Goal: Task Accomplishment & Management: Use online tool/utility

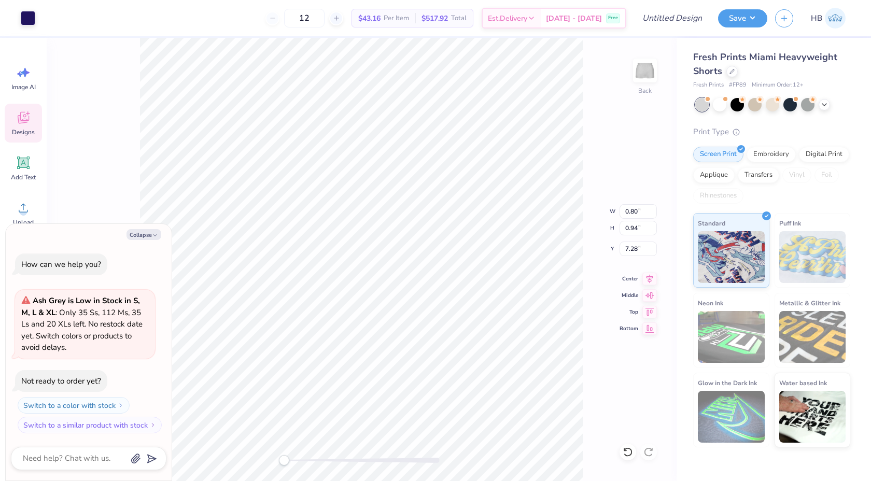
type textarea "x"
type input "0.80"
type input "0.94"
type input "7.28"
click at [150, 235] on button "Collapse" at bounding box center [144, 234] width 35 height 11
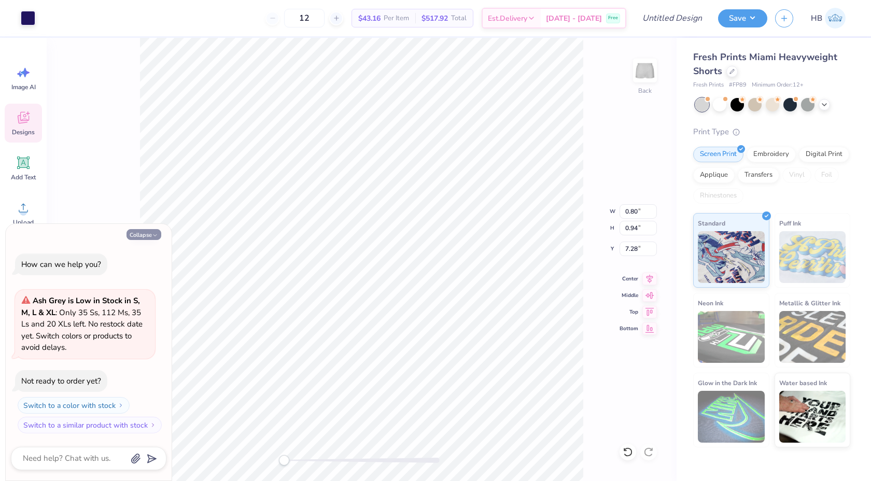
type textarea "x"
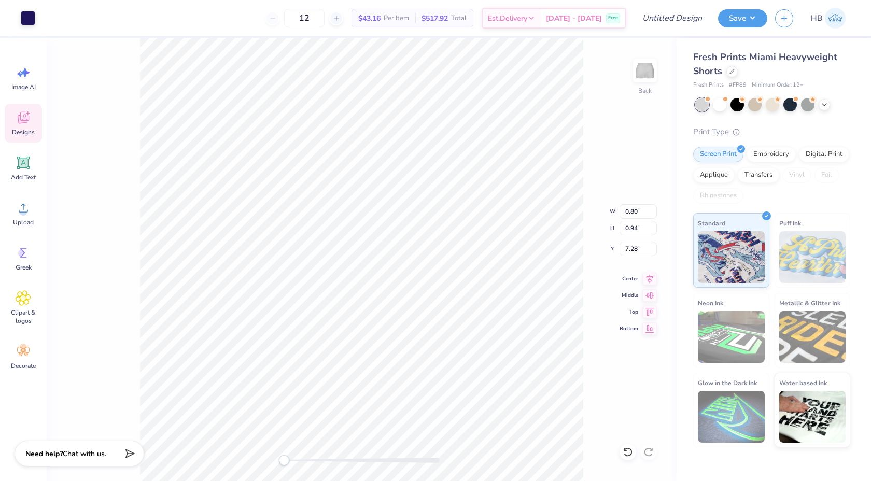
click at [354, 460] on div at bounding box center [362, 460] width 156 height 5
type input "1.98"
type input "2.27"
type input "6.50"
click at [626, 445] on div at bounding box center [628, 452] width 17 height 17
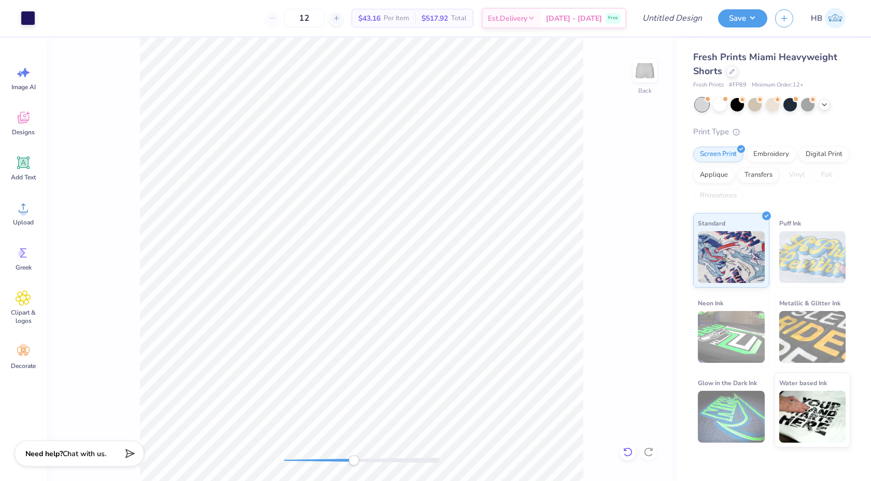
click at [625, 456] on icon at bounding box center [628, 452] width 10 height 10
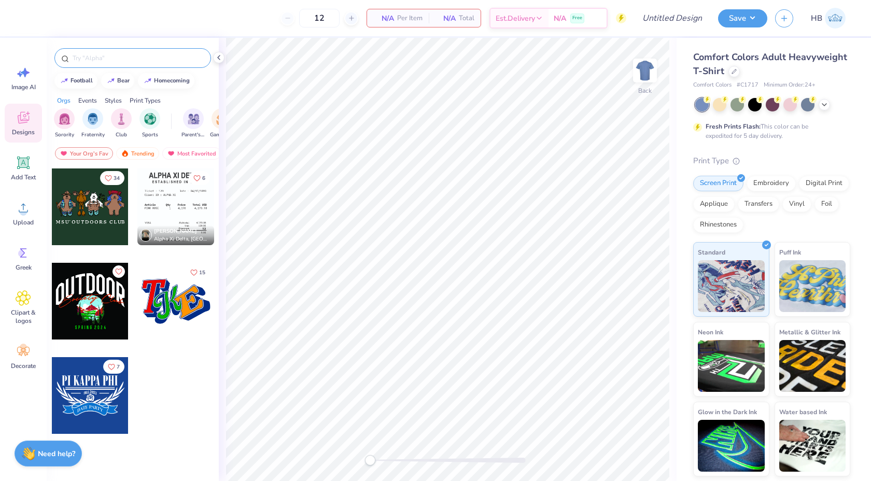
click at [119, 56] on input "text" at bounding box center [138, 58] width 133 height 10
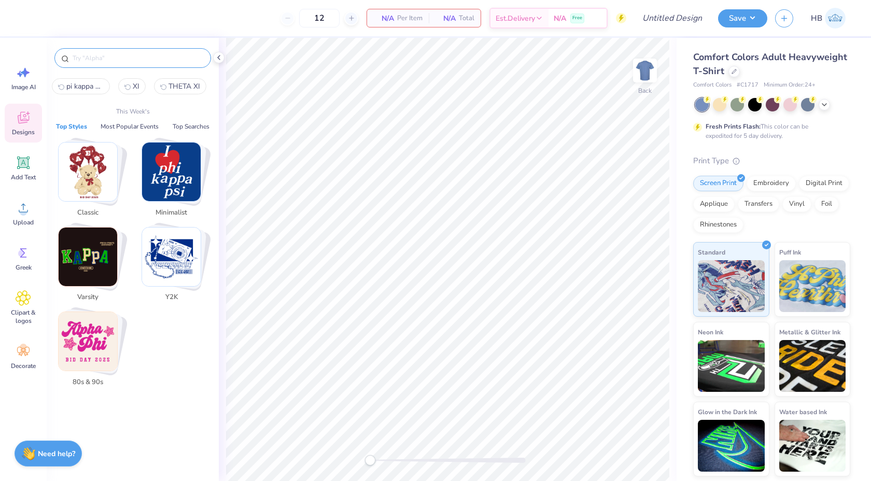
click at [92, 254] on img "Stack Card Button Varsity" at bounding box center [88, 257] width 59 height 59
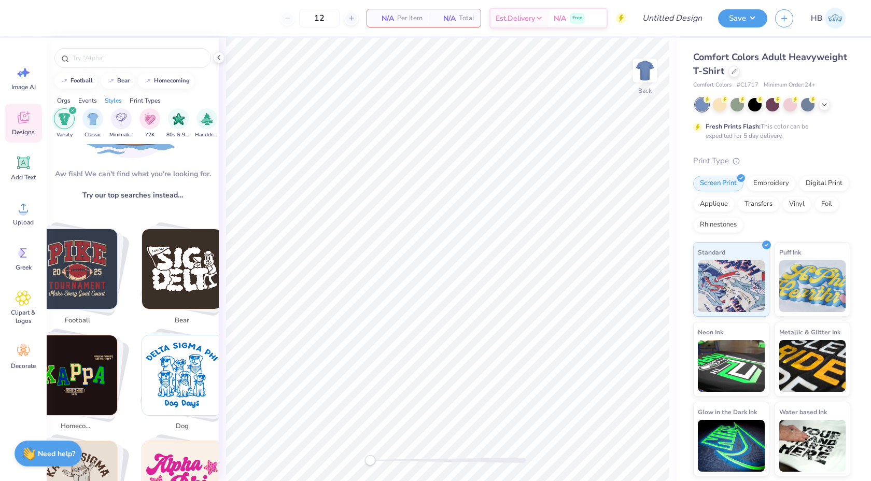
scroll to position [123, 0]
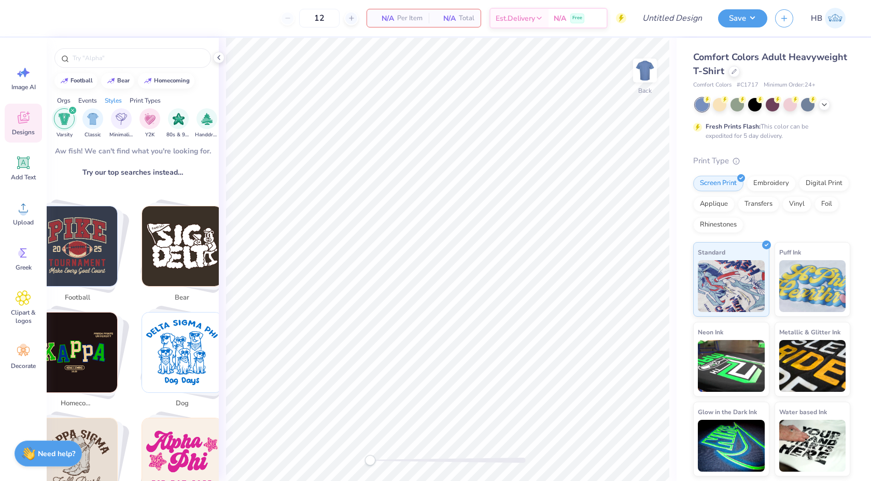
click at [92, 254] on img "Stack Card Button football" at bounding box center [77, 246] width 80 height 80
click at [101, 259] on img "Stack Card Button football" at bounding box center [77, 246] width 80 height 80
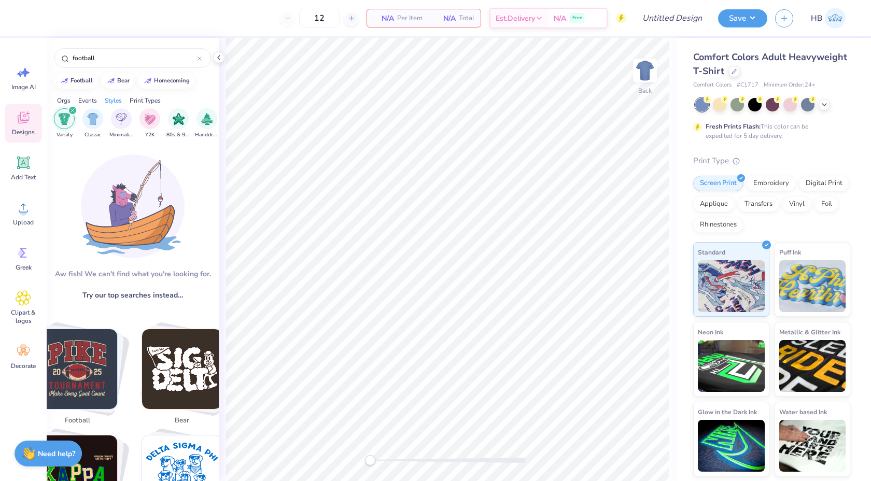
scroll to position [0, 21]
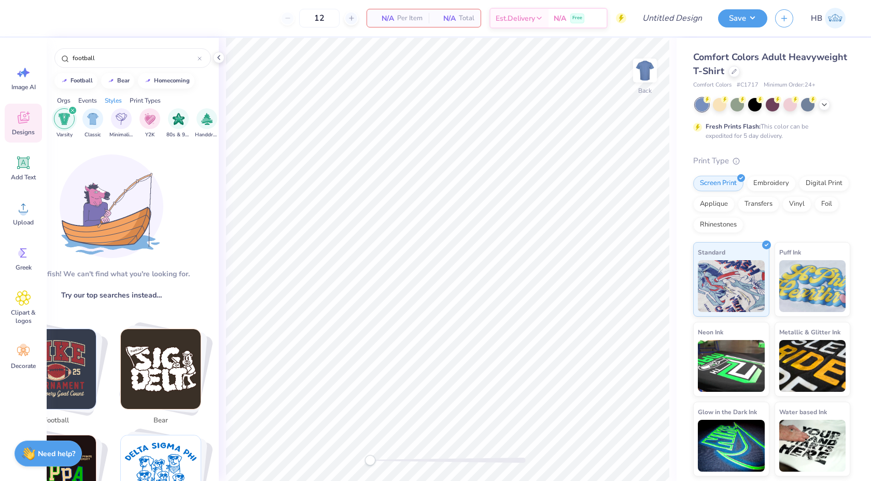
click at [73, 109] on icon "filter for Varsity" at bounding box center [73, 110] width 4 height 4
click at [115, 60] on input "football" at bounding box center [135, 58] width 126 height 10
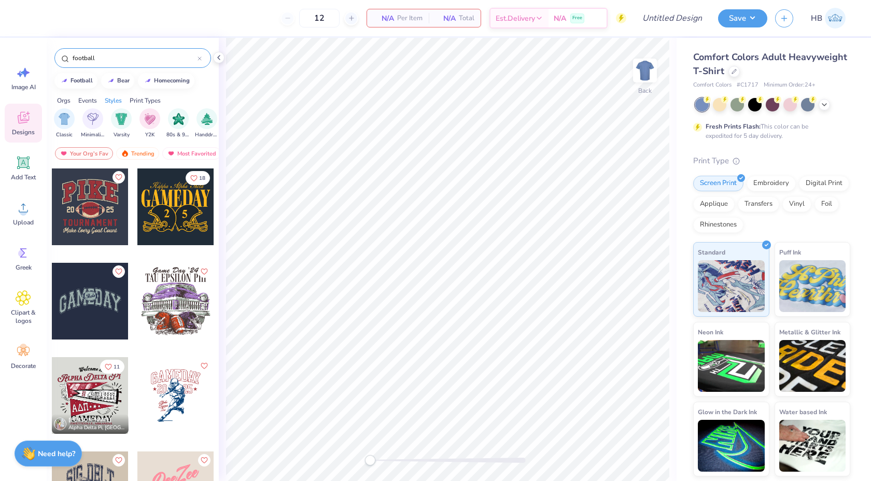
click at [115, 60] on input "football" at bounding box center [135, 58] width 126 height 10
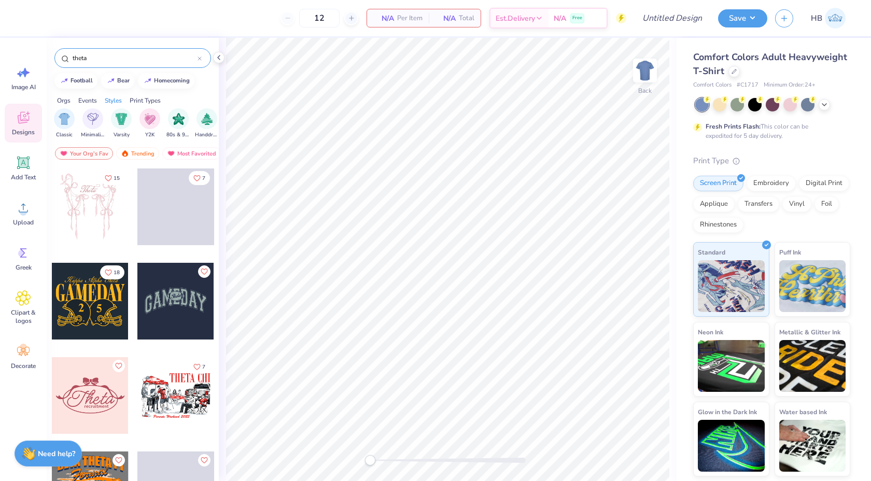
type input "theta"
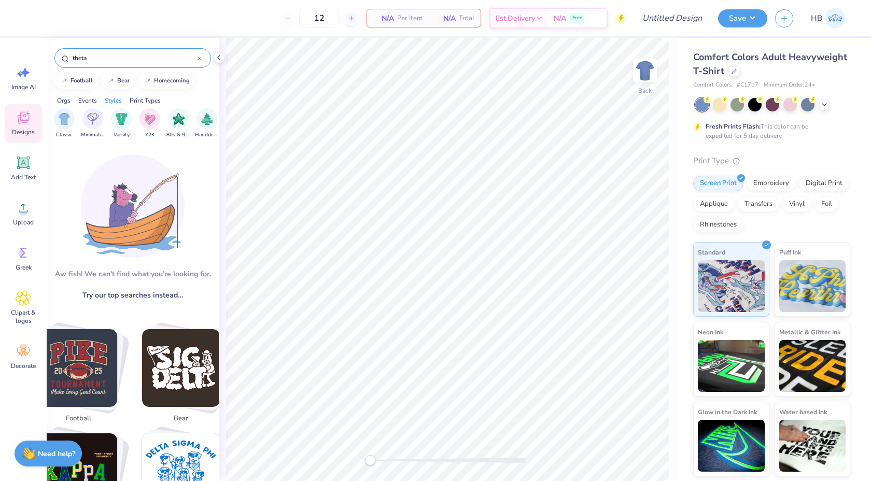
scroll to position [9, 0]
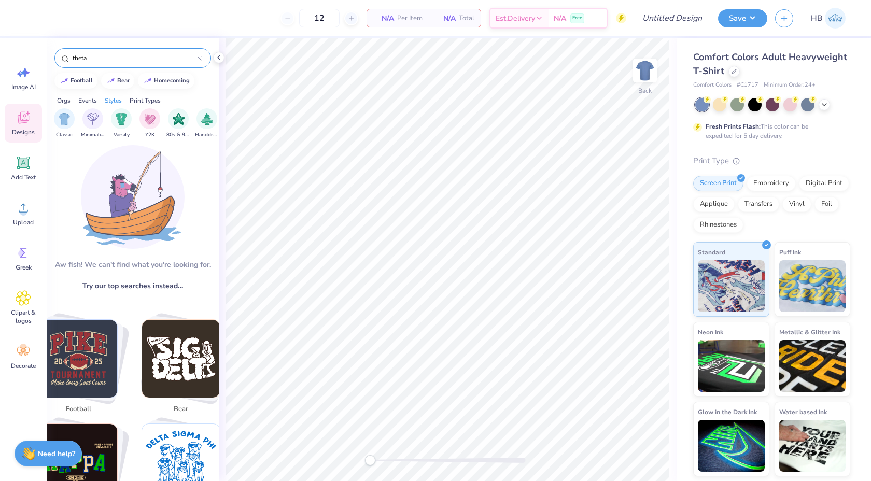
click at [64, 99] on div "Orgs" at bounding box center [63, 100] width 13 height 9
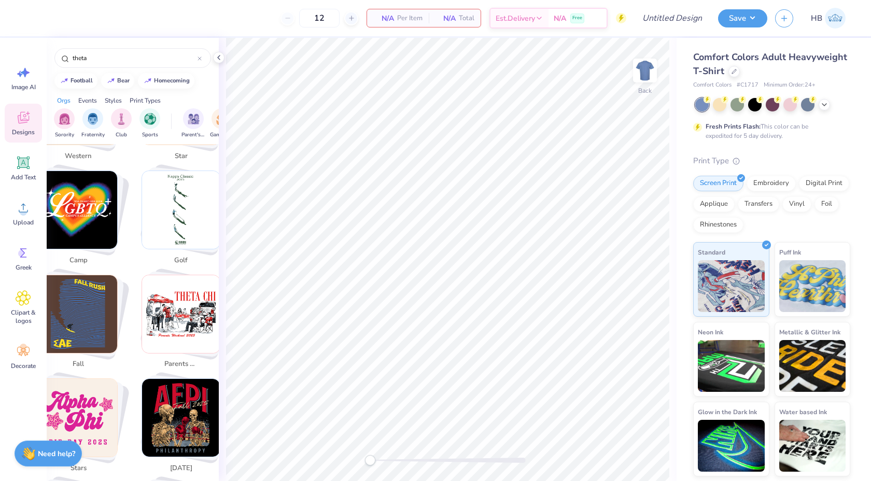
scroll to position [475, 0]
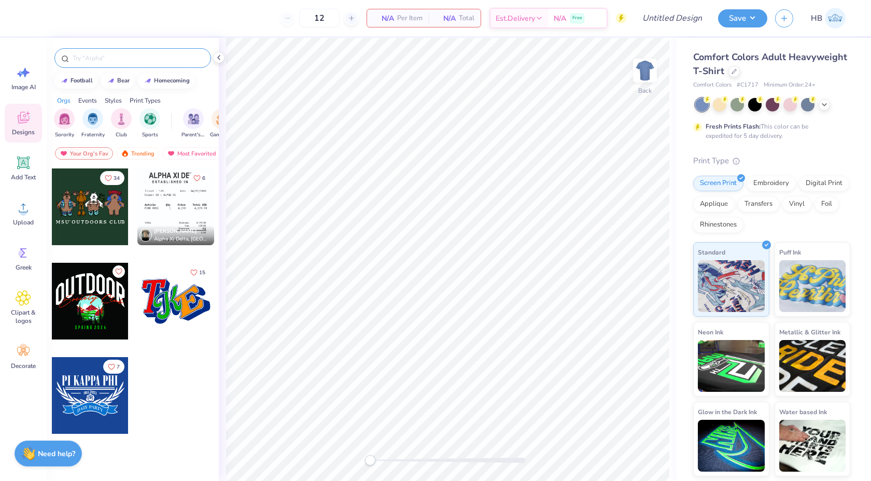
click at [99, 53] on input "text" at bounding box center [138, 58] width 133 height 10
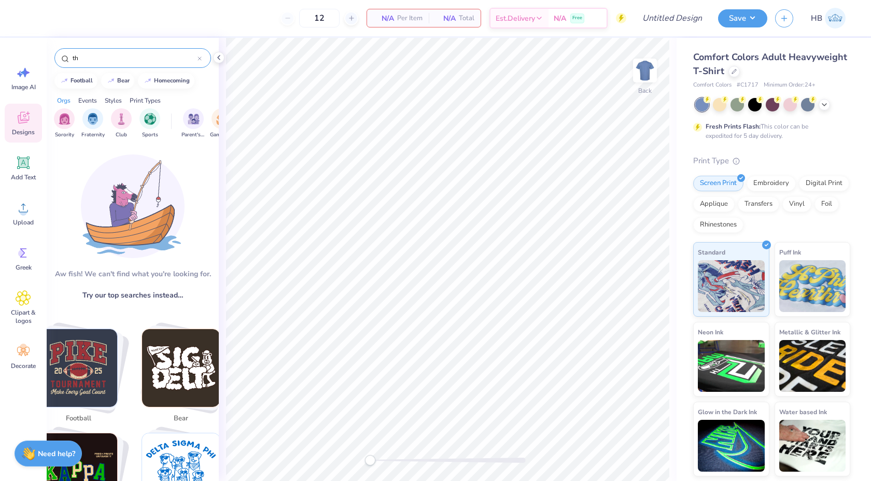
type input "t"
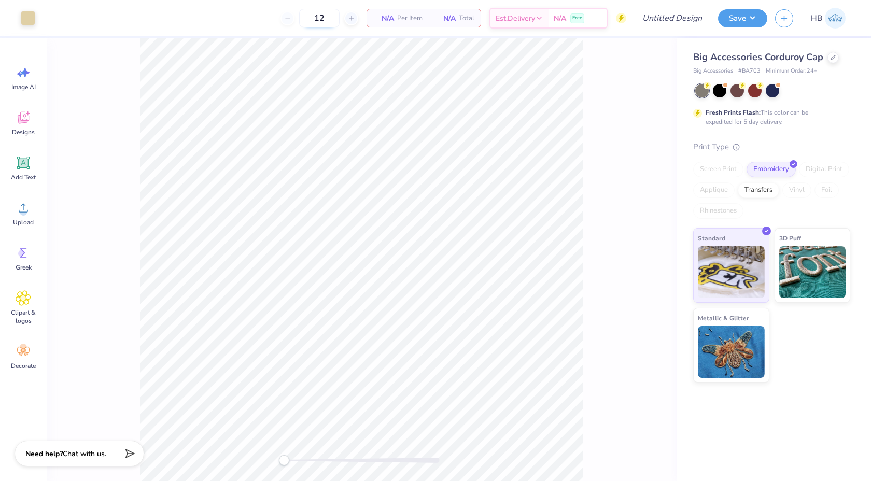
click at [323, 18] on input "12" at bounding box center [319, 18] width 40 height 19
type input "1"
type input "20"
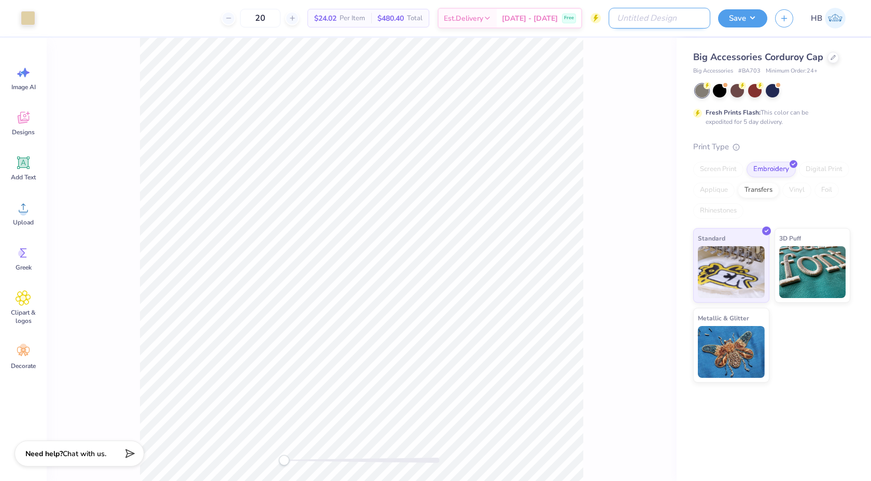
click at [694, 19] on input "Design Title" at bounding box center [660, 18] width 102 height 21
type input "G"
click at [653, 18] on input "CHIPHI Hats" at bounding box center [660, 18] width 102 height 21
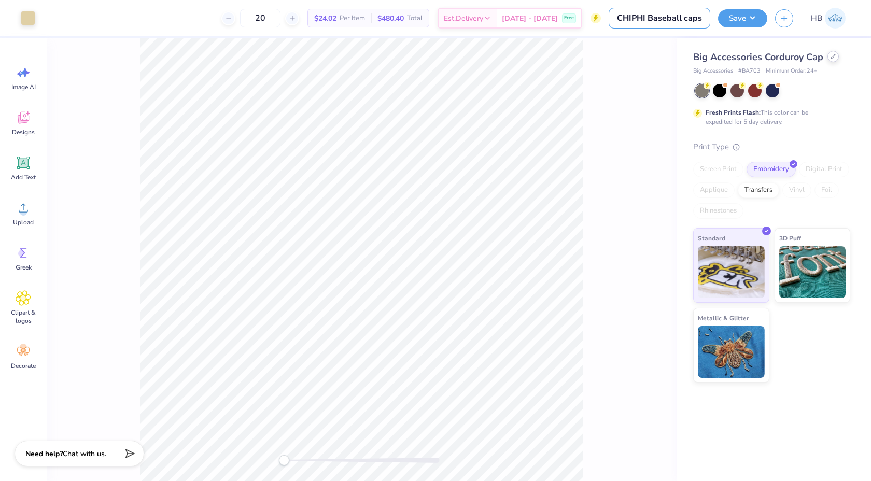
type input "CHIPHI Baseball caps"
click at [831, 55] on icon at bounding box center [833, 56] width 5 height 5
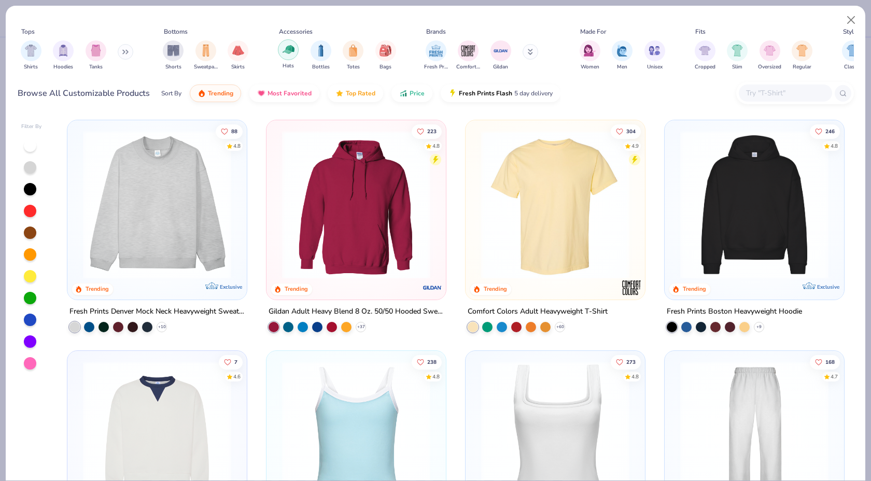
click at [281, 53] on div "filter for Hats" at bounding box center [288, 49] width 21 height 21
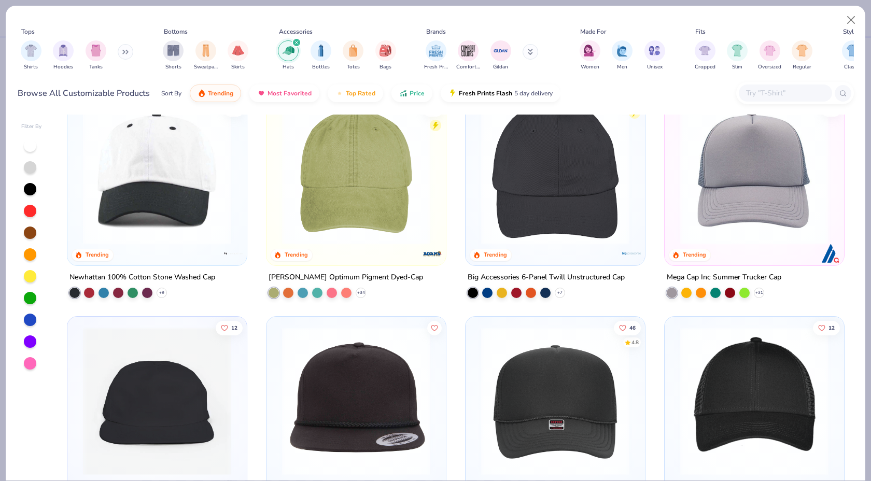
scroll to position [37, 0]
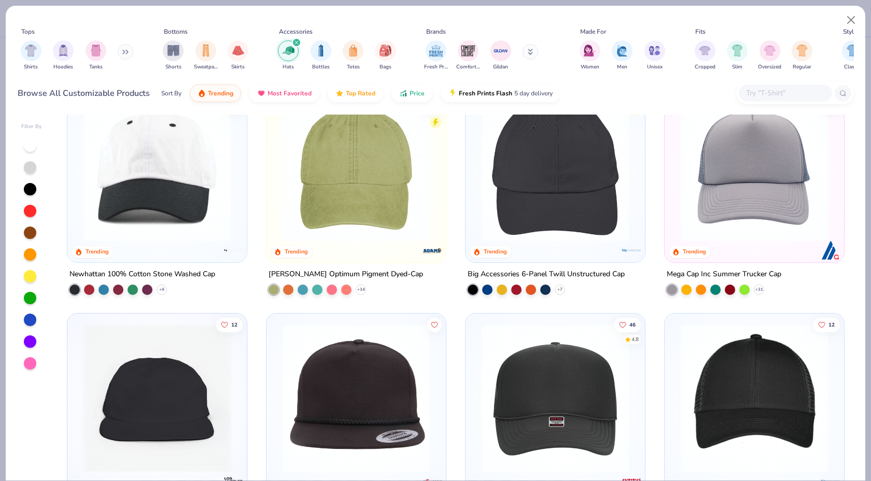
click at [362, 258] on div "27 4.8 Trending" at bounding box center [356, 172] width 179 height 179
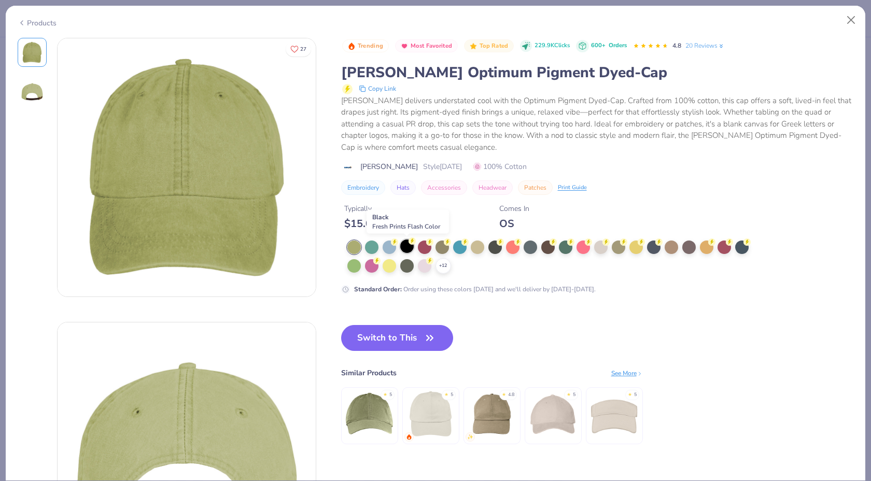
click at [406, 247] on div at bounding box center [406, 246] width 13 height 13
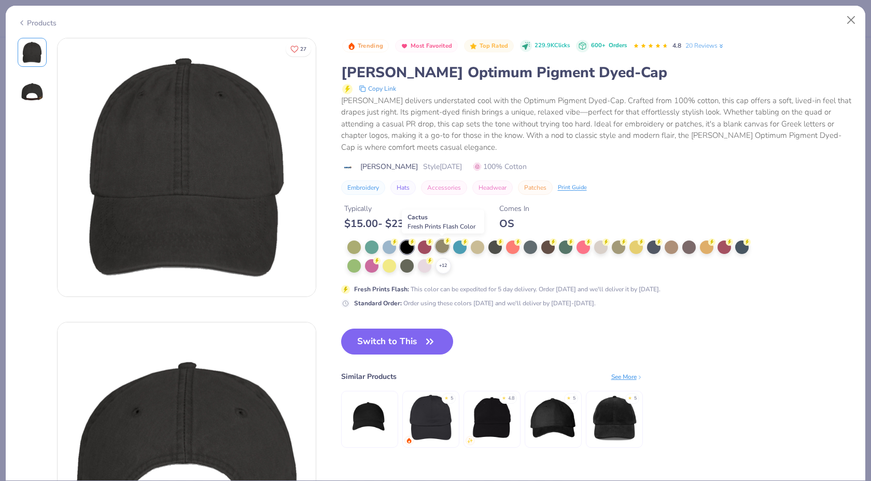
click at [442, 247] on div at bounding box center [442, 246] width 13 height 13
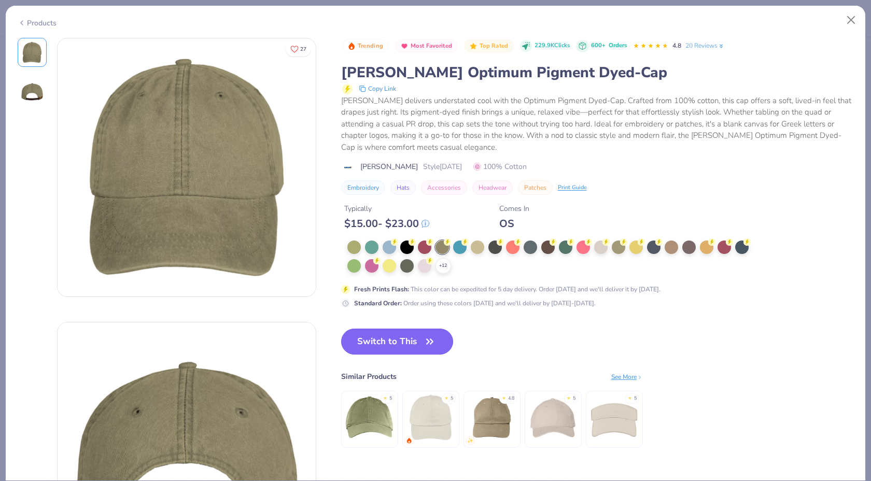
click at [425, 339] on icon "button" at bounding box center [430, 341] width 15 height 15
click at [435, 339] on icon "button" at bounding box center [430, 341] width 15 height 15
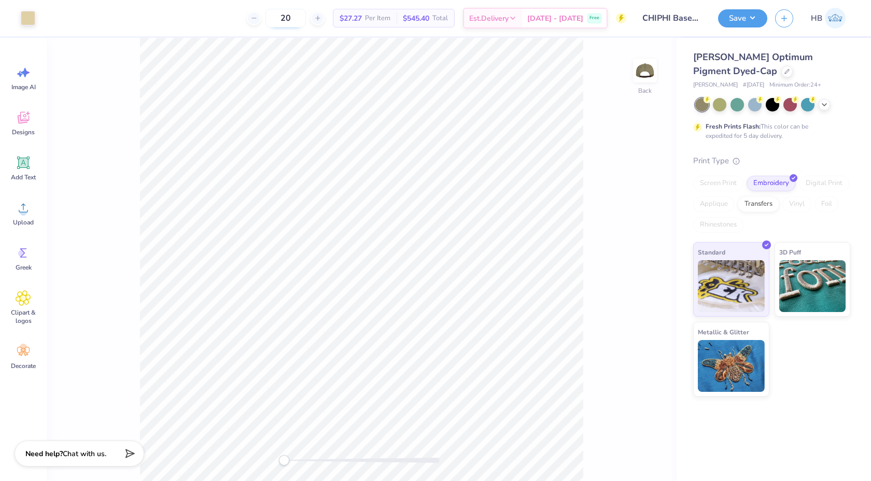
click at [301, 15] on input "20" at bounding box center [285, 18] width 40 height 19
click at [299, 16] on input "20" at bounding box center [285, 18] width 40 height 19
type input "24"
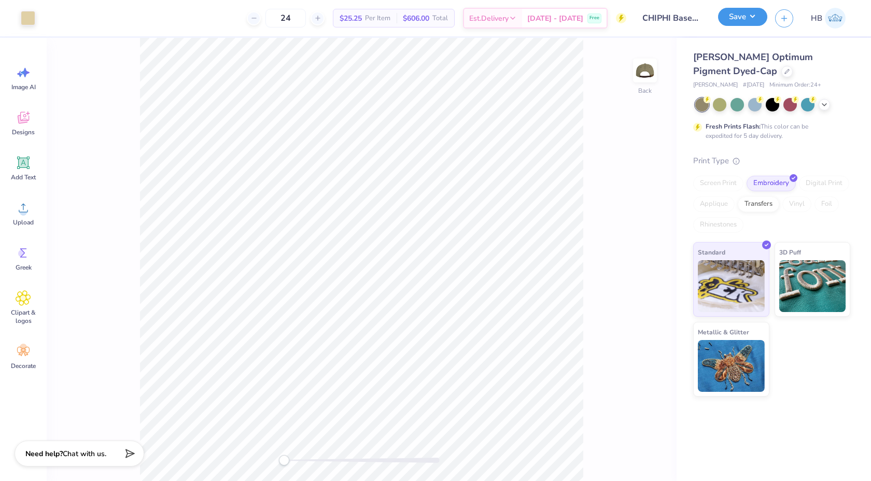
click at [743, 17] on button "Save" at bounding box center [742, 17] width 49 height 18
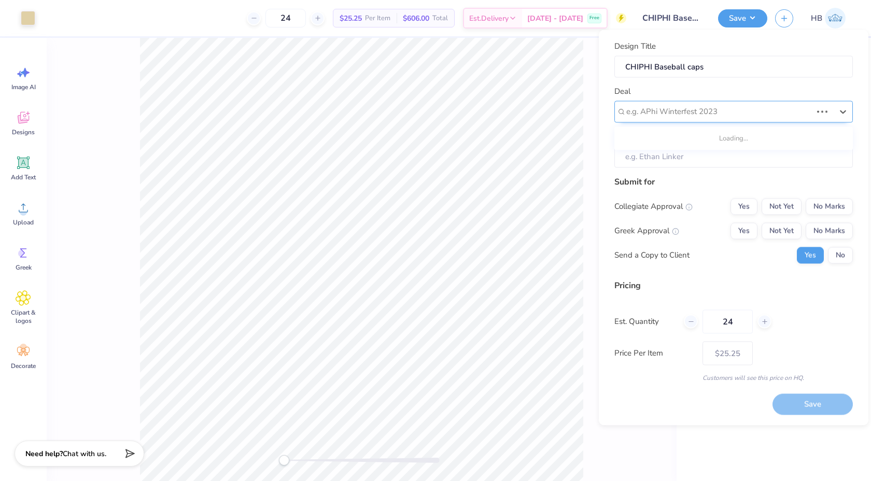
click at [689, 116] on div at bounding box center [719, 112] width 186 height 14
type input "chi phi"
click at [674, 107] on div at bounding box center [729, 112] width 206 height 14
type input "chi"
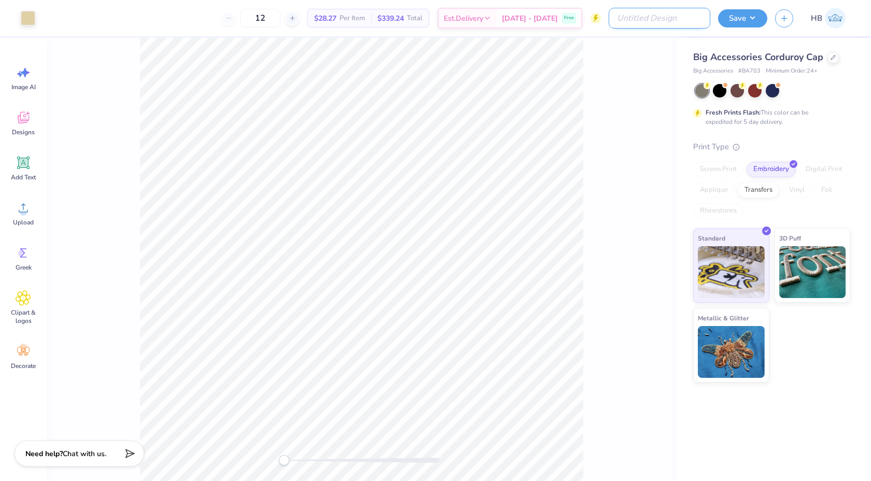
click at [684, 19] on input "Design Title" at bounding box center [660, 18] width 102 height 21
type input "chi phi general merch"
click at [829, 58] on div at bounding box center [833, 56] width 11 height 11
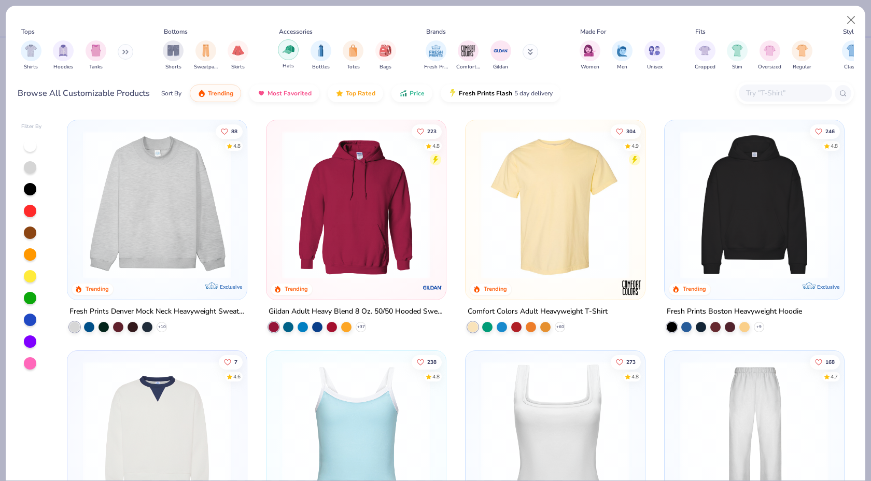
click at [285, 56] on div "filter for Hats" at bounding box center [288, 49] width 21 height 21
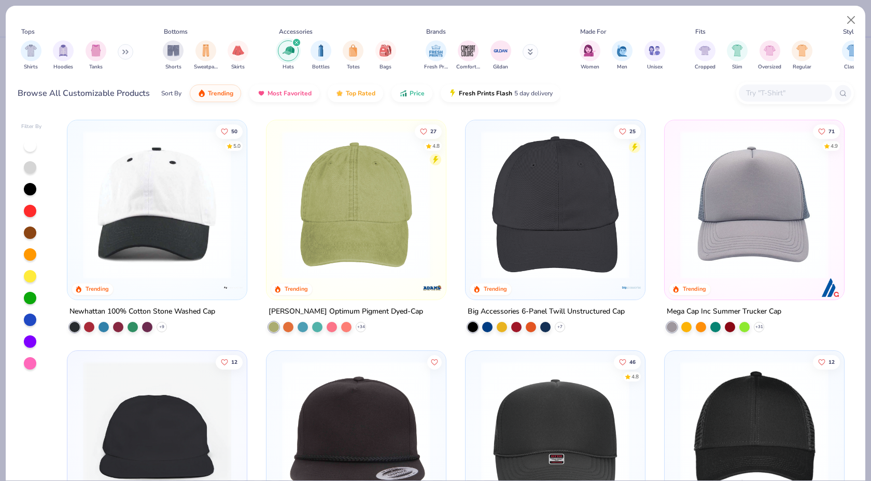
scroll to position [40, 0]
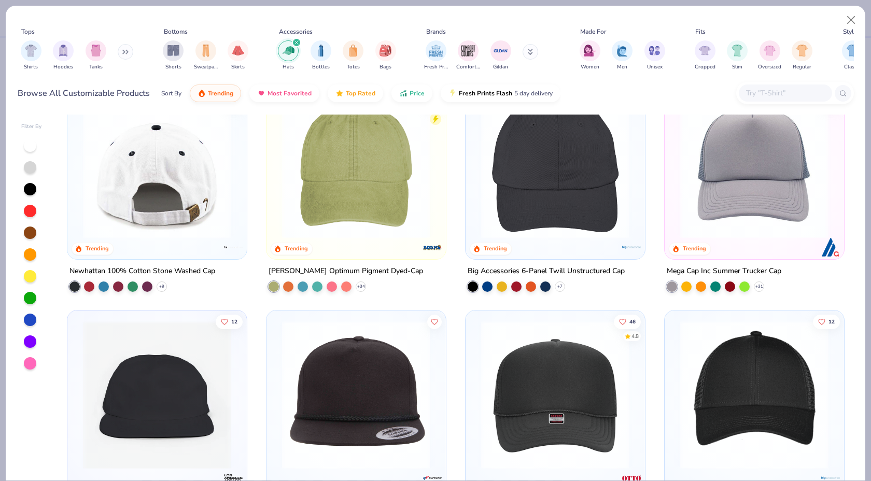
click at [158, 212] on img at bounding box center [157, 164] width 159 height 148
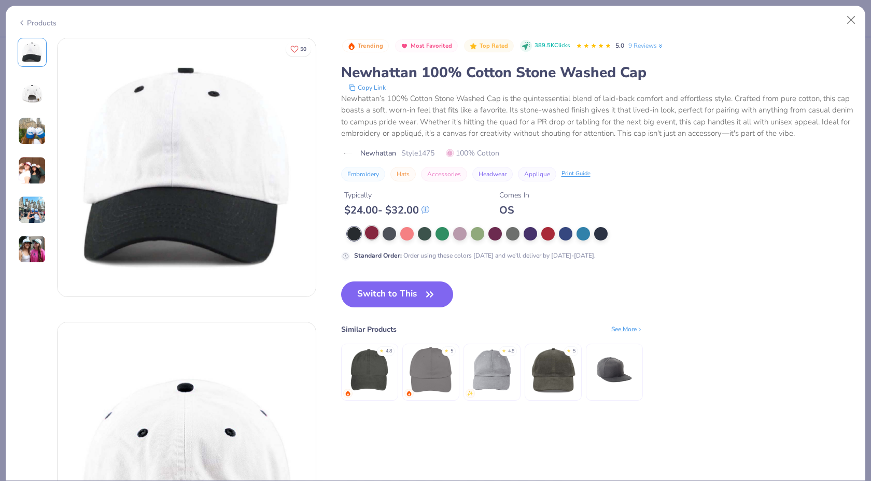
click at [370, 233] on div at bounding box center [371, 232] width 13 height 13
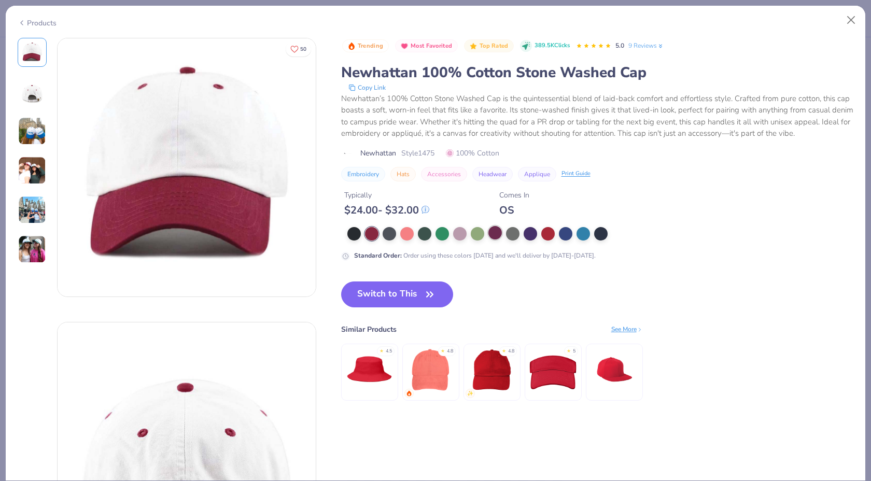
click at [494, 239] on div at bounding box center [494, 232] width 13 height 13
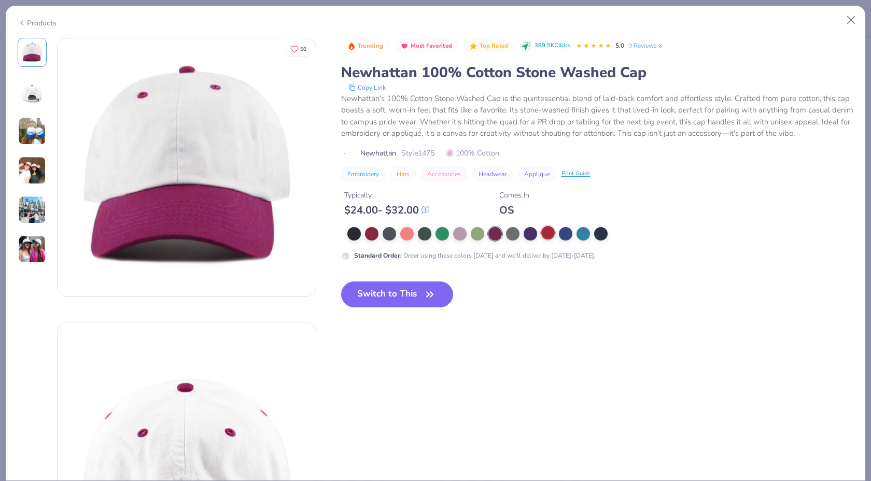
click at [552, 234] on div at bounding box center [547, 232] width 13 height 13
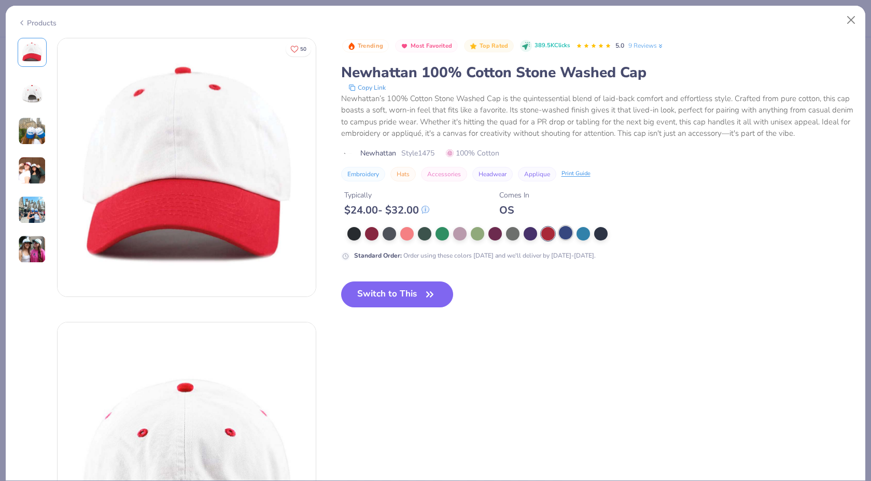
click at [572, 234] on div at bounding box center [565, 232] width 13 height 13
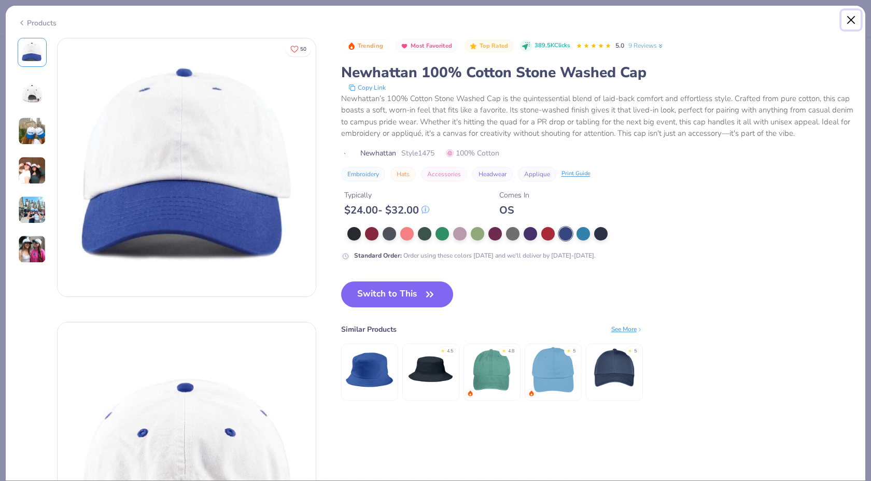
click at [852, 22] on button "Close" at bounding box center [852, 20] width 20 height 20
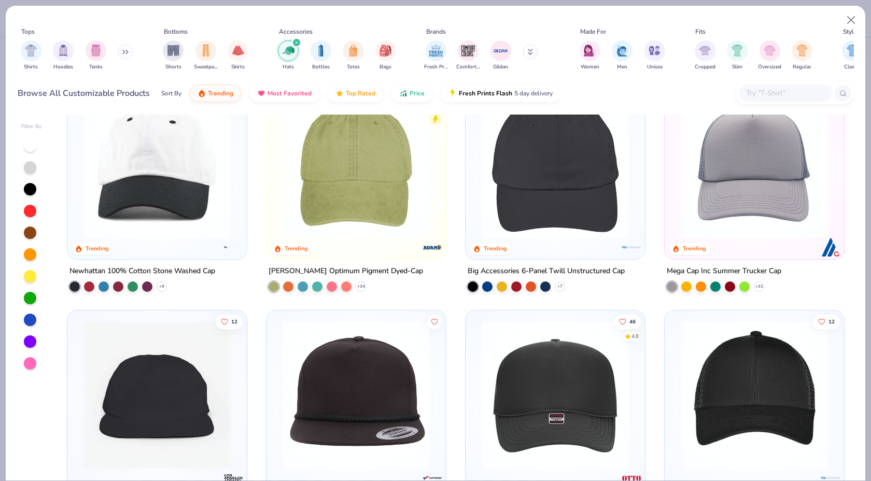
click at [381, 214] on img at bounding box center [356, 164] width 159 height 148
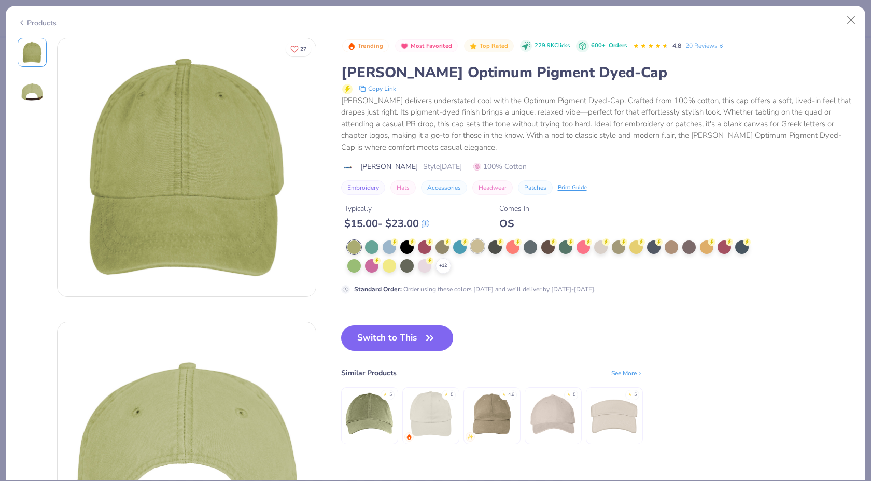
click at [482, 249] on div at bounding box center [477, 246] width 13 height 13
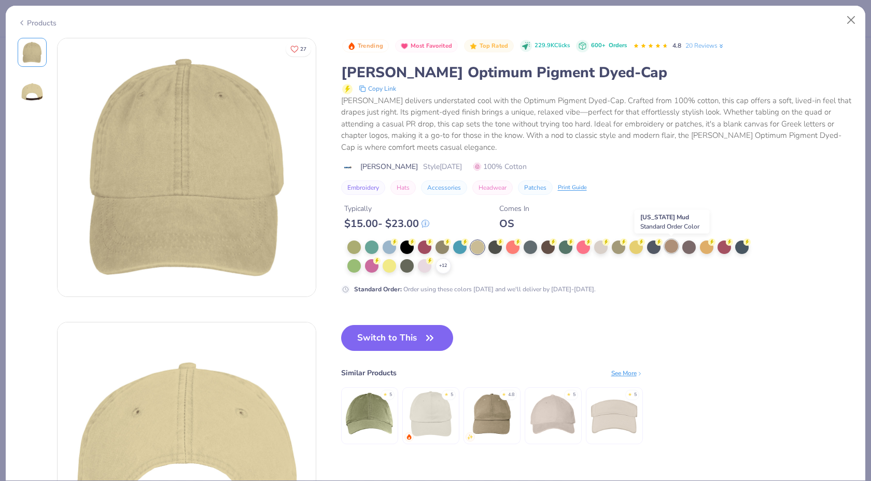
click at [672, 251] on div at bounding box center [671, 246] width 13 height 13
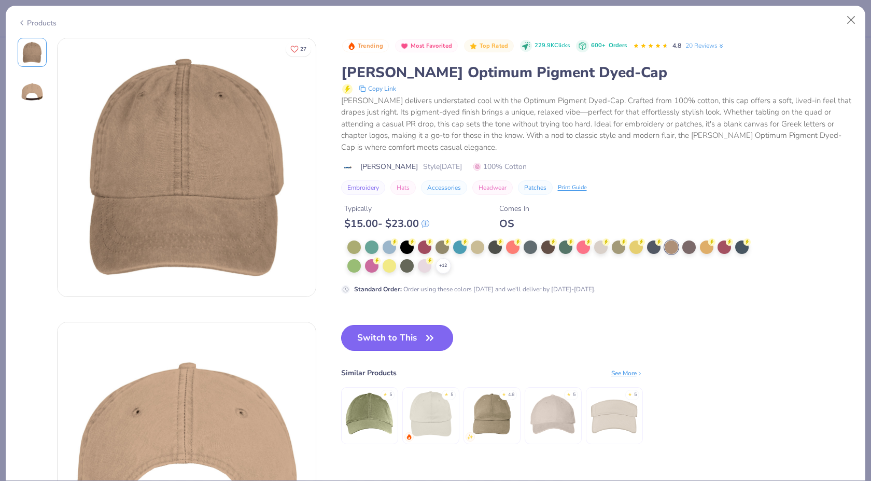
click at [393, 342] on button "Switch to This" at bounding box center [397, 338] width 113 height 26
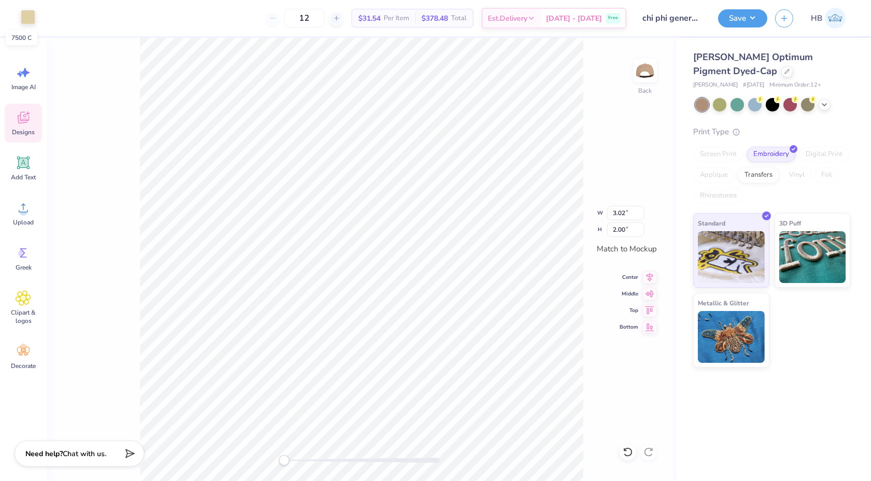
click at [21, 10] on div at bounding box center [28, 17] width 15 height 15
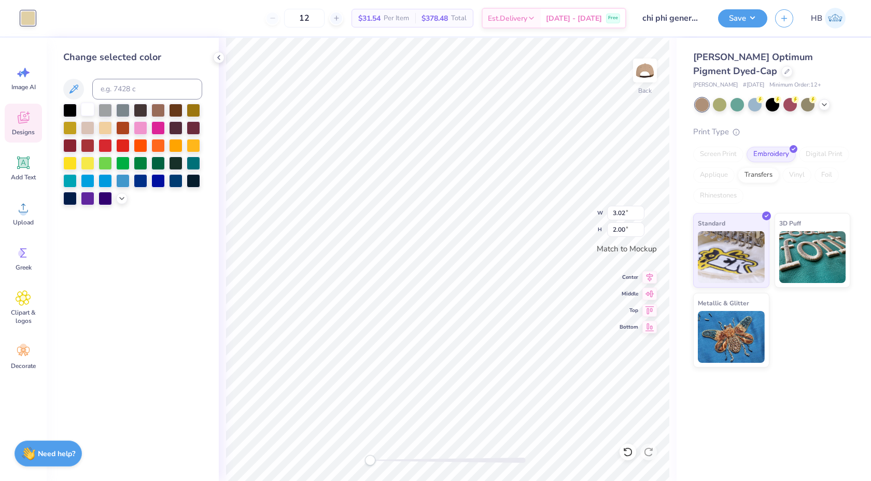
click at [94, 112] on div at bounding box center [87, 109] width 13 height 13
click at [155, 114] on div at bounding box center [157, 109] width 13 height 13
click at [197, 113] on div at bounding box center [193, 109] width 13 height 13
click at [109, 123] on div at bounding box center [105, 126] width 13 height 13
click at [90, 127] on div at bounding box center [87, 126] width 13 height 13
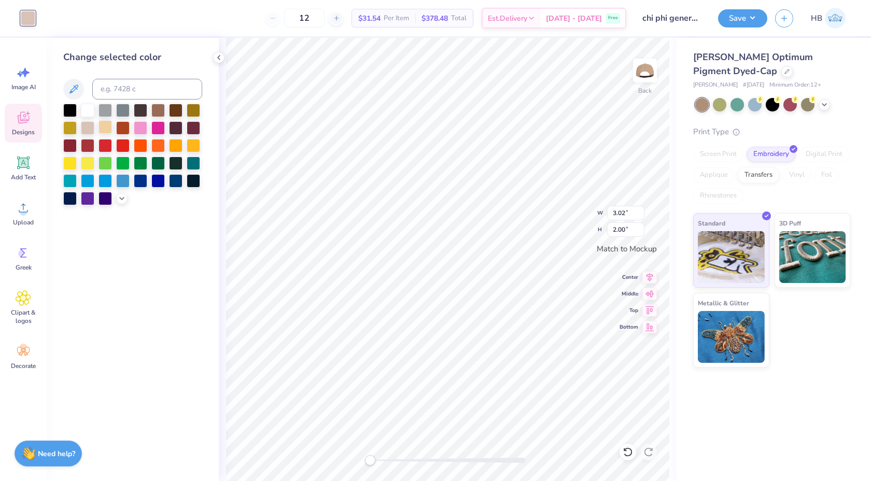
click at [107, 128] on div at bounding box center [105, 126] width 13 height 13
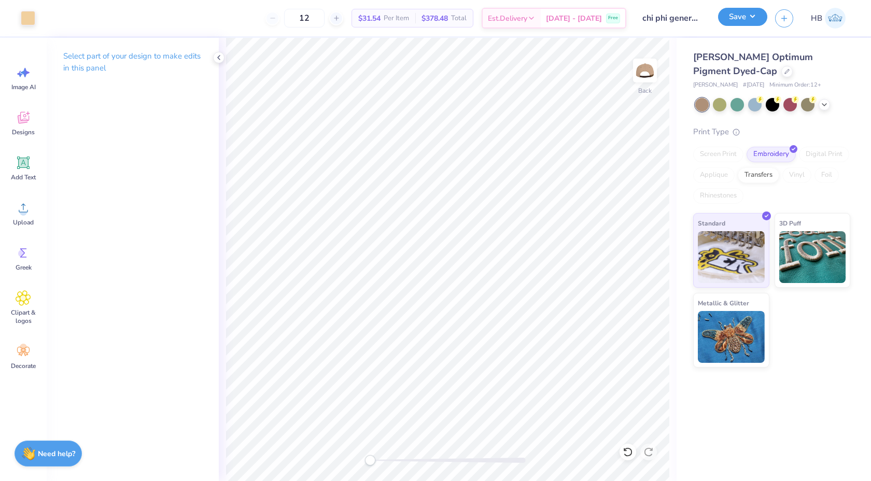
click at [754, 14] on button "Save" at bounding box center [742, 17] width 49 height 18
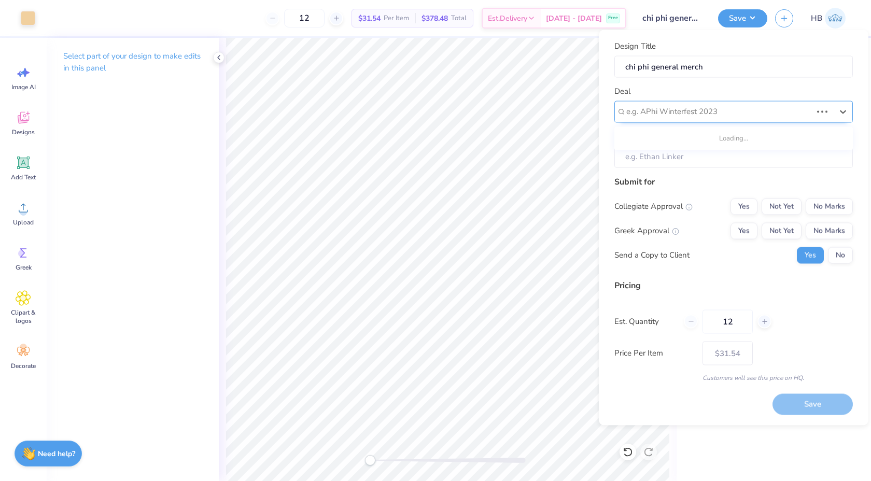
click at [703, 120] on div "e.g. APhi Winterfest 2023" at bounding box center [733, 112] width 239 height 22
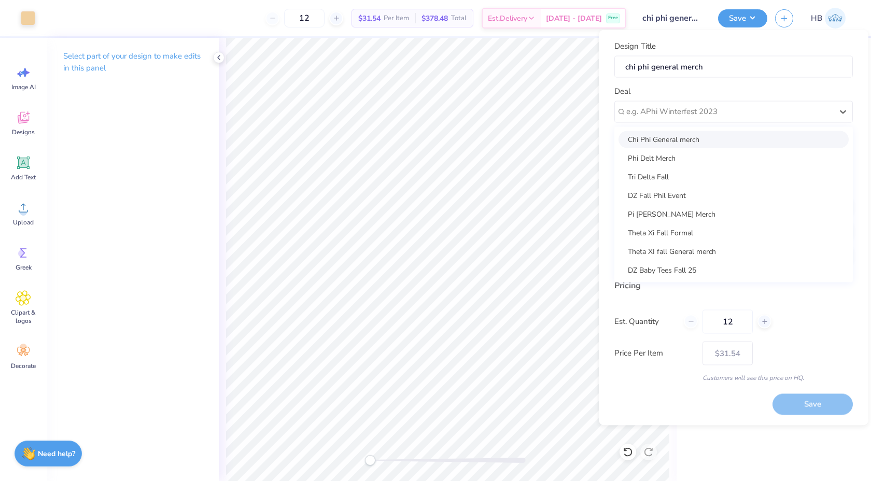
click at [689, 136] on div "Chi Phi General merch" at bounding box center [734, 139] width 230 height 17
type input "Cong Nguyen"
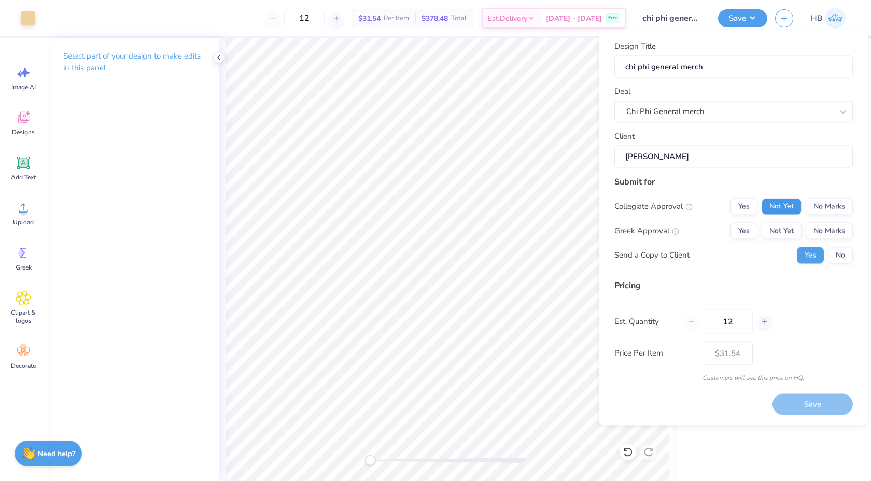
click at [799, 208] on button "Not Yet" at bounding box center [782, 206] width 40 height 17
click at [842, 202] on button "No Marks" at bounding box center [829, 206] width 47 height 17
click at [799, 225] on button "Not Yet" at bounding box center [782, 230] width 40 height 17
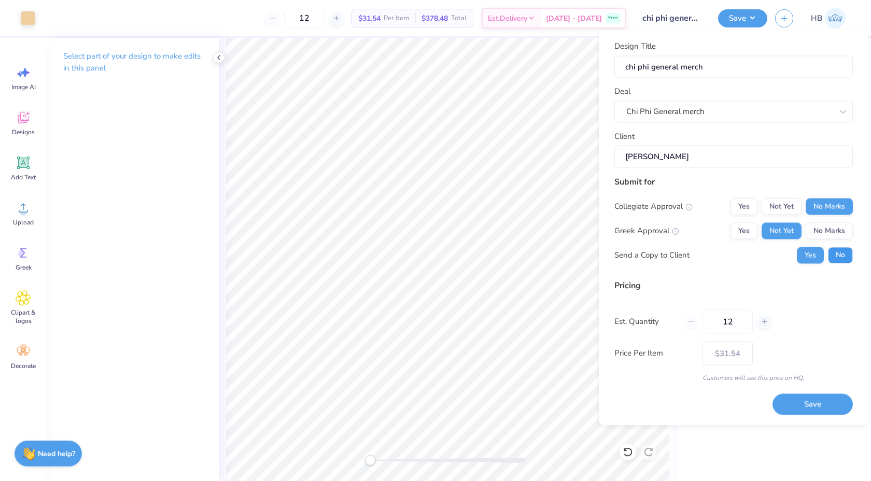
click at [839, 253] on button "No" at bounding box center [840, 255] width 25 height 17
click at [800, 399] on button "Save" at bounding box center [813, 404] width 80 height 21
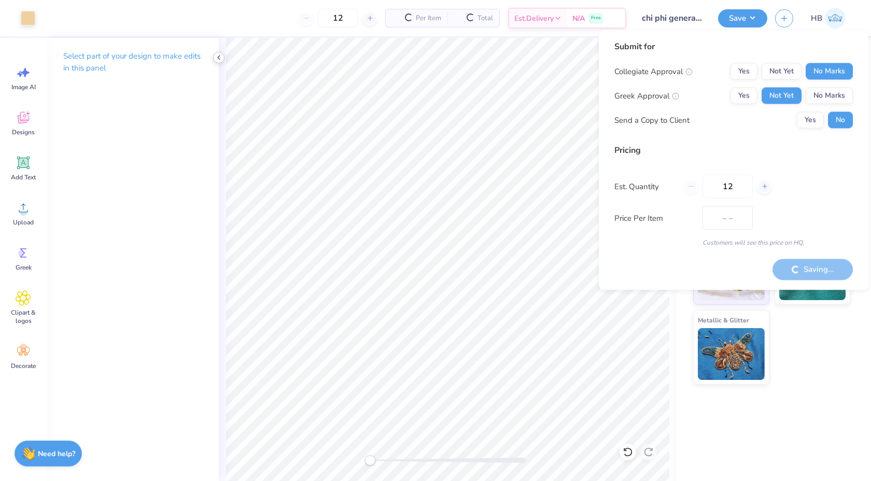
type input "$31.54"
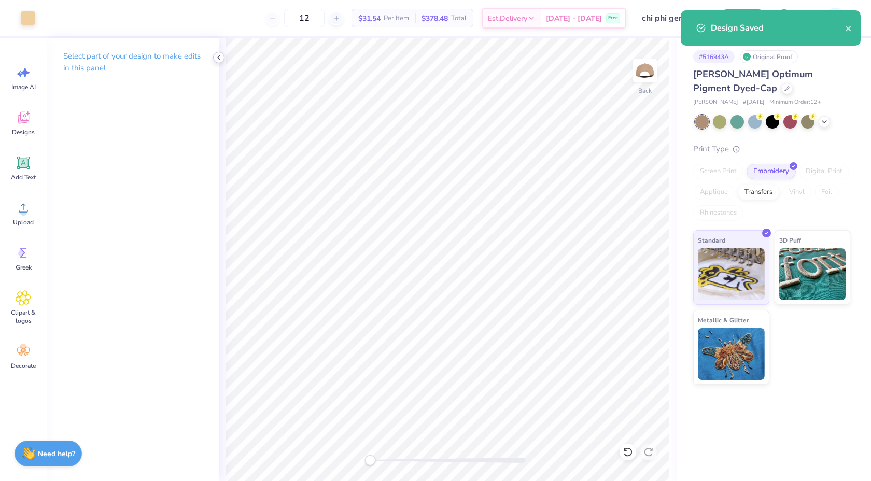
click at [214, 55] on div at bounding box center [218, 57] width 11 height 11
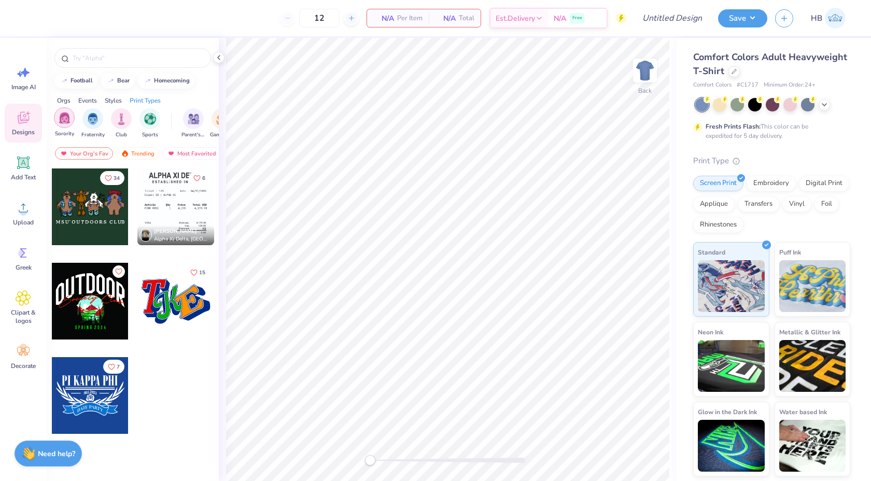
click at [64, 118] on img "filter for Sorority" at bounding box center [65, 118] width 12 height 12
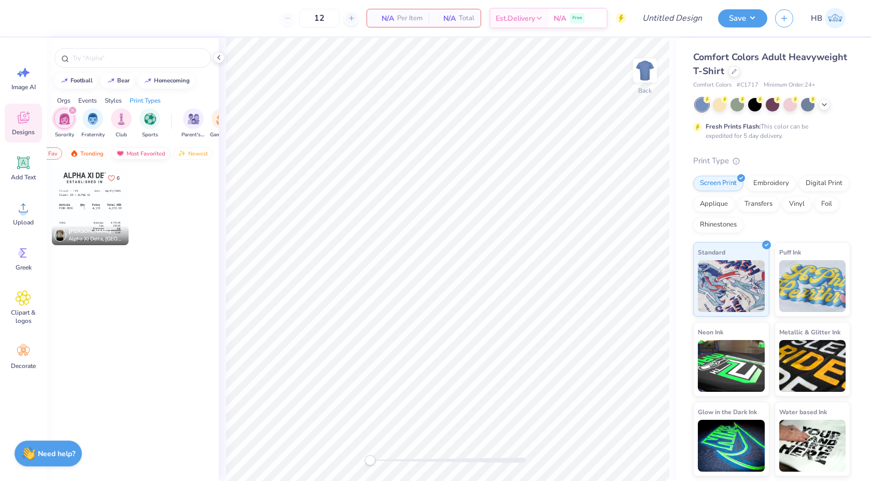
scroll to position [0, 60]
click at [170, 152] on img at bounding box center [173, 153] width 8 height 7
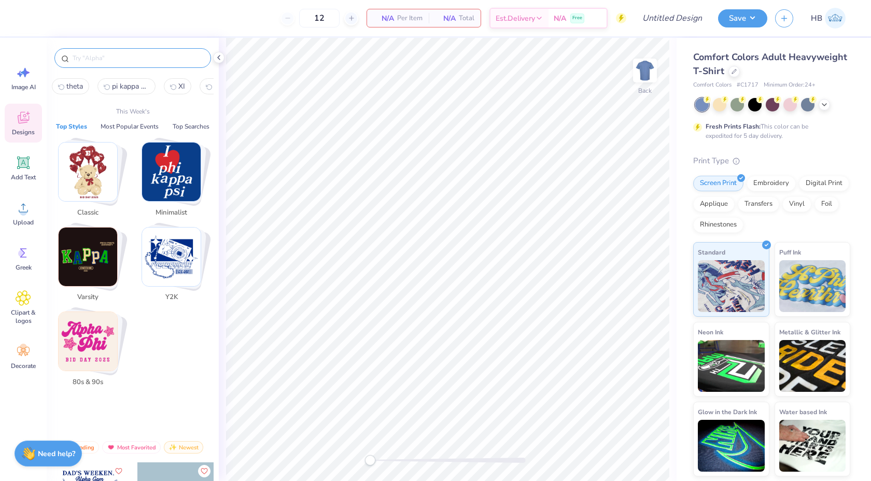
click at [126, 57] on input "text" at bounding box center [138, 58] width 133 height 10
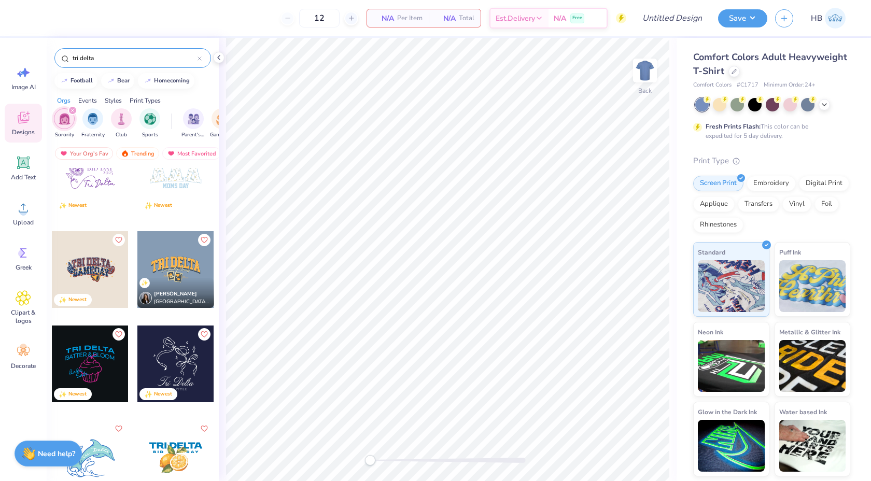
scroll to position [44, 0]
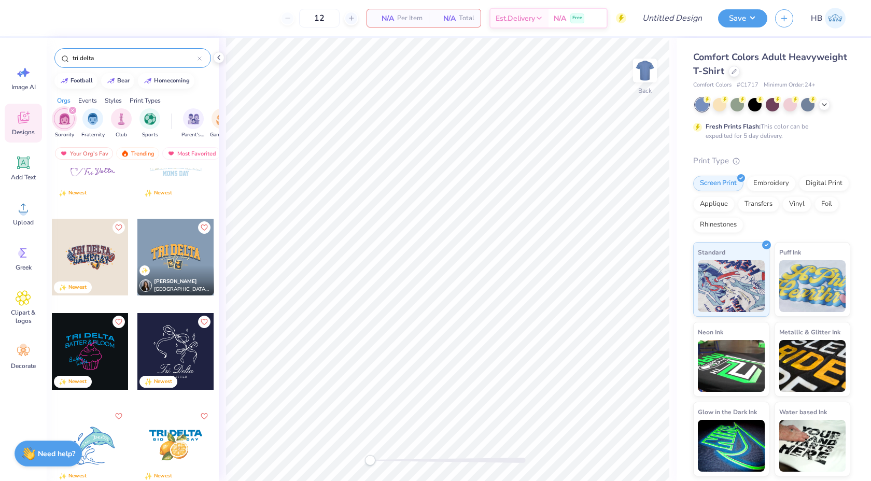
type input "tri delta"
click at [160, 250] on div at bounding box center [175, 257] width 77 height 77
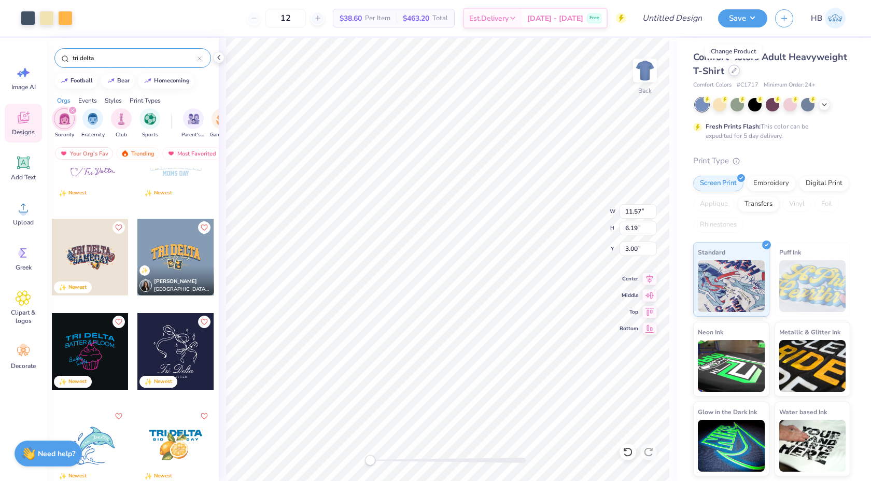
click at [735, 71] on icon at bounding box center [734, 70] width 5 height 5
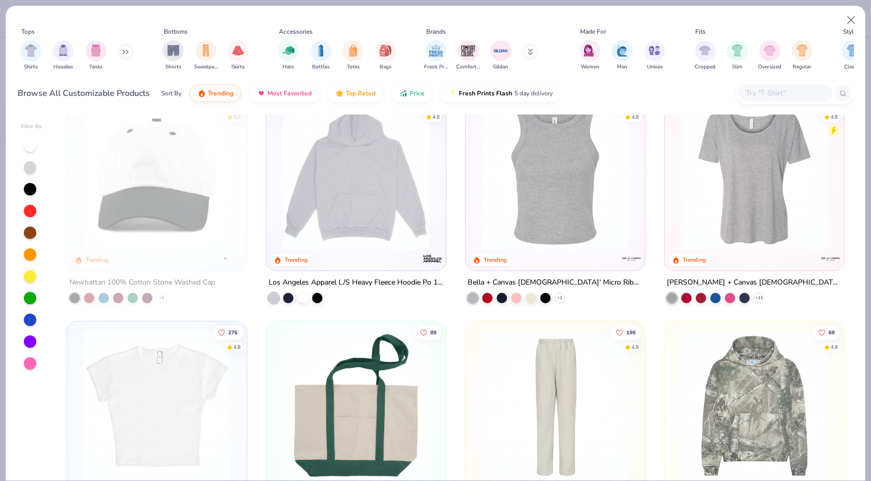
scroll to position [1729, 0]
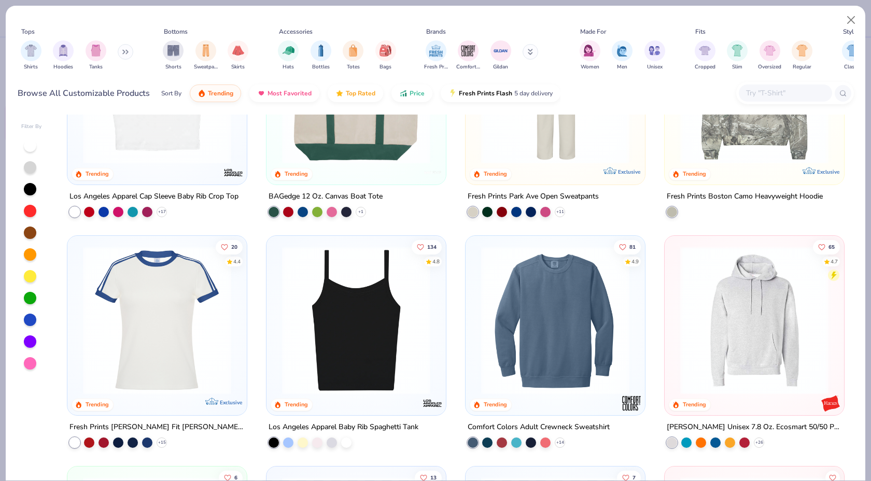
click at [149, 344] on img at bounding box center [157, 320] width 159 height 148
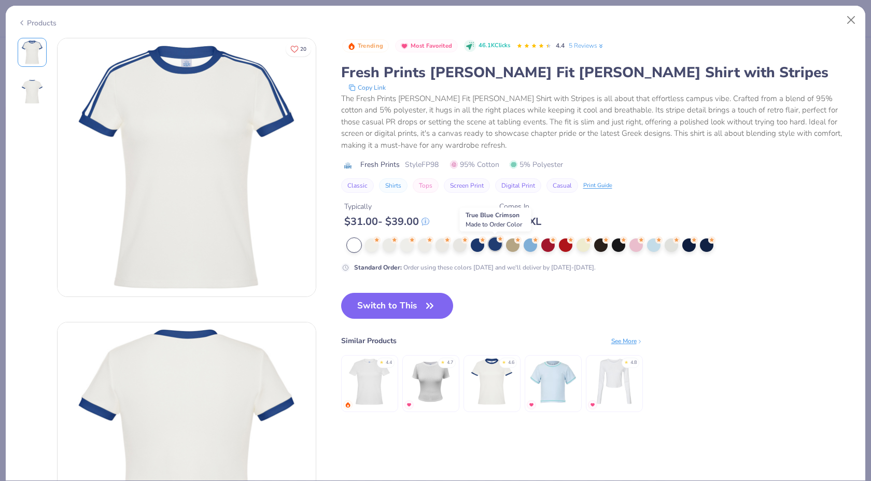
click at [491, 247] on div at bounding box center [494, 243] width 13 height 13
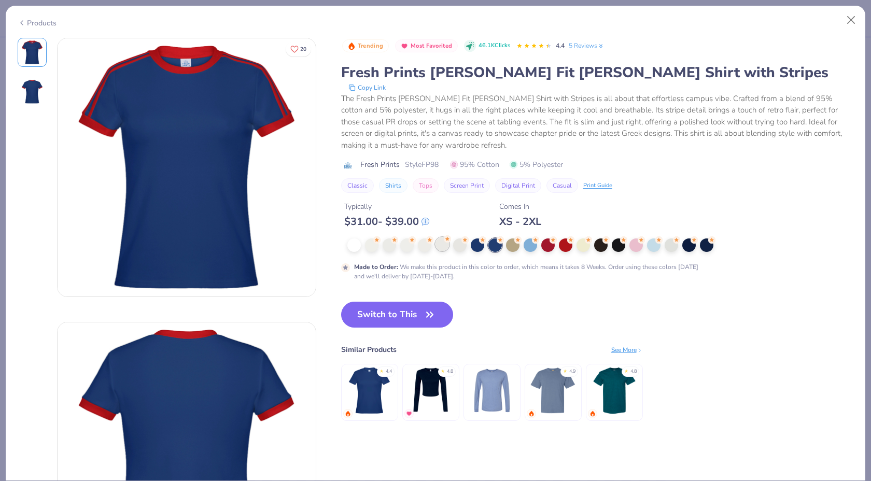
click at [448, 247] on div at bounding box center [442, 243] width 13 height 13
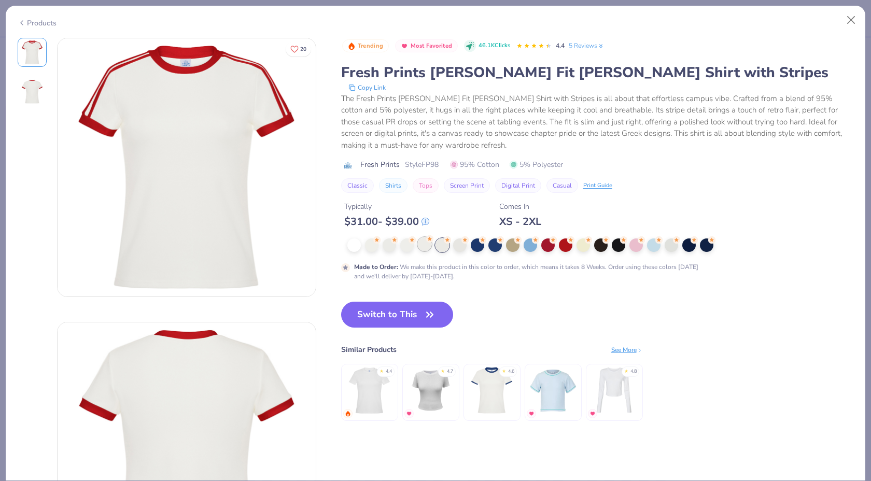
click at [423, 247] on div at bounding box center [424, 243] width 13 height 13
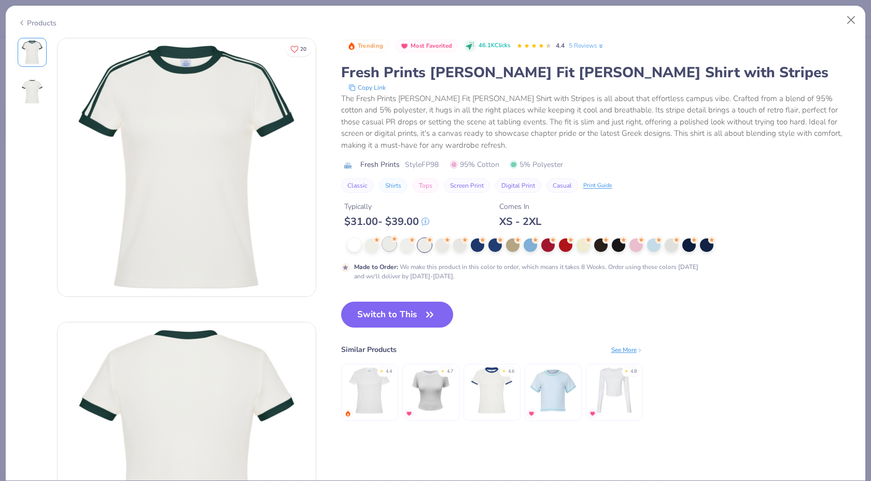
click at [387, 249] on div at bounding box center [389, 243] width 13 height 13
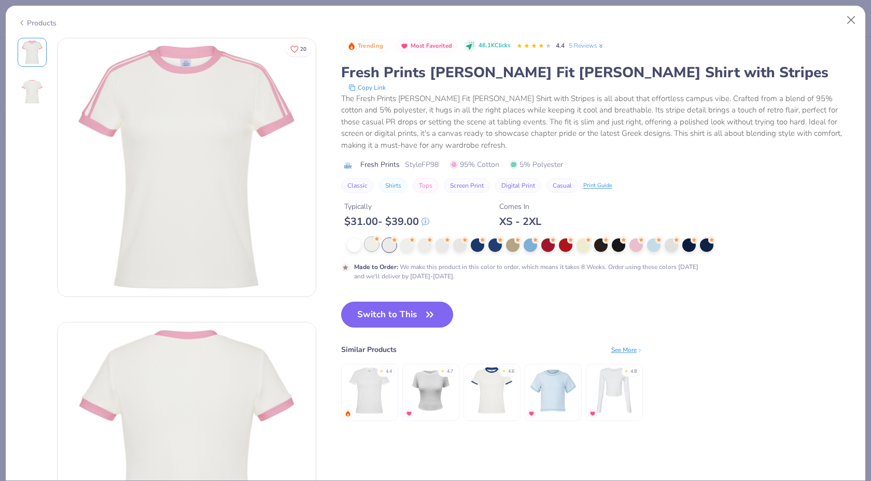
click at [375, 247] on div at bounding box center [371, 243] width 13 height 13
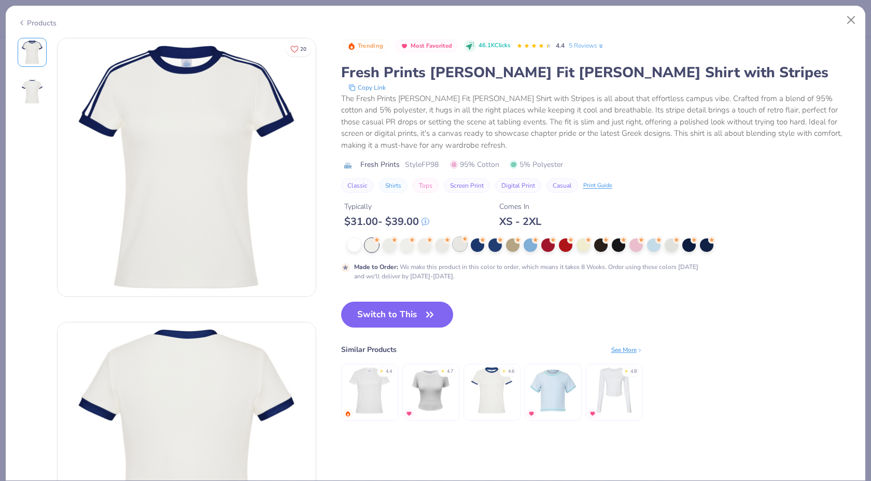
click at [457, 248] on div at bounding box center [459, 243] width 13 height 13
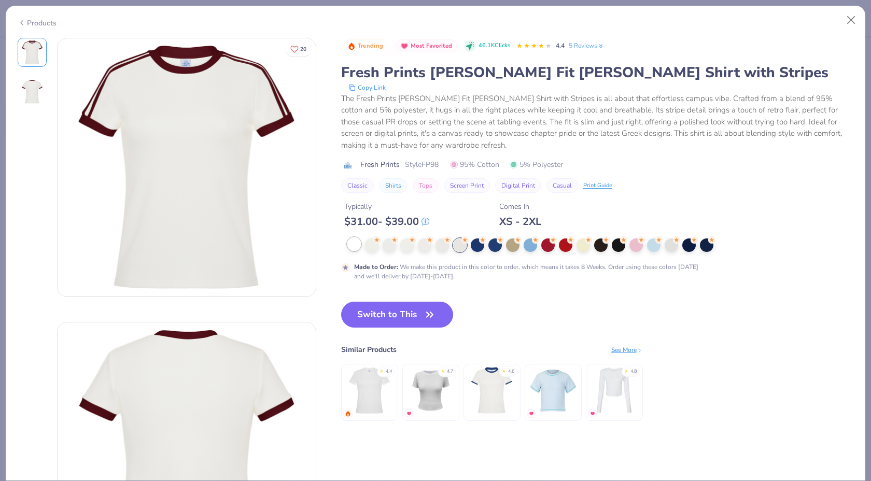
click at [359, 246] on div at bounding box center [353, 243] width 13 height 13
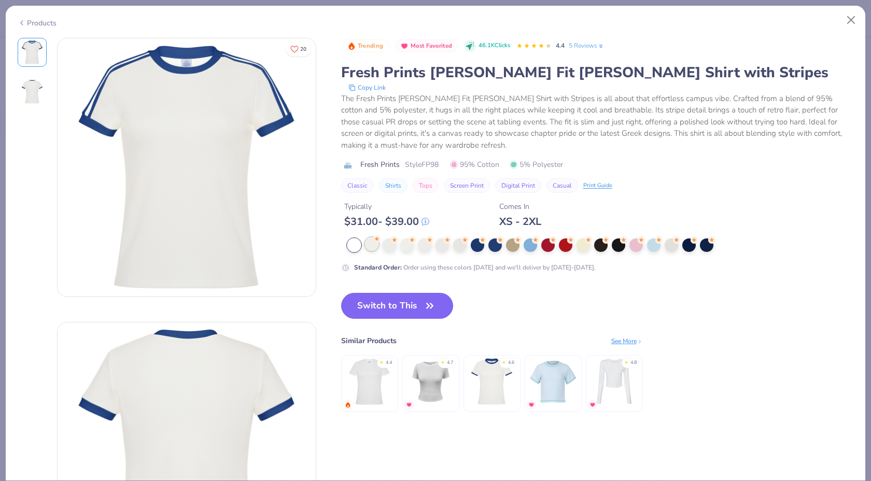
click at [372, 245] on div at bounding box center [371, 243] width 13 height 13
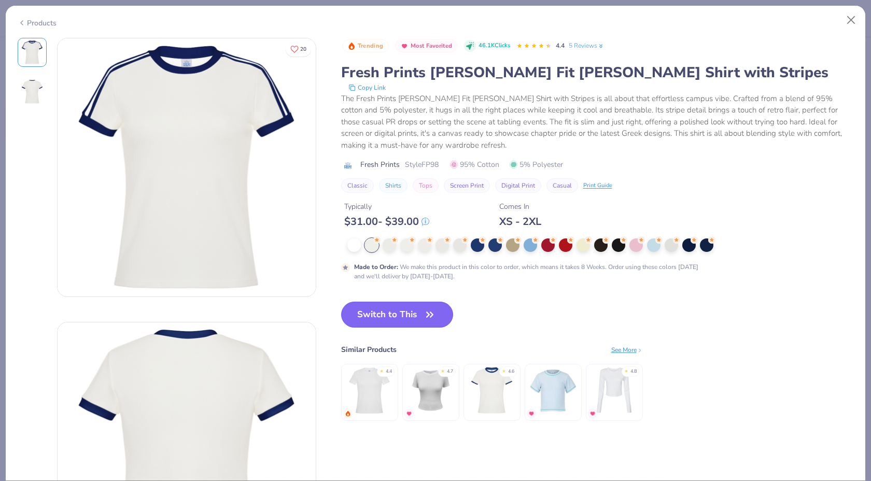
click at [385, 308] on button "Switch to This" at bounding box center [397, 315] width 113 height 26
click at [435, 314] on icon "button" at bounding box center [430, 314] width 15 height 15
type input "50"
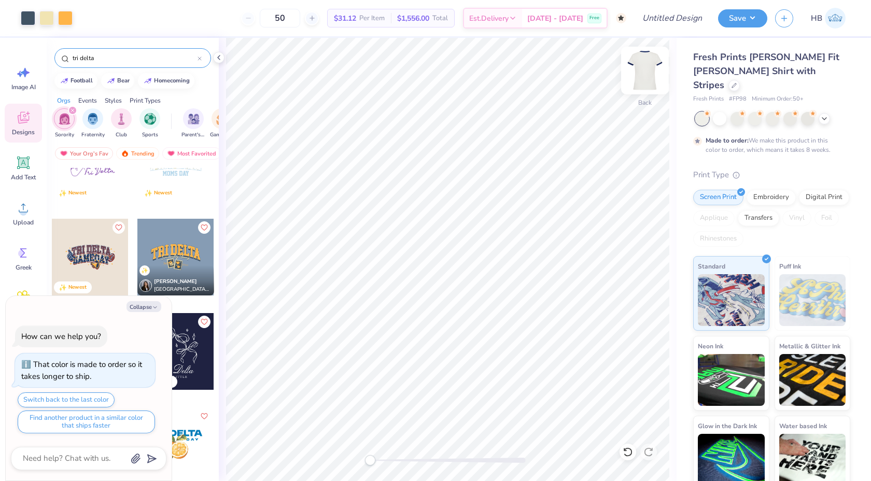
click at [649, 68] on img at bounding box center [644, 70] width 41 height 41
click at [737, 82] on icon at bounding box center [734, 84] width 5 height 5
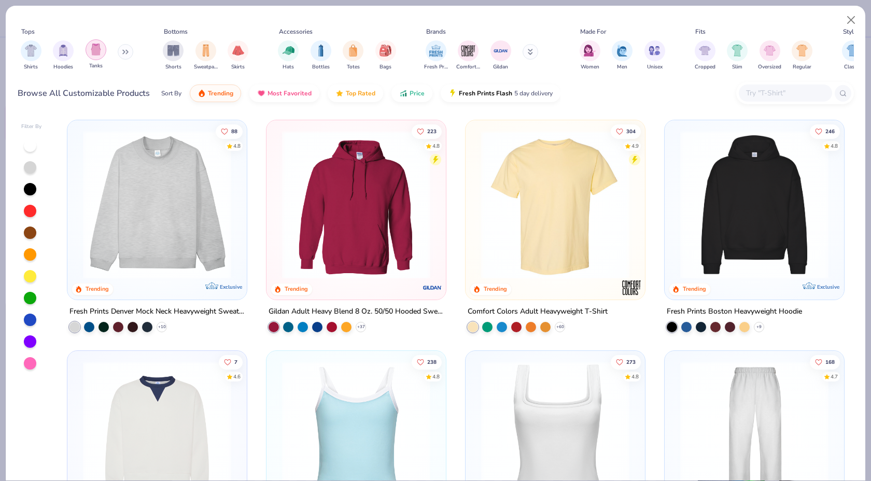
click at [102, 50] on div "filter for Tanks" at bounding box center [96, 49] width 21 height 21
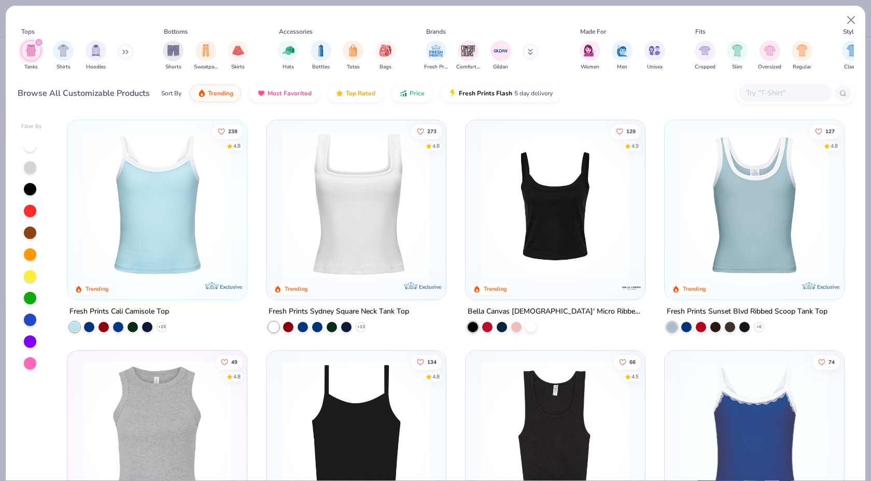
click at [37, 41] on icon "filter for Tanks" at bounding box center [39, 42] width 4 height 4
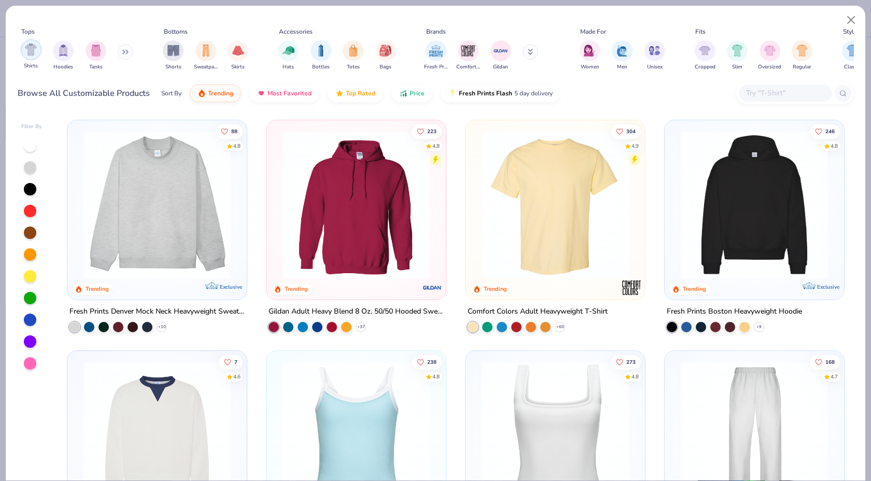
click at [31, 57] on div "filter for Shirts" at bounding box center [31, 49] width 21 height 21
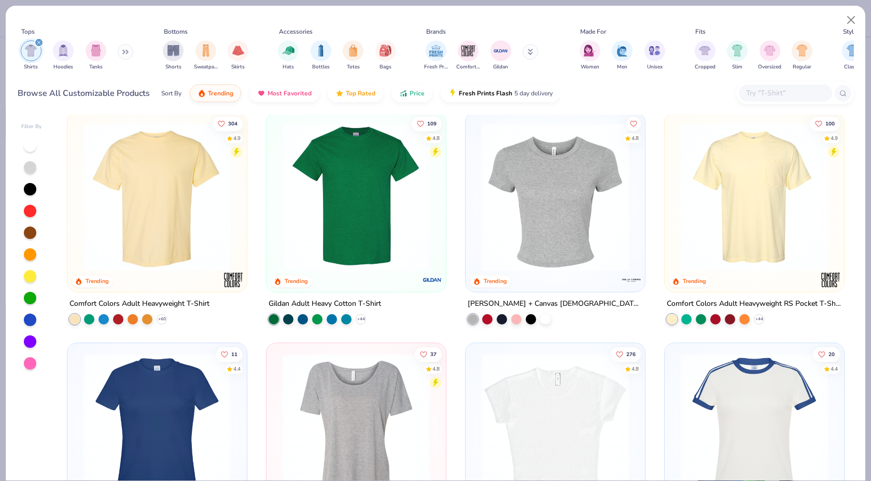
scroll to position [15, 0]
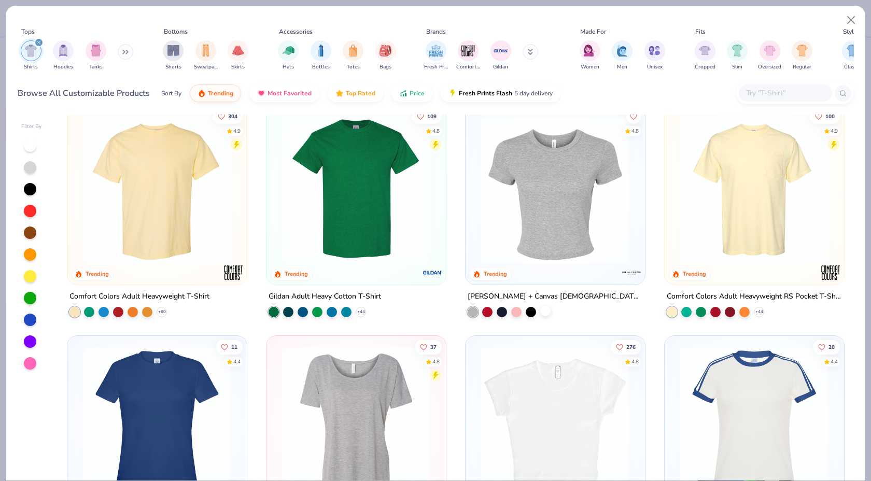
click at [546, 312] on div at bounding box center [545, 311] width 10 height 10
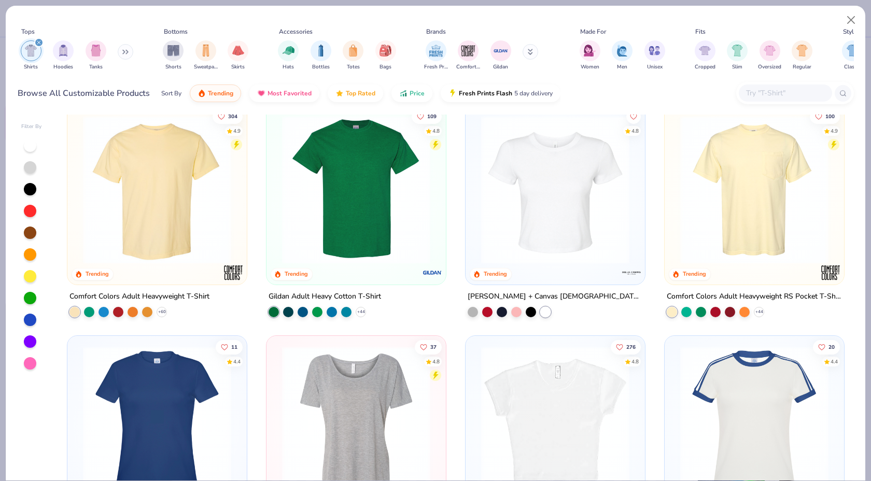
scroll to position [134, 0]
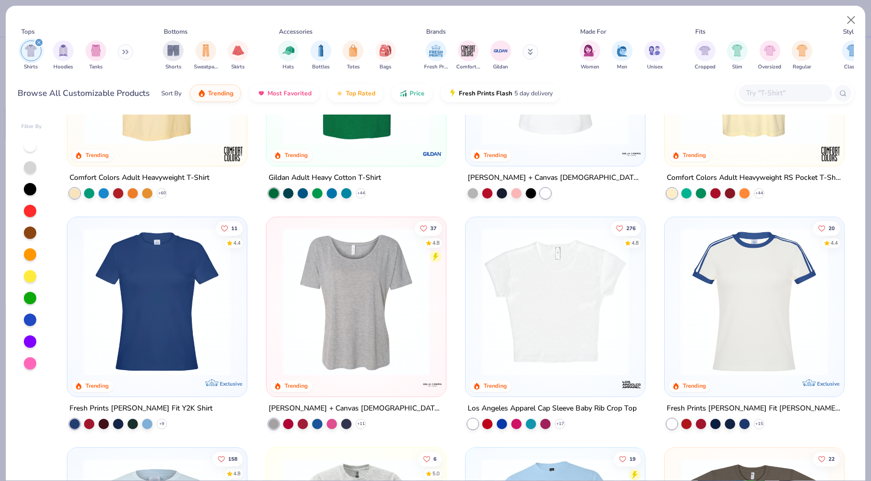
click at [515, 338] on img at bounding box center [555, 302] width 159 height 148
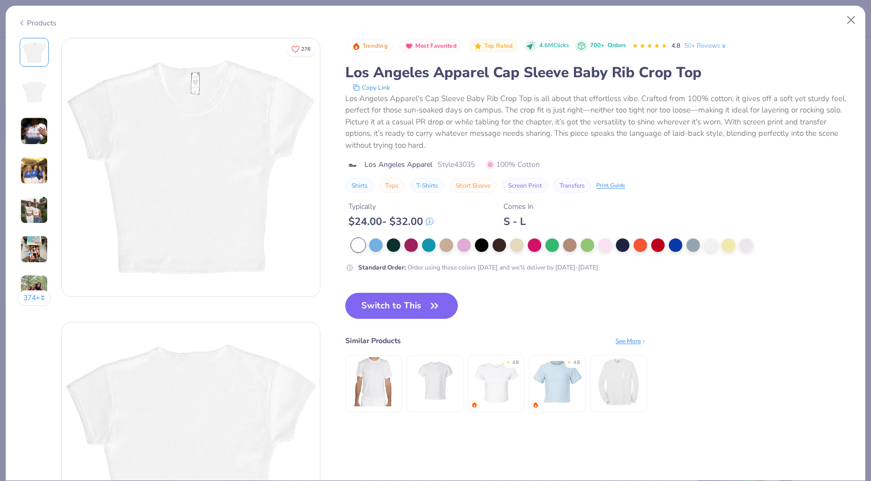
click at [419, 315] on button "Switch to This" at bounding box center [401, 306] width 113 height 26
click at [428, 303] on icon "button" at bounding box center [434, 306] width 15 height 15
click at [445, 302] on button "Switch to This" at bounding box center [401, 306] width 113 height 26
click at [420, 309] on button "Switch to This" at bounding box center [401, 306] width 113 height 26
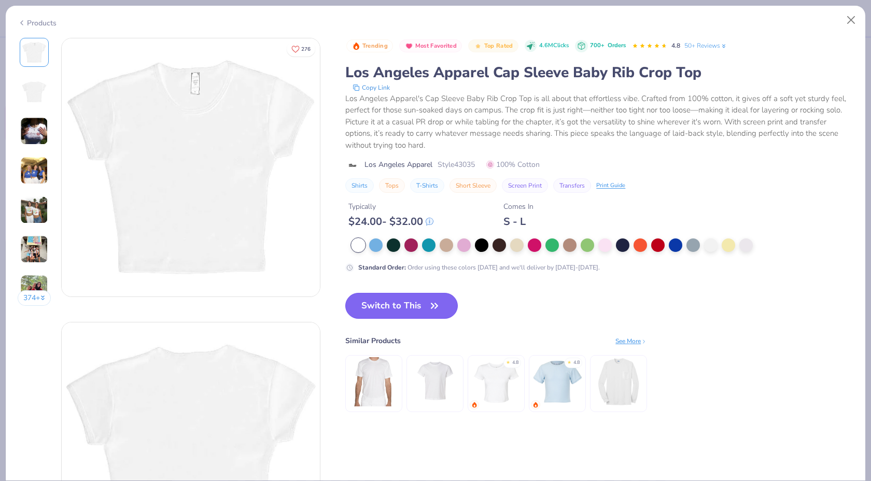
click at [406, 303] on button "Switch to This" at bounding box center [401, 306] width 113 height 26
click at [849, 18] on button "Close" at bounding box center [852, 20] width 20 height 20
type textarea "x"
click at [856, 19] on button "Close" at bounding box center [852, 20] width 20 height 20
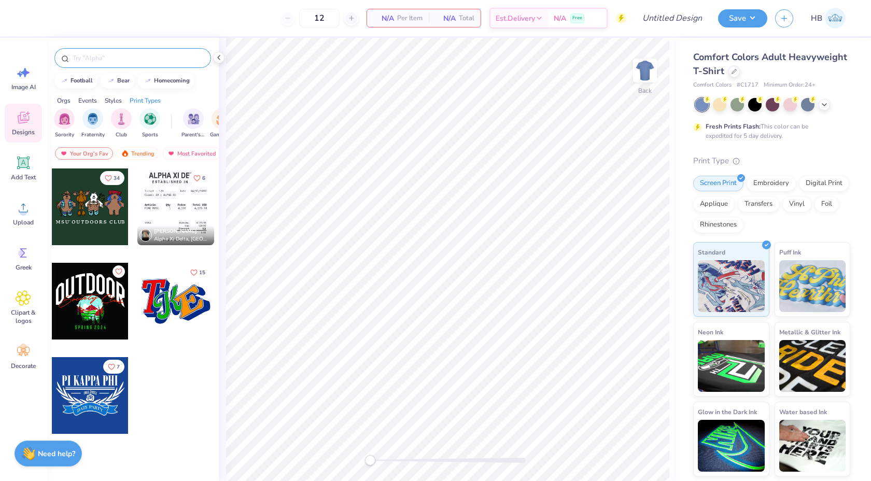
click at [105, 60] on input "text" at bounding box center [138, 58] width 133 height 10
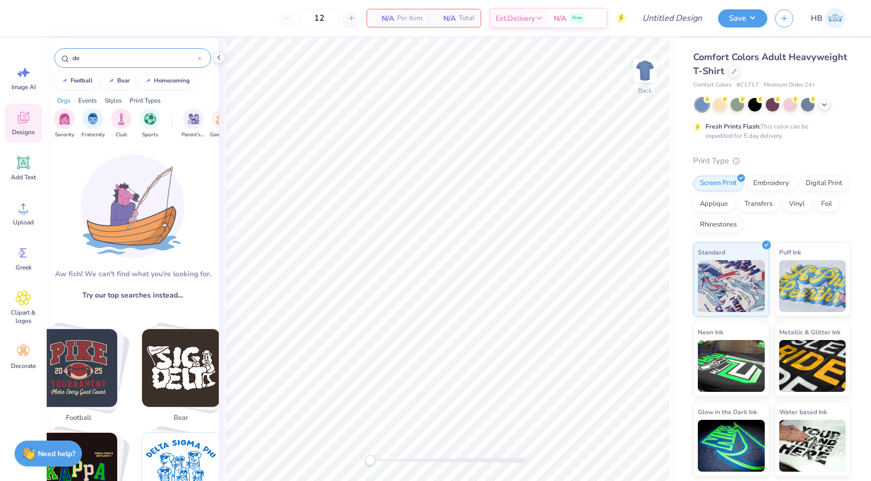
type input "d"
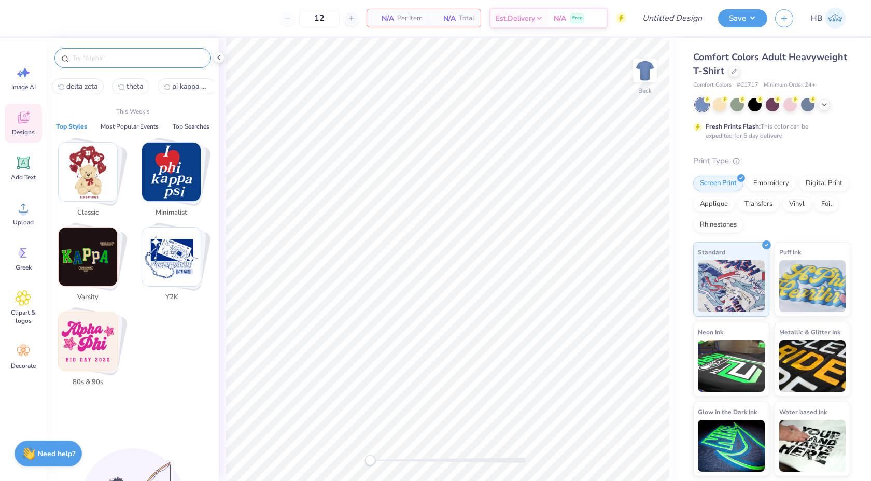
click at [74, 127] on button "Top Styles" at bounding box center [71, 126] width 37 height 10
click at [79, 88] on span "delta zeta" at bounding box center [81, 86] width 31 height 10
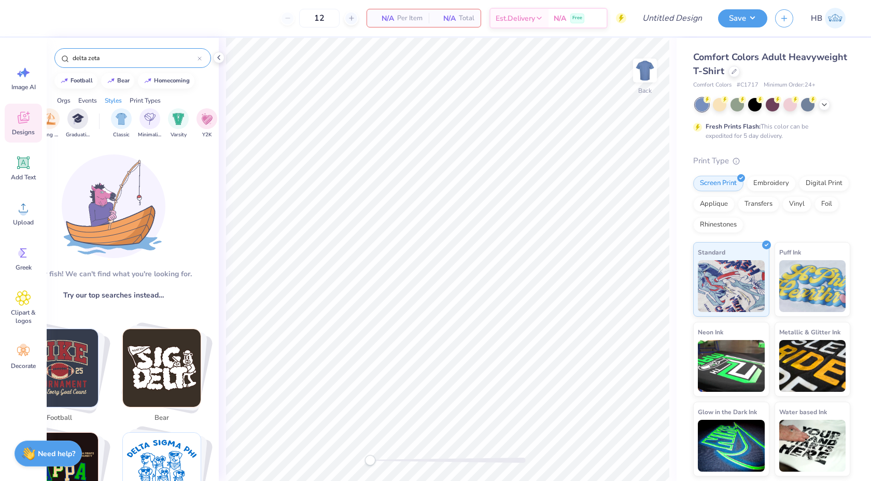
scroll to position [0, 589]
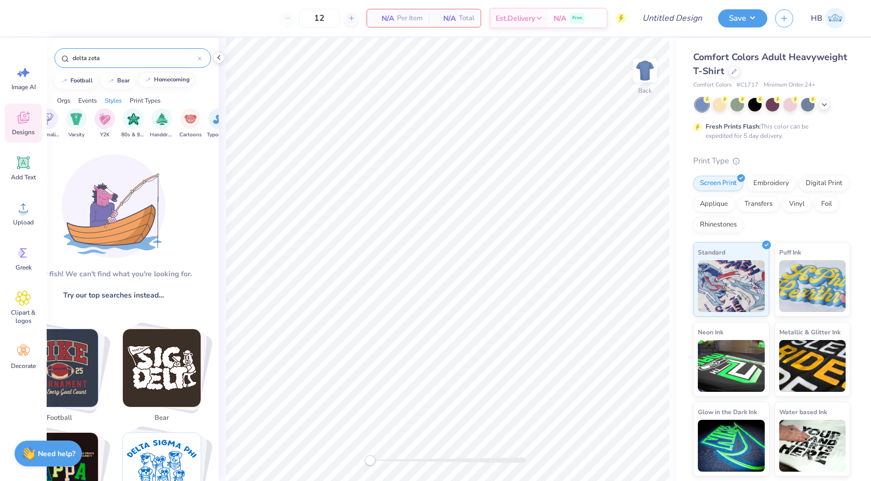
click at [153, 83] on button "homecoming" at bounding box center [166, 80] width 57 height 16
type input "homecoming"
click at [200, 55] on div at bounding box center [200, 57] width 4 height 9
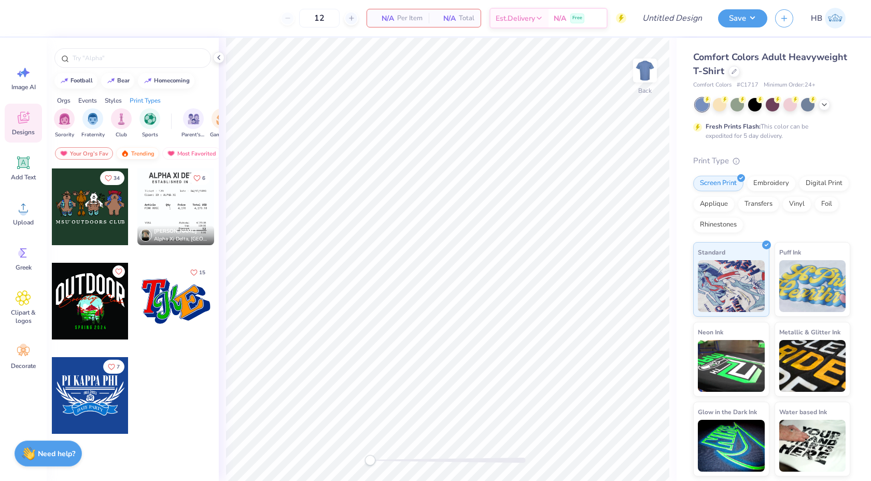
click at [149, 152] on div "Trending" at bounding box center [137, 153] width 43 height 12
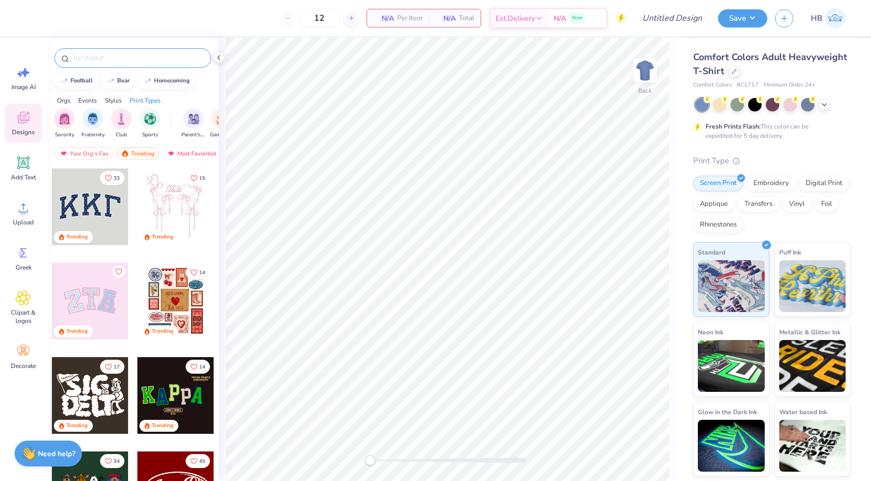
click at [106, 62] on input "text" at bounding box center [138, 58] width 133 height 10
type input "delta zeta"
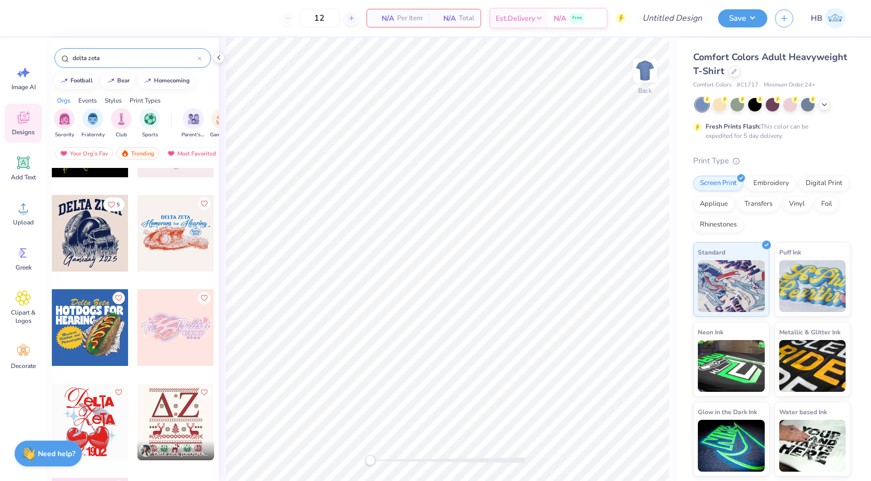
scroll to position [354, 0]
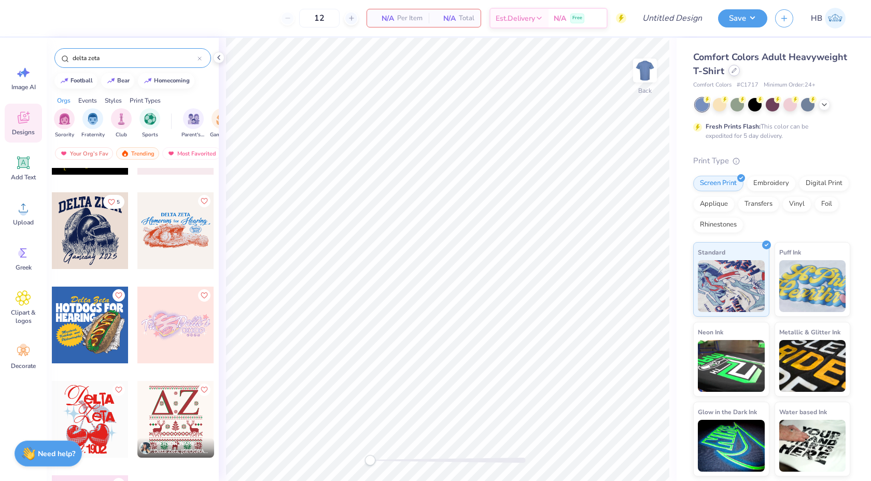
click at [735, 73] on div at bounding box center [734, 70] width 11 height 11
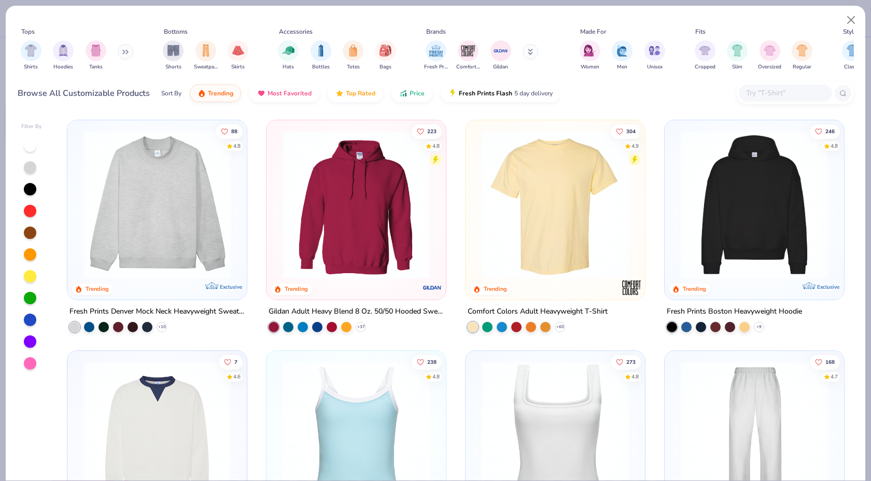
click at [383, 228] on img at bounding box center [356, 205] width 159 height 148
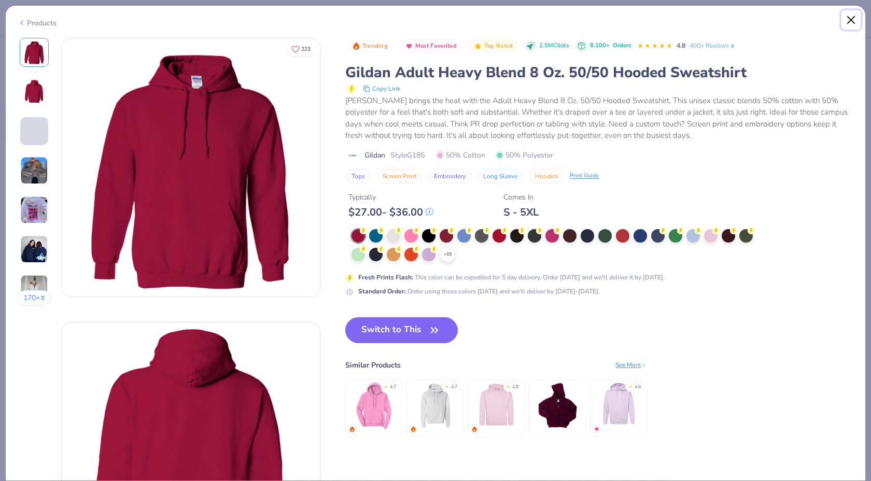
click at [850, 17] on button "Close" at bounding box center [852, 20] width 20 height 20
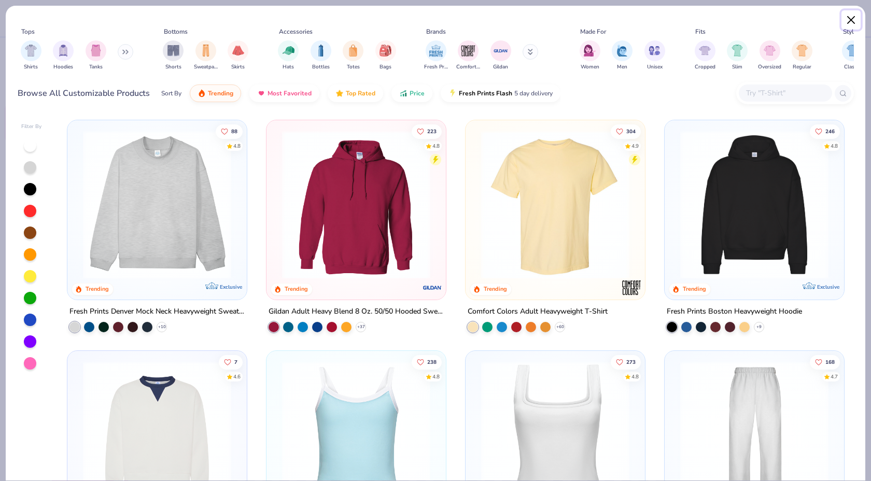
drag, startPoint x: 854, startPoint y: 27, endPoint x: 871, endPoint y: 132, distance: 106.1
click at [871, 132] on div "Tops Shirts Hoodies Tanks Bottoms Shorts Sweatpants Skirts Accessories Hats Bot…" at bounding box center [435, 240] width 871 height 481
click at [775, 199] on img at bounding box center [754, 205] width 159 height 148
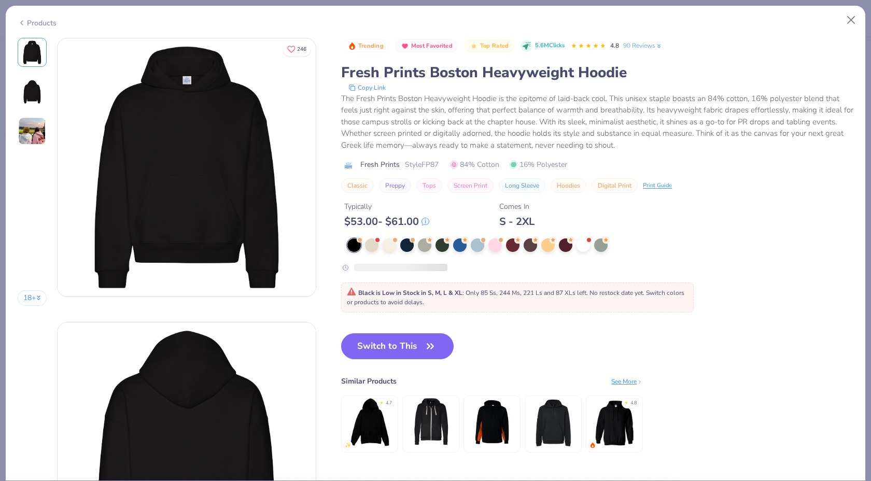
click at [401, 302] on span "Black is Low in Stock in S, M, L & XL : Only 85 Ss, 244 Ms, 221 Ls and 87 XLs l…" at bounding box center [516, 298] width 338 height 18
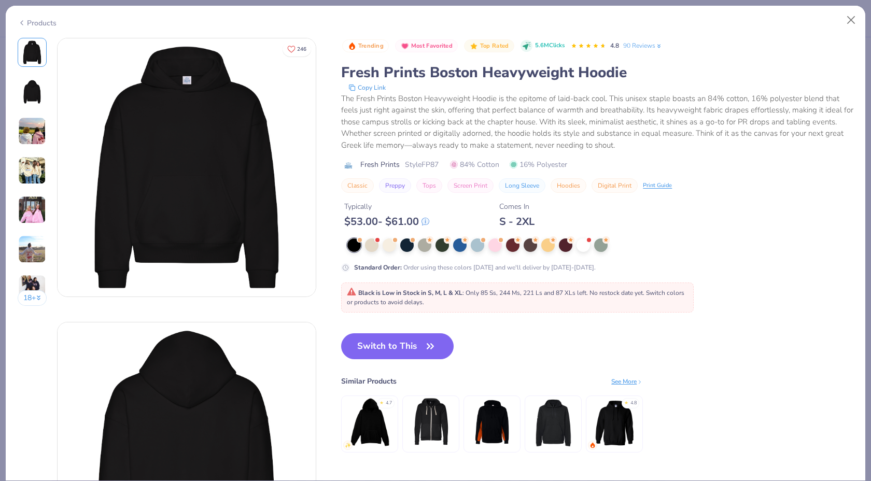
drag, startPoint x: 403, startPoint y: 341, endPoint x: 215, endPoint y: 79, distance: 322.2
click at [403, 341] on button "Switch to This" at bounding box center [397, 346] width 113 height 26
click at [421, 348] on button "Switch to This" at bounding box center [397, 346] width 113 height 26
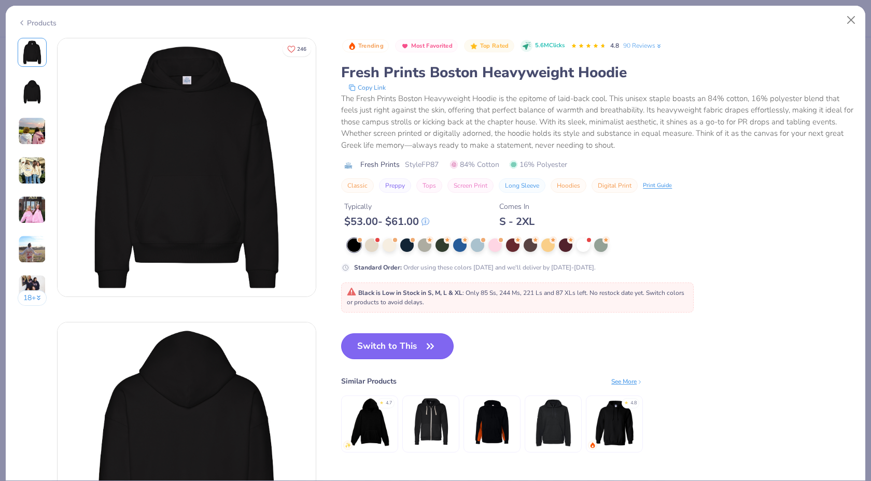
click at [421, 348] on button "Switch to This" at bounding box center [397, 346] width 113 height 26
click at [434, 346] on icon "button" at bounding box center [430, 346] width 15 height 15
click at [852, 21] on button "Close" at bounding box center [852, 20] width 20 height 20
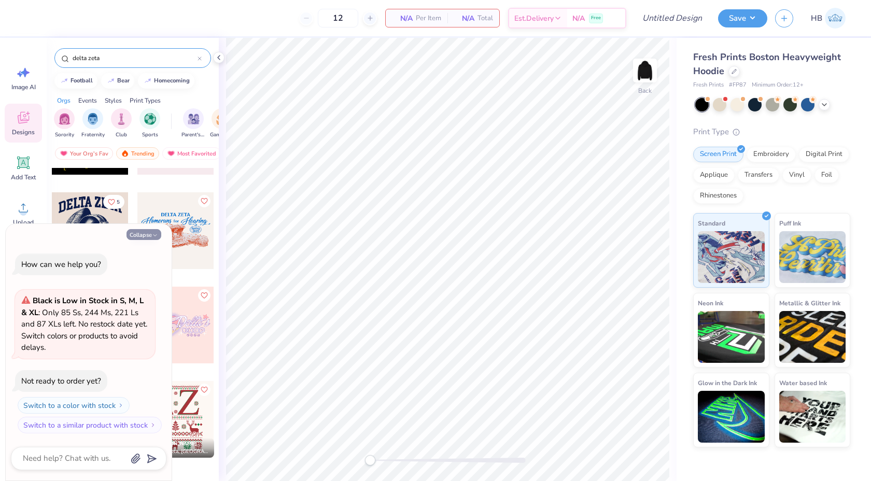
click at [146, 235] on button "Collapse" at bounding box center [144, 234] width 35 height 11
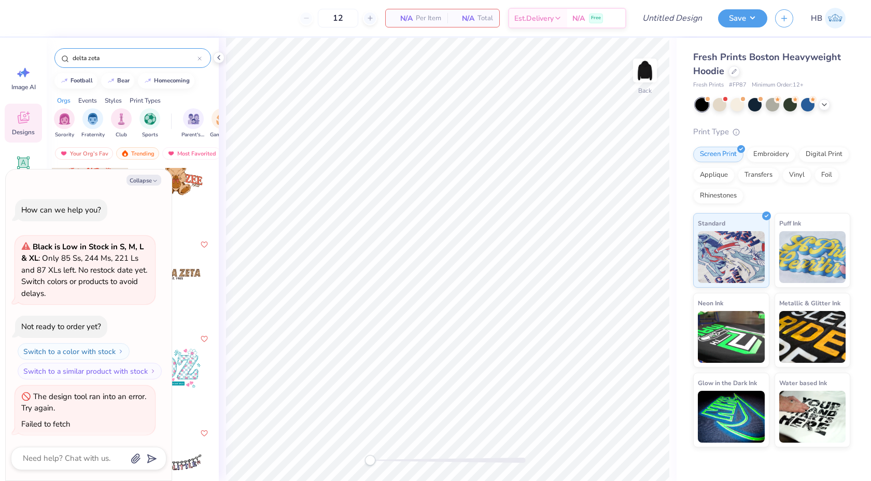
scroll to position [2, 0]
click at [148, 180] on button "Collapse" at bounding box center [144, 180] width 35 height 11
type textarea "x"
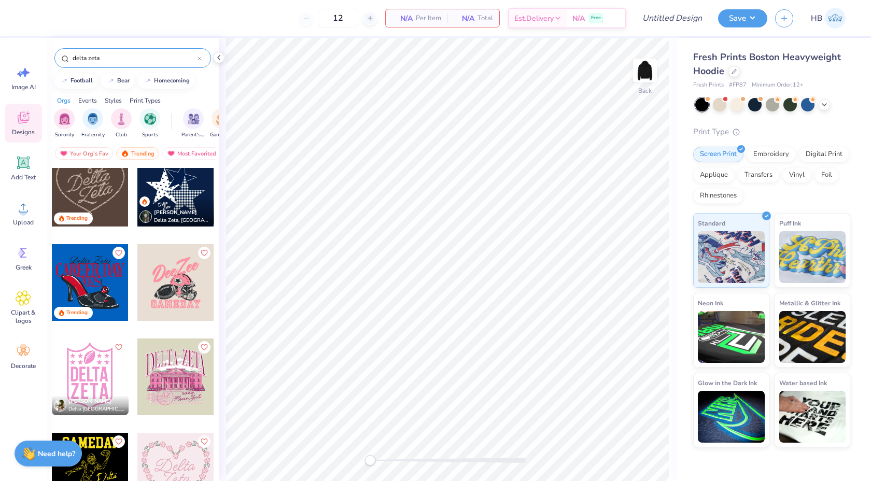
scroll to position [0, 0]
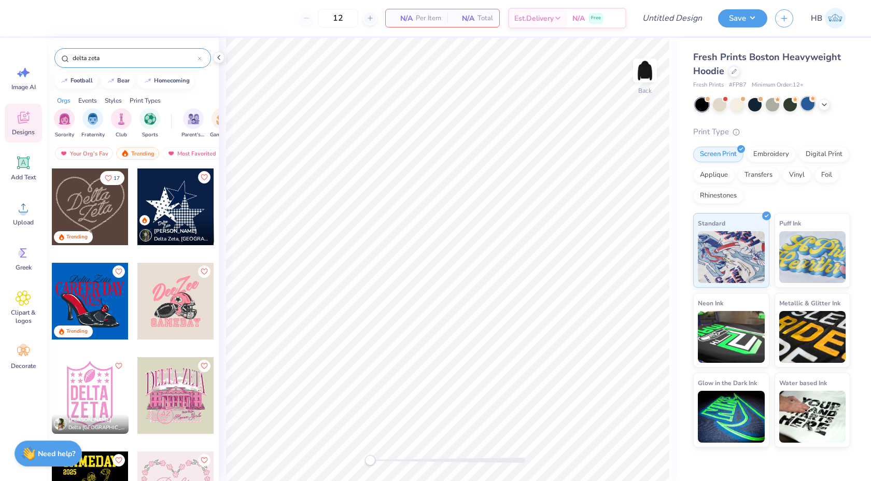
click at [807, 108] on div at bounding box center [807, 103] width 13 height 13
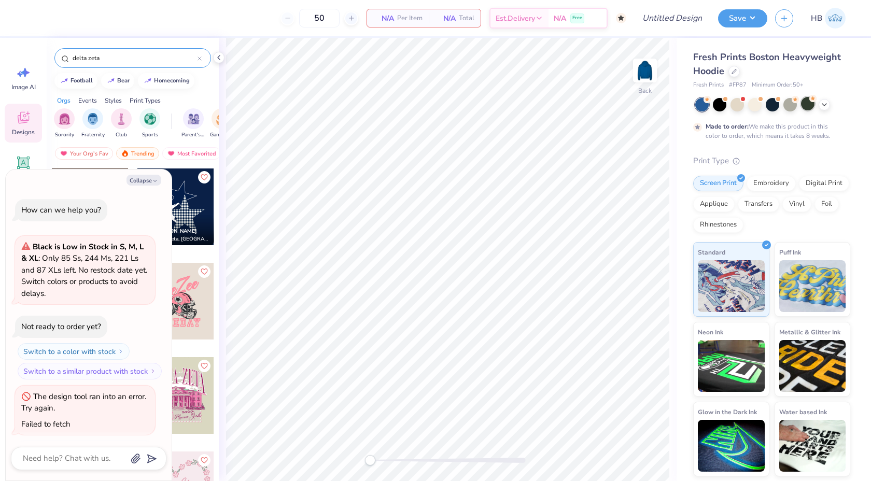
type input "50"
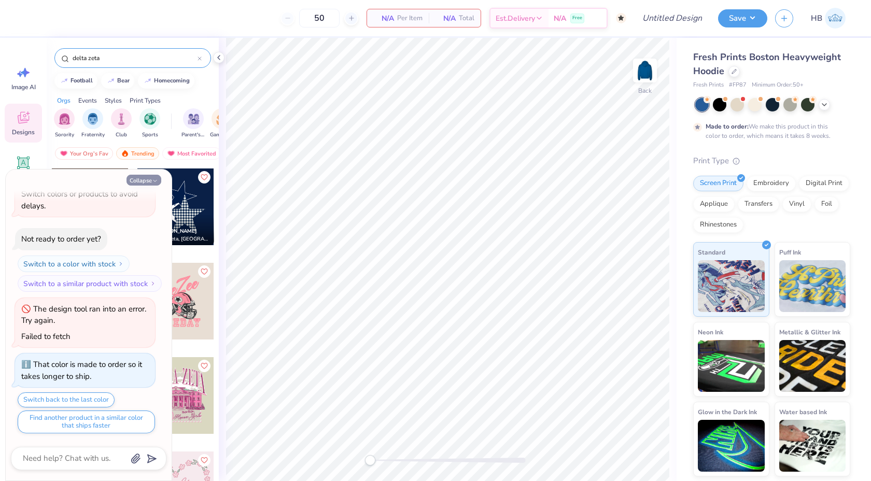
click at [150, 178] on button "Collapse" at bounding box center [144, 180] width 35 height 11
type textarea "x"
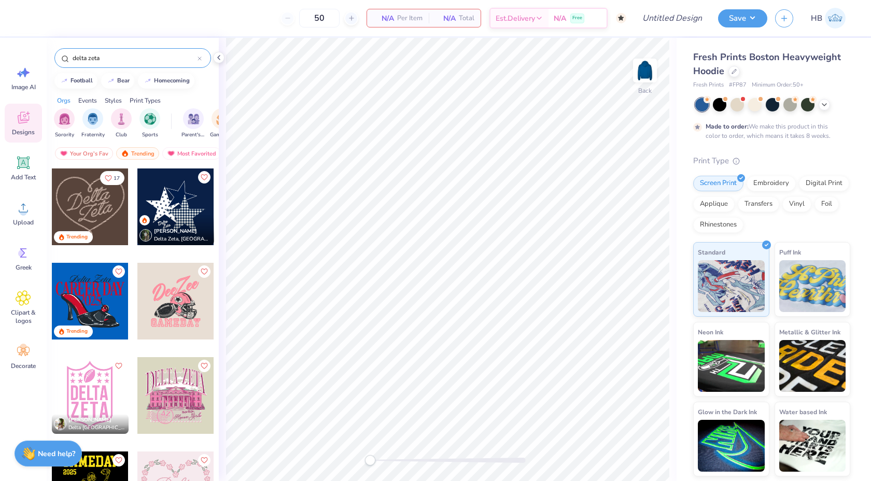
click at [177, 223] on div "Lucy Gross Delta Zeta, University of Iowa" at bounding box center [175, 230] width 77 height 30
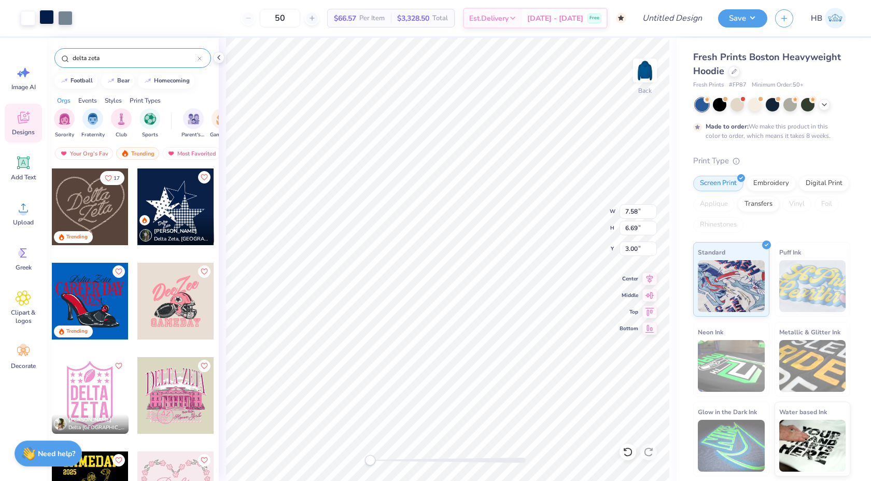
click at [46, 20] on div at bounding box center [46, 17] width 15 height 15
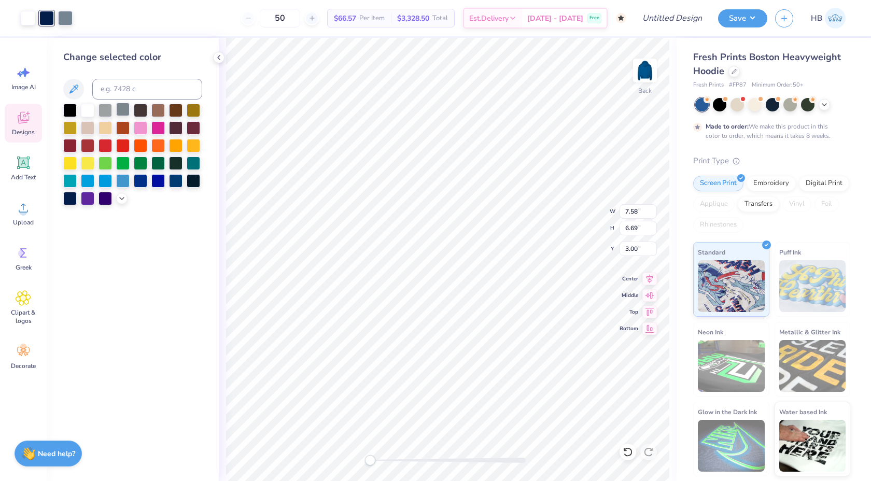
click at [125, 111] on div at bounding box center [122, 109] width 13 height 13
click at [145, 111] on div at bounding box center [140, 109] width 13 height 13
click at [66, 16] on div at bounding box center [65, 17] width 15 height 15
click at [156, 110] on div at bounding box center [157, 109] width 13 height 13
click at [828, 103] on icon at bounding box center [824, 104] width 8 height 8
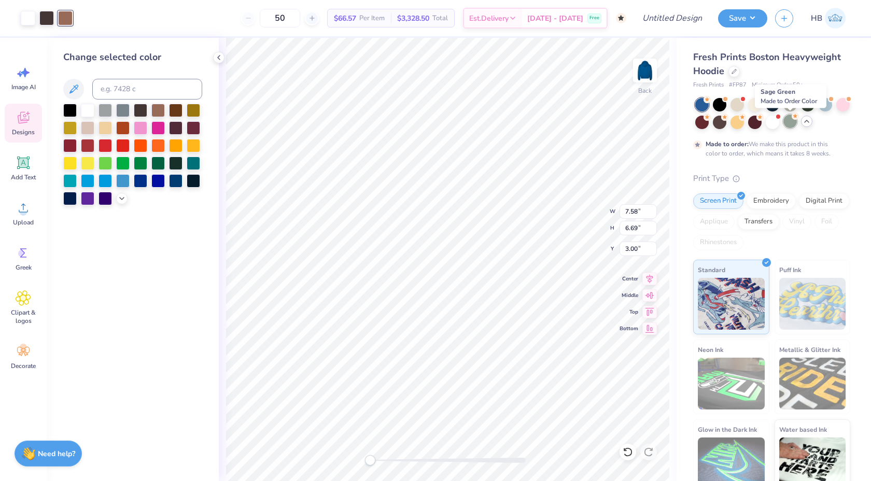
click at [787, 123] on div at bounding box center [790, 121] width 13 height 13
click at [739, 120] on div at bounding box center [737, 121] width 13 height 13
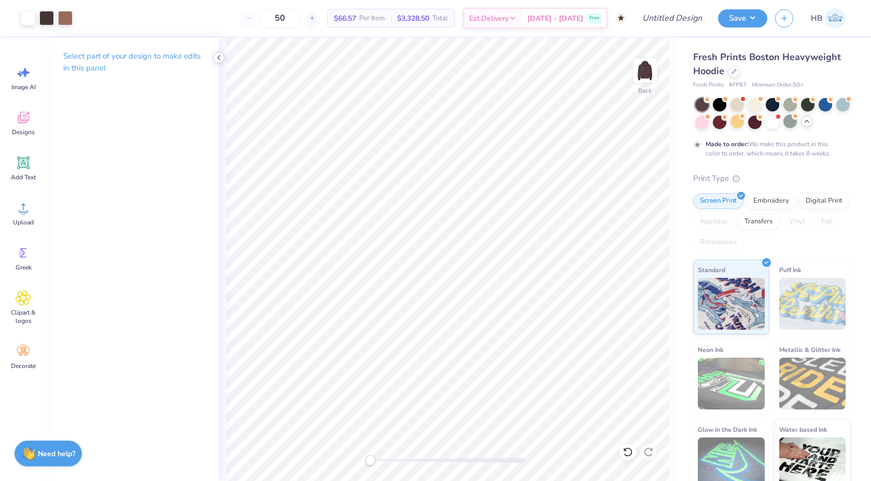
click at [220, 59] on icon at bounding box center [219, 57] width 8 height 8
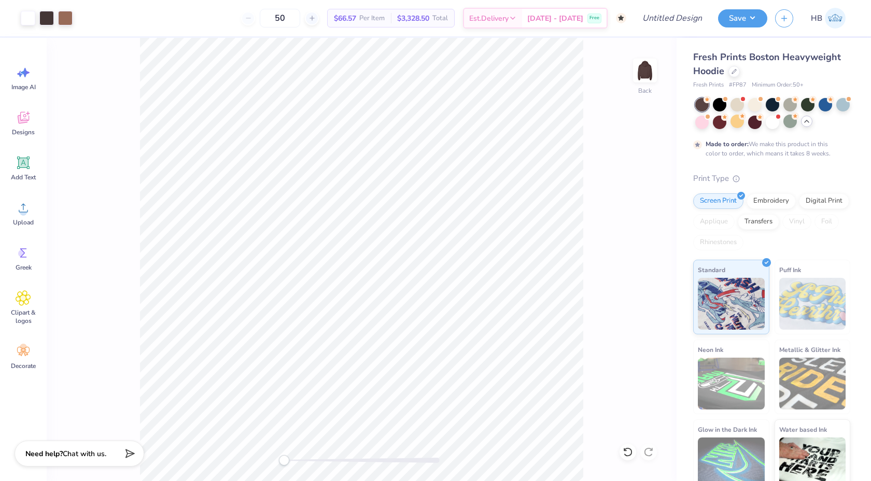
click at [585, 118] on div "Back" at bounding box center [362, 259] width 630 height 443
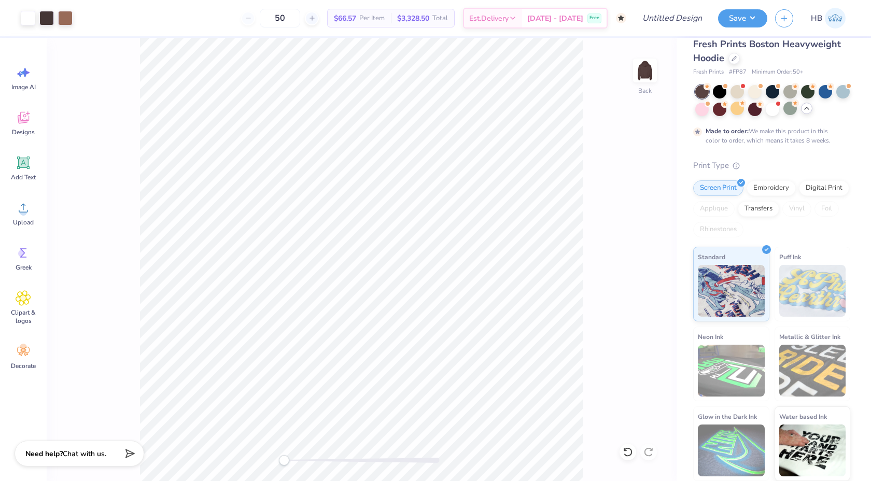
scroll to position [12, 0]
click at [757, 112] on div at bounding box center [754, 108] width 13 height 13
click at [47, 18] on div at bounding box center [46, 17] width 15 height 15
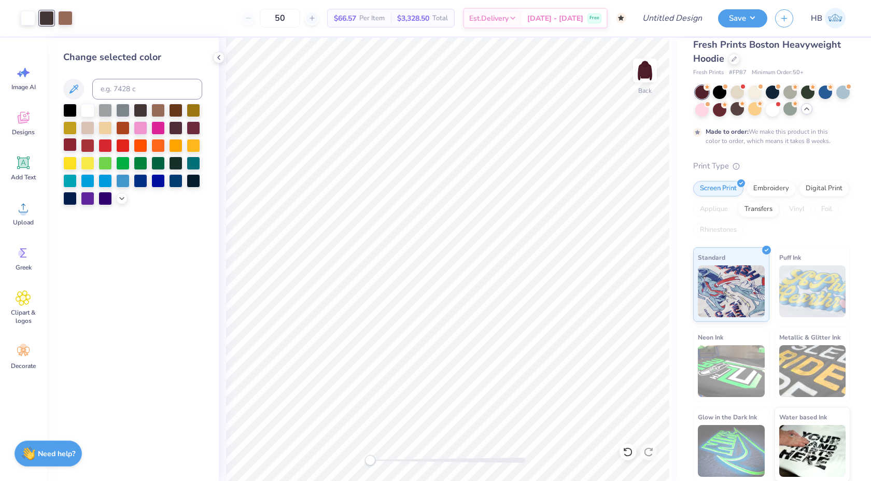
click at [71, 147] on div at bounding box center [69, 144] width 13 height 13
click at [66, 16] on div at bounding box center [65, 17] width 15 height 15
click at [68, 146] on div at bounding box center [69, 144] width 13 height 13
click at [219, 58] on icon at bounding box center [219, 57] width 8 height 8
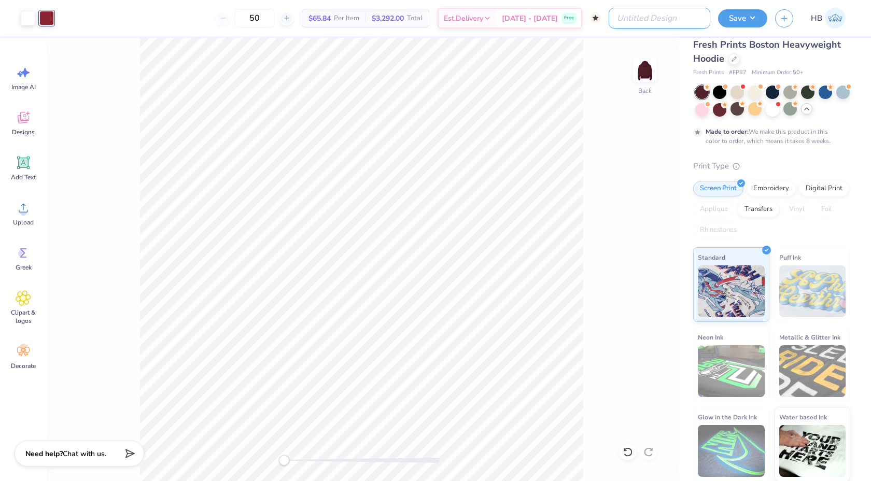
click at [675, 18] on input "Design Title" at bounding box center [660, 18] width 102 height 21
type input "delta zeta sweat set"
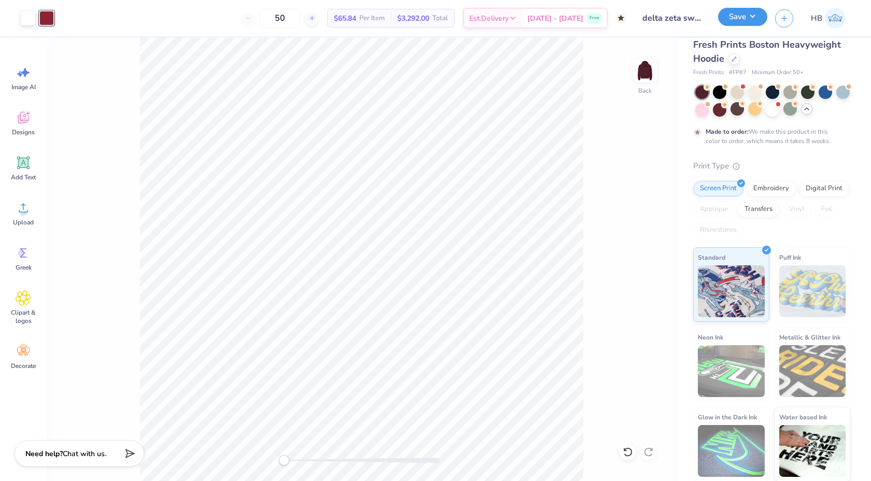
click at [738, 13] on button "Save" at bounding box center [742, 17] width 49 height 18
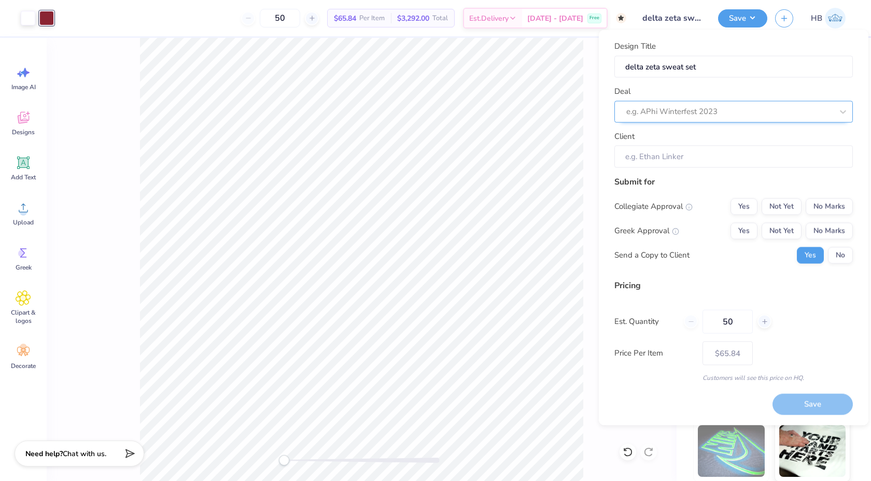
click at [674, 108] on div at bounding box center [729, 112] width 206 height 14
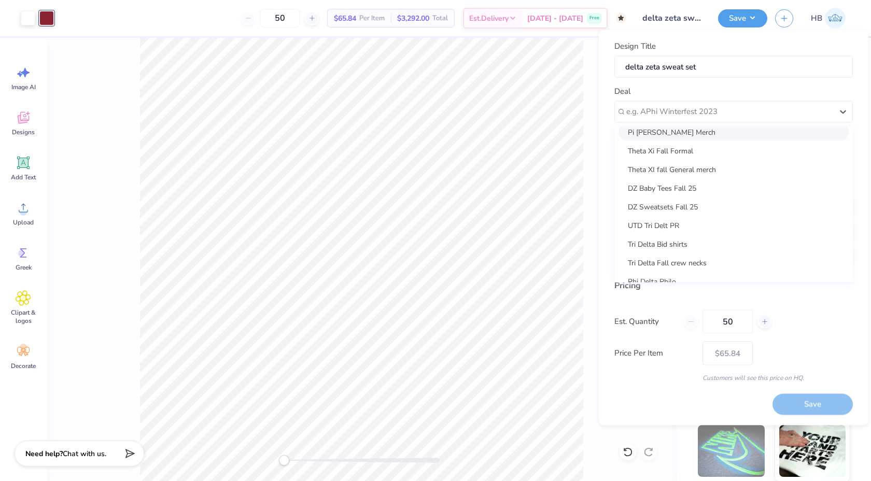
scroll to position [79, 0]
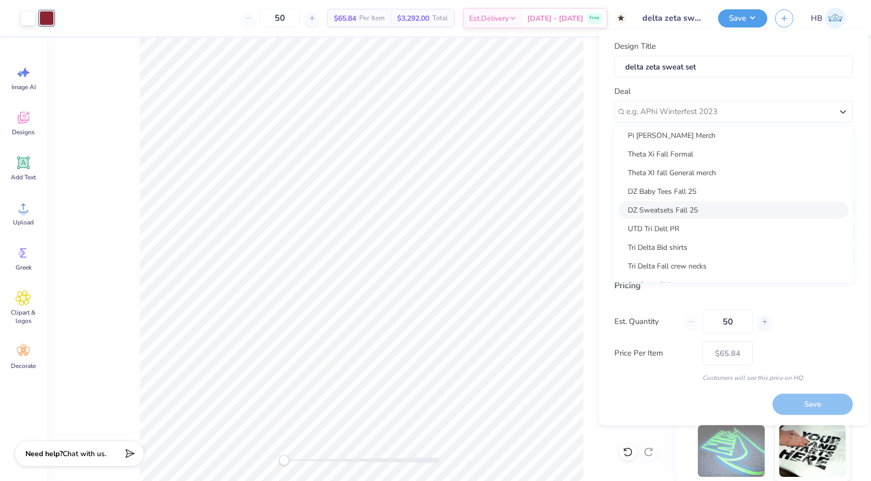
click at [672, 210] on div "DZ Sweatsets Fall 25" at bounding box center [734, 209] width 230 height 17
type input "Molly Ly"
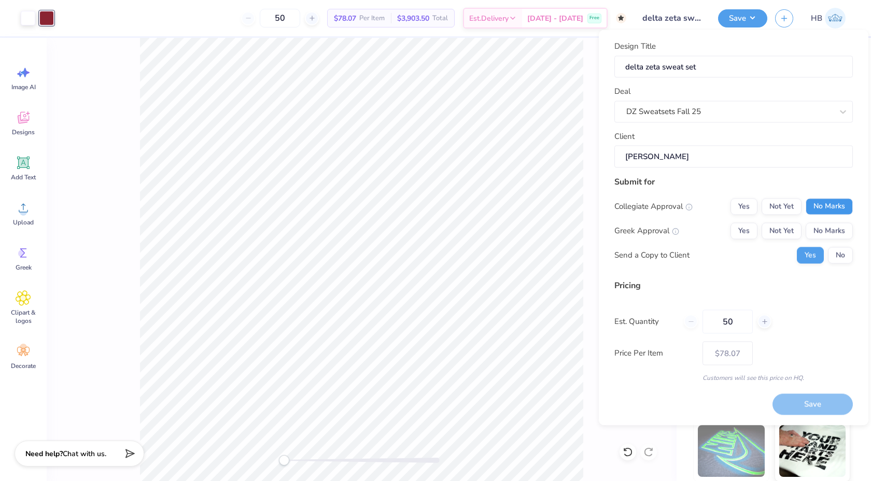
click at [823, 205] on button "No Marks" at bounding box center [829, 206] width 47 height 17
click at [791, 226] on button "Not Yet" at bounding box center [782, 230] width 40 height 17
click at [842, 253] on button "No" at bounding box center [840, 255] width 25 height 17
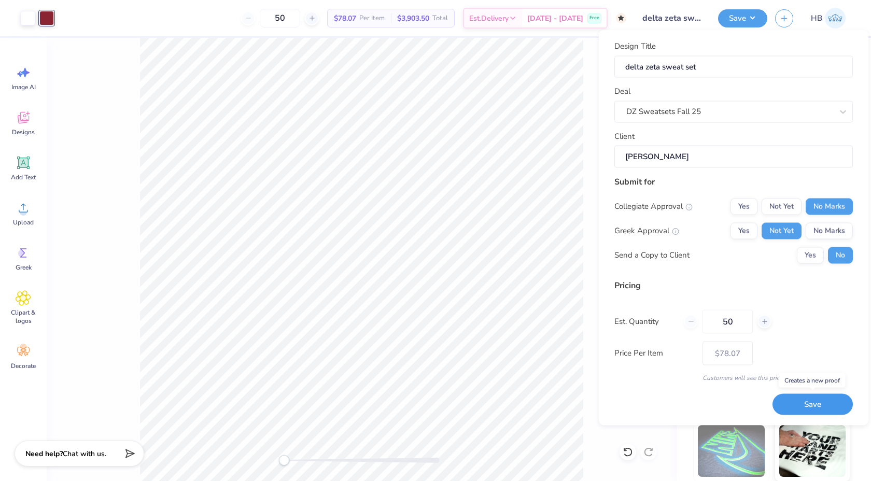
click at [807, 404] on button "Save" at bounding box center [813, 404] width 80 height 21
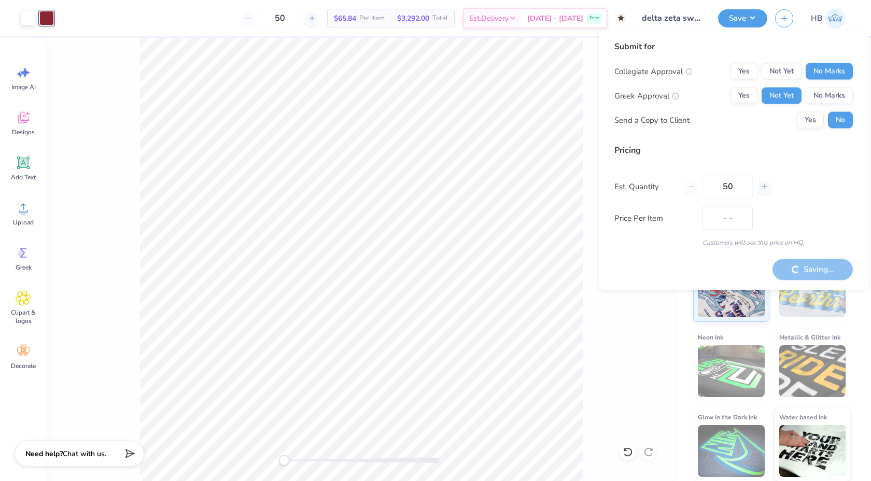
type input "$78.07"
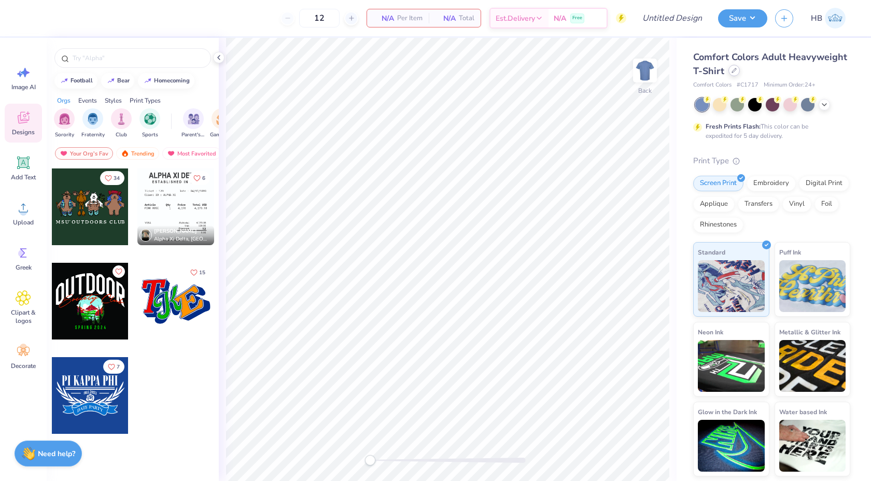
click at [735, 72] on icon at bounding box center [734, 70] width 5 height 5
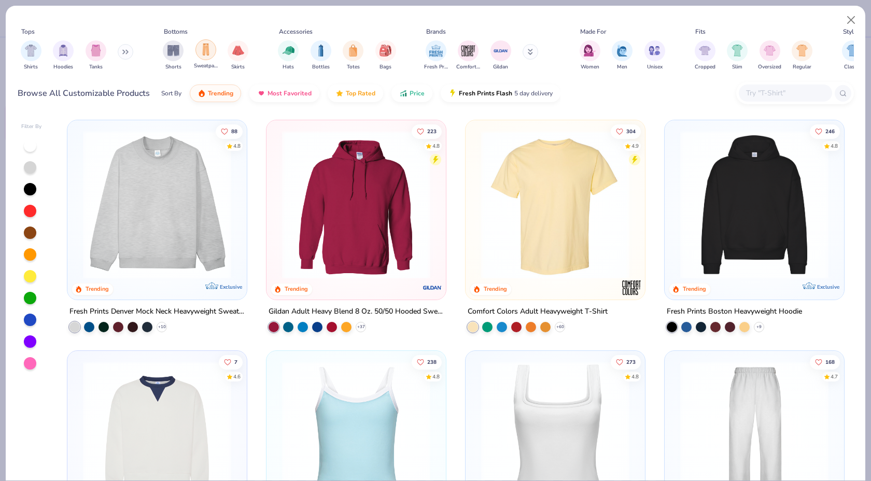
click at [201, 57] on div "filter for Sweatpants" at bounding box center [205, 49] width 21 height 21
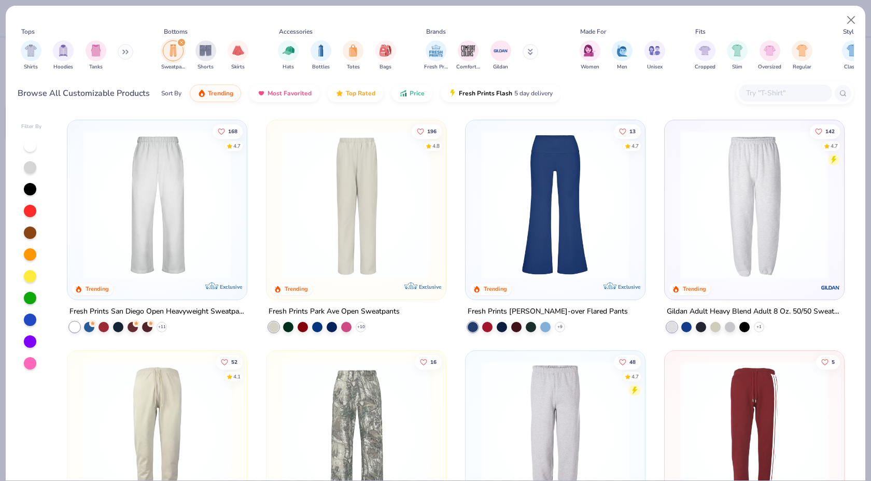
scroll to position [1, 0]
click at [189, 262] on img at bounding box center [157, 204] width 159 height 148
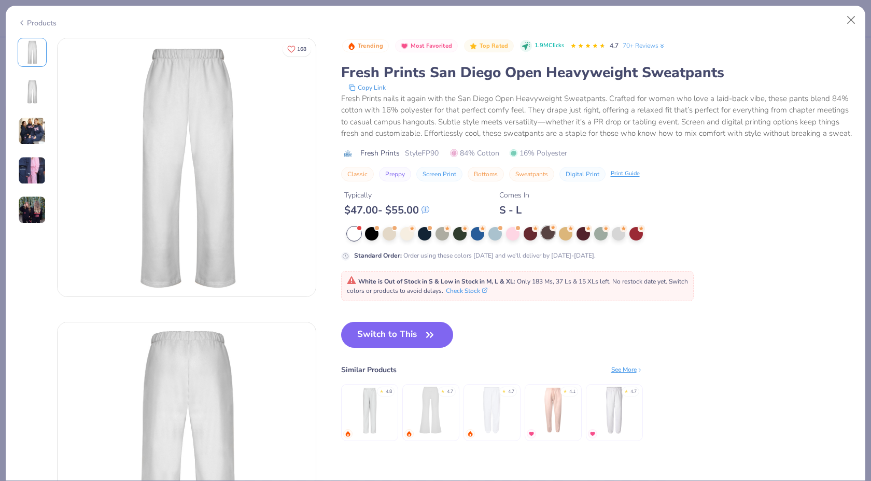
click at [548, 235] on div at bounding box center [547, 232] width 13 height 13
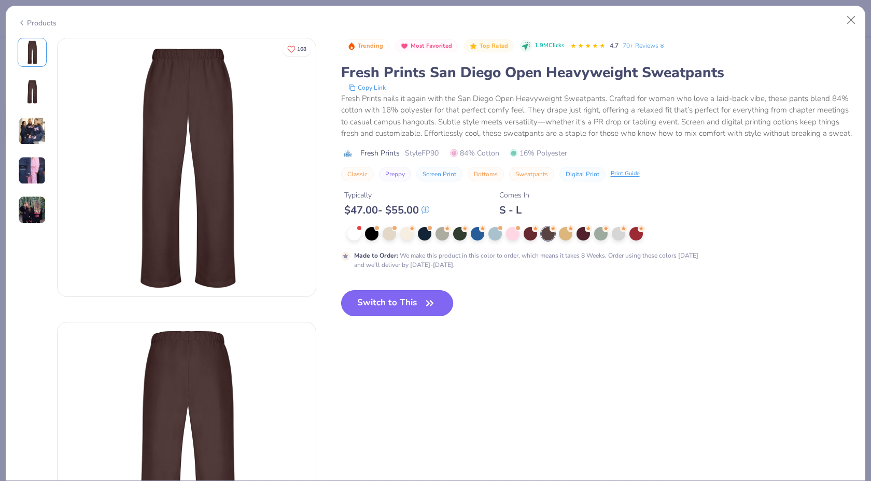
click at [432, 293] on button "Switch to This" at bounding box center [397, 303] width 113 height 26
type input "50"
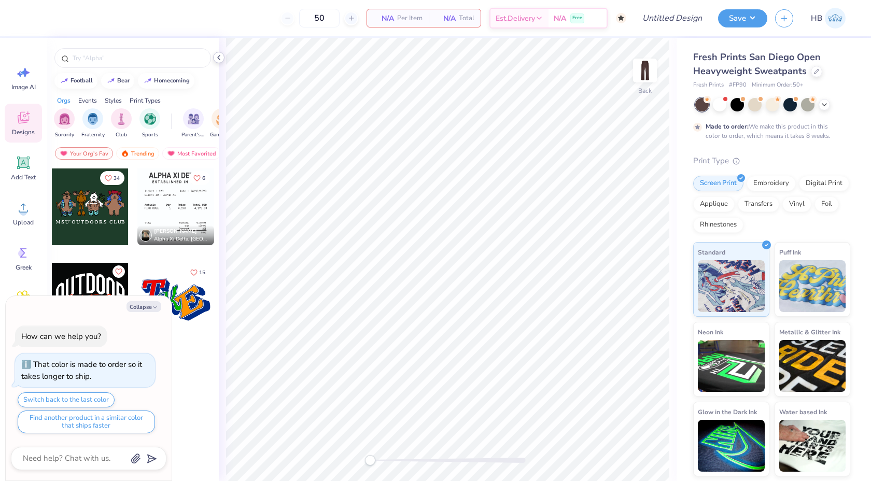
click at [219, 59] on polyline at bounding box center [219, 57] width 2 height 4
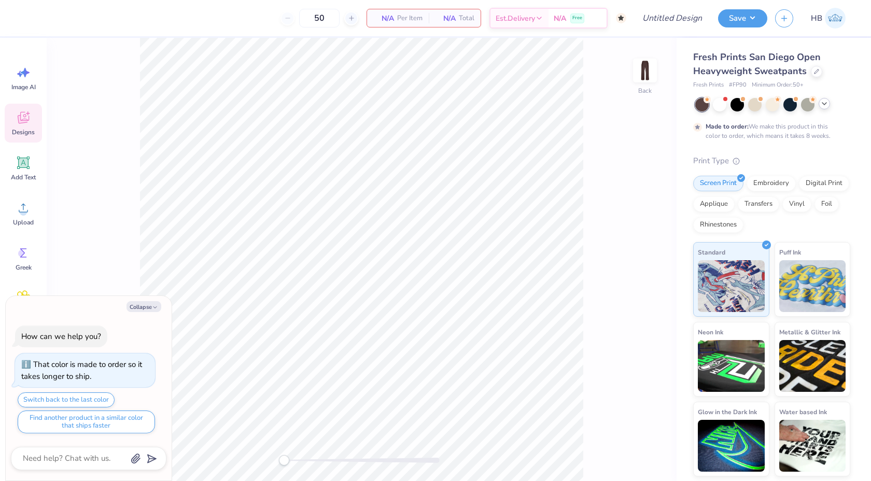
click at [823, 106] on icon at bounding box center [824, 104] width 8 height 8
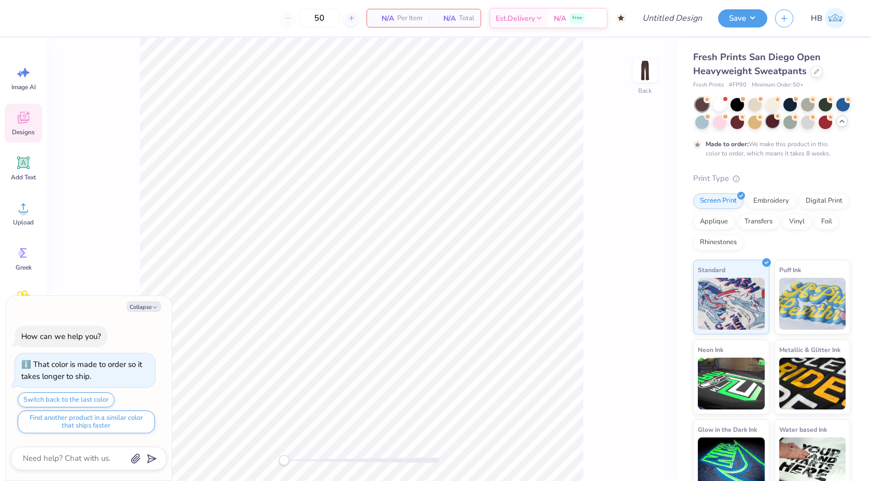
click at [776, 118] on circle at bounding box center [777, 116] width 7 height 7
click at [1, 119] on div "Image AI Designs Add Text Upload Greek Clipart & logos Decorate" at bounding box center [23, 259] width 47 height 443
click at [15, 122] on div "Designs" at bounding box center [23, 123] width 37 height 39
type textarea "x"
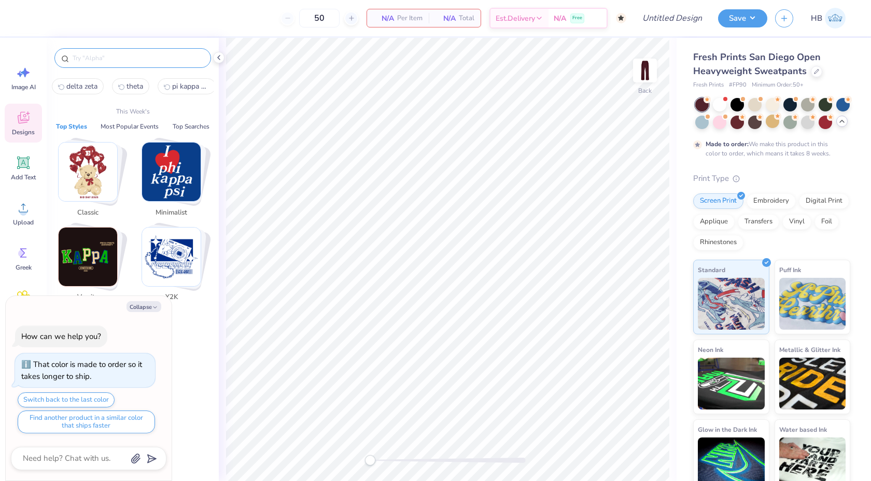
click at [97, 58] on input "text" at bounding box center [138, 58] width 133 height 10
type input "d"
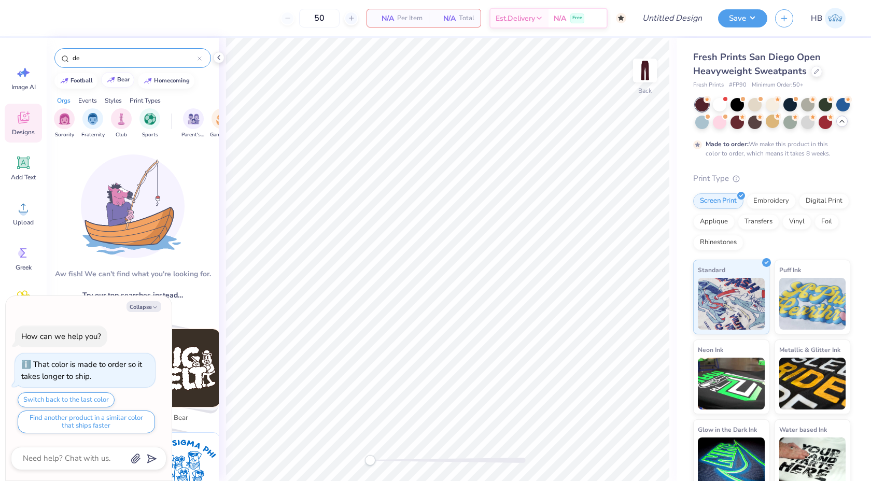
type input "d"
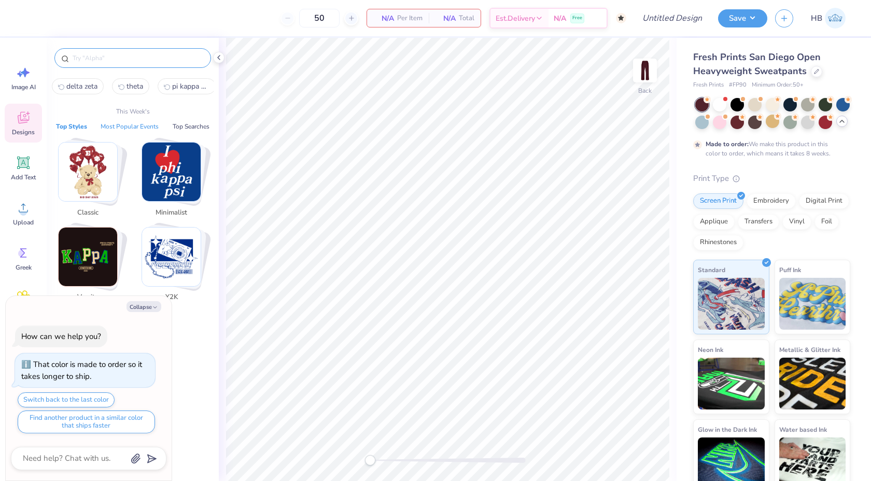
click at [141, 123] on button "Most Popular Events" at bounding box center [129, 126] width 64 height 10
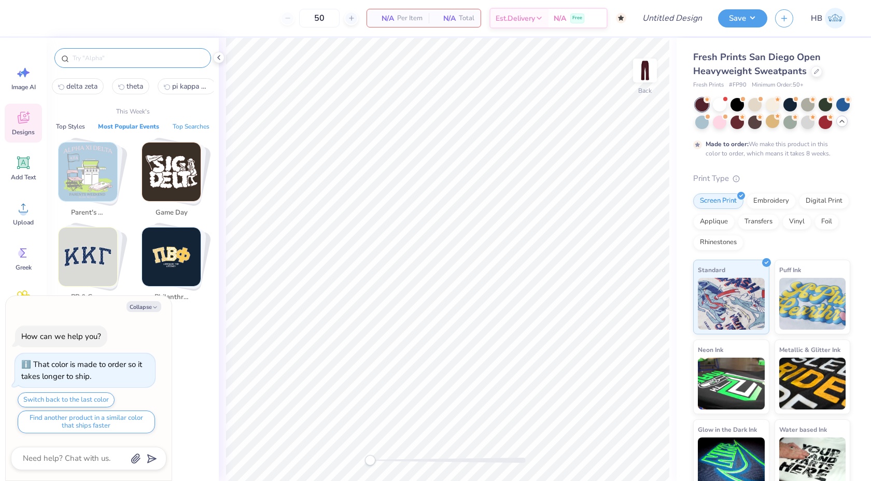
click at [189, 126] on button "Top Searches" at bounding box center [191, 126] width 43 height 10
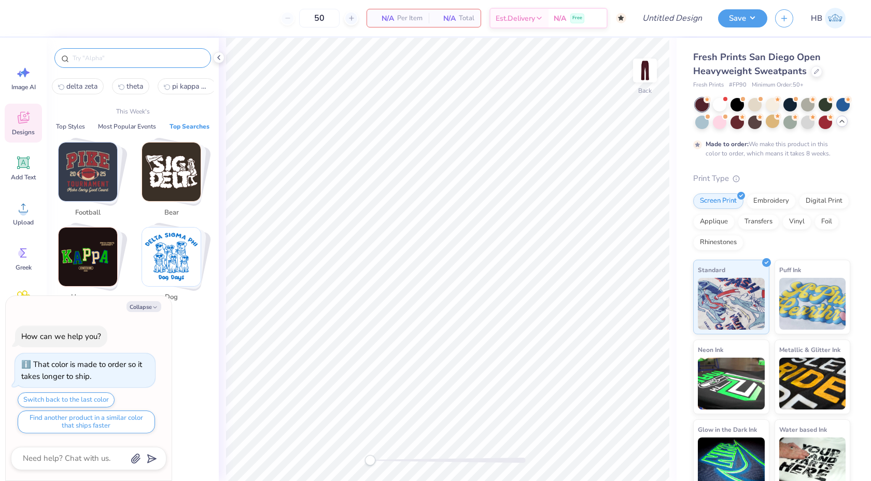
click at [74, 90] on span "delta zeta" at bounding box center [81, 86] width 31 height 10
type input "delta zeta"
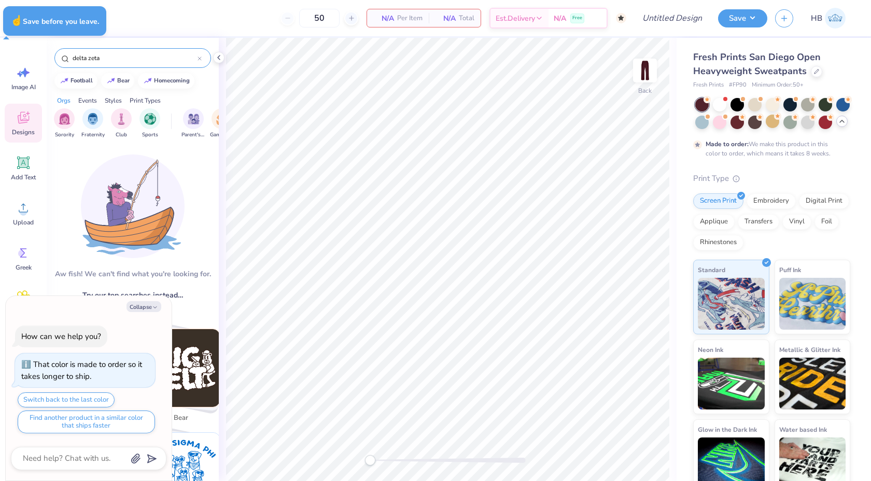
type textarea "x"
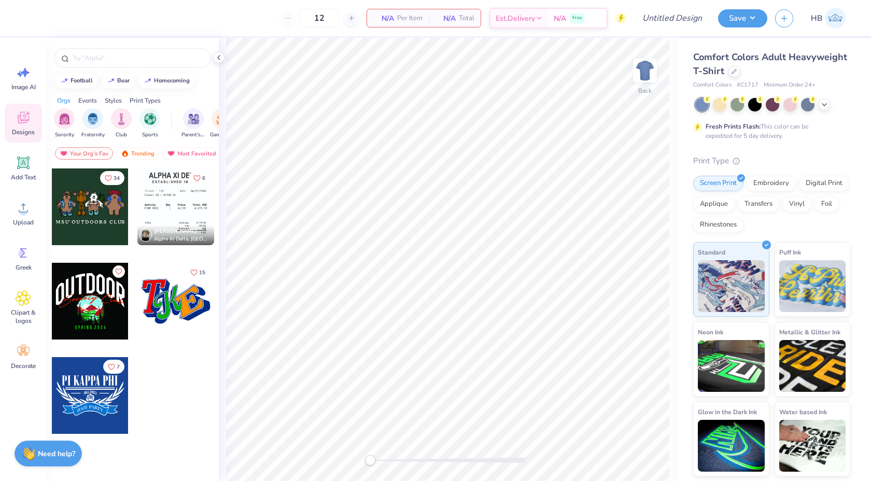
click at [743, 65] on div "Comfort Colors Adult Heavyweight T-Shirt" at bounding box center [771, 64] width 157 height 28
click at [733, 68] on div at bounding box center [734, 70] width 11 height 11
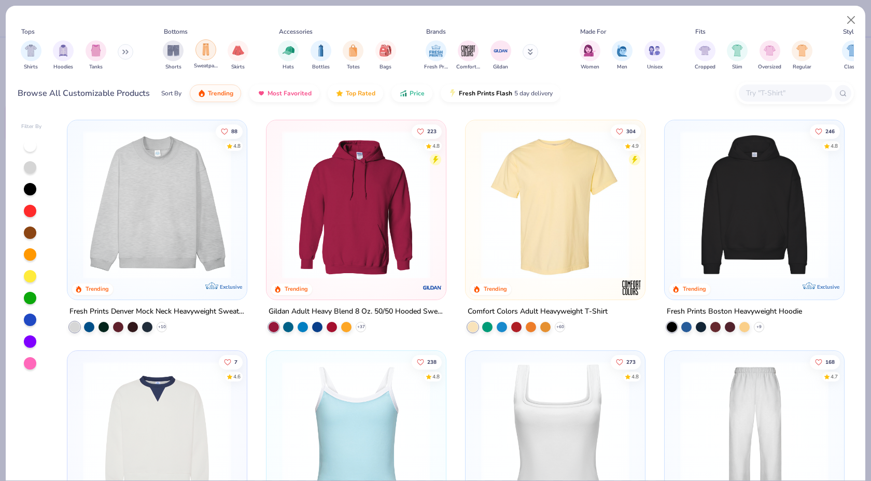
click at [204, 59] on div "filter for Sweatpants" at bounding box center [205, 49] width 21 height 21
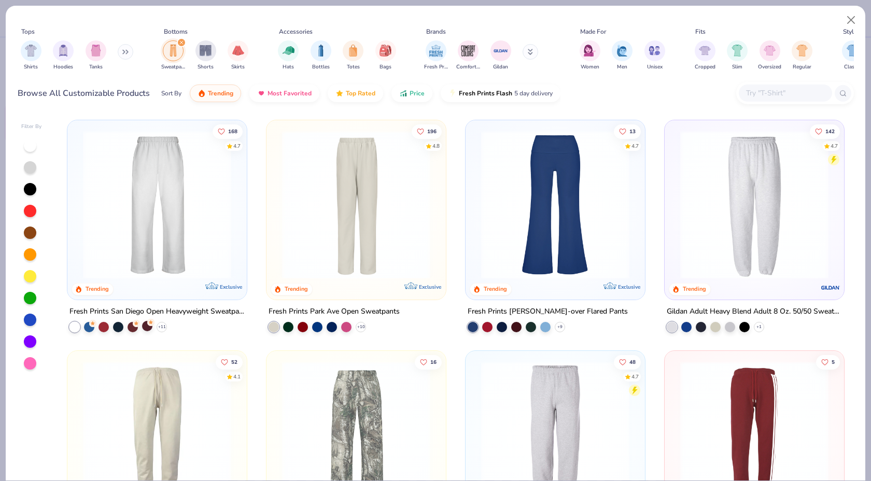
click at [148, 326] on div at bounding box center [147, 326] width 10 height 10
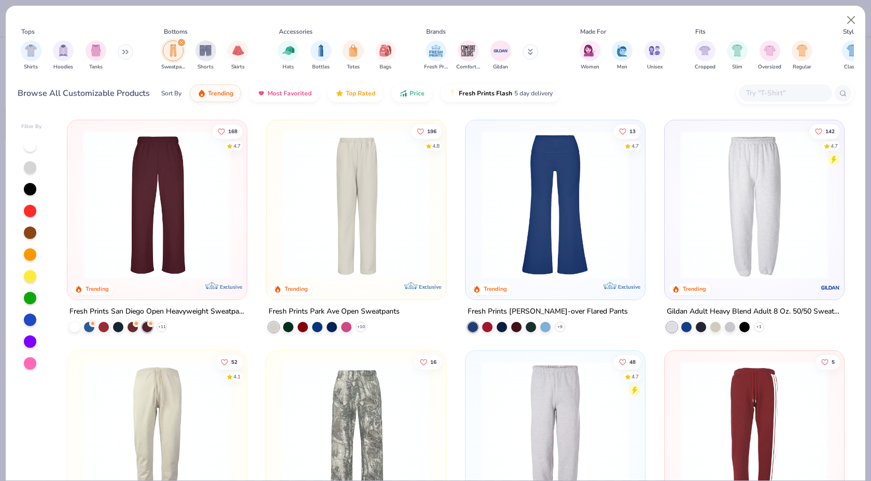
click at [163, 276] on img at bounding box center [157, 205] width 159 height 148
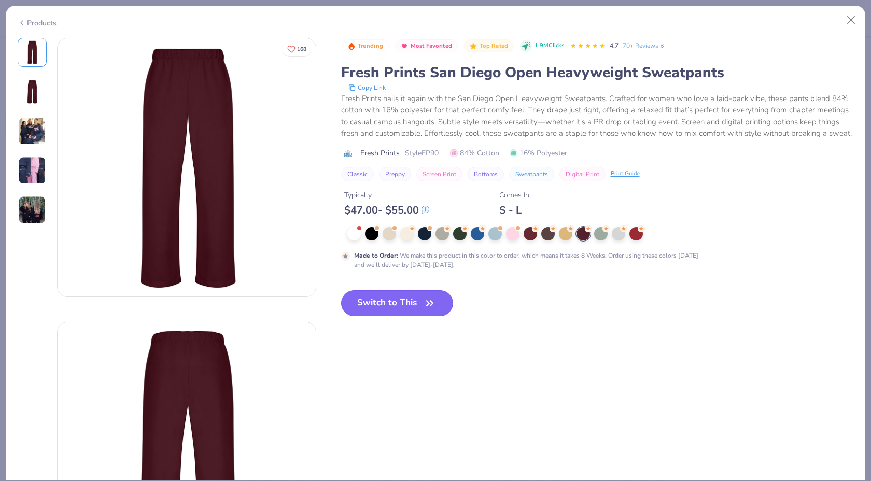
click at [354, 293] on button "Switch to This" at bounding box center [397, 303] width 113 height 26
type input "50"
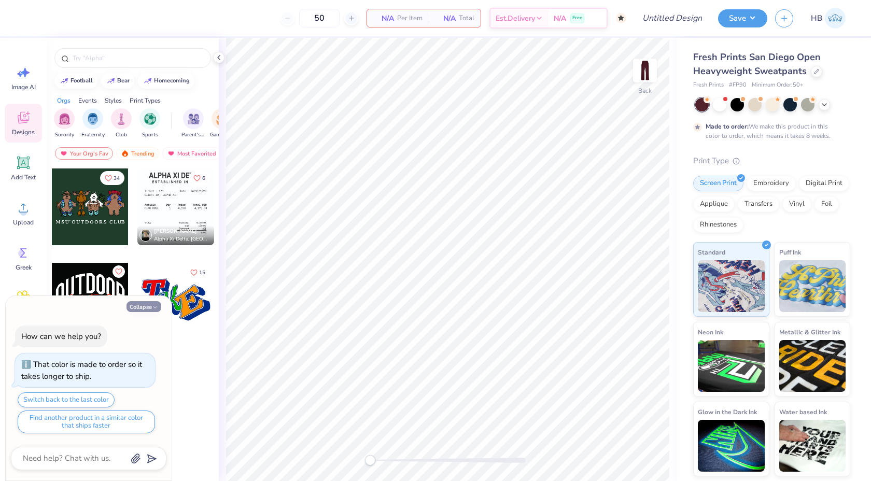
click at [146, 306] on button "Collapse" at bounding box center [144, 306] width 35 height 11
type textarea "x"
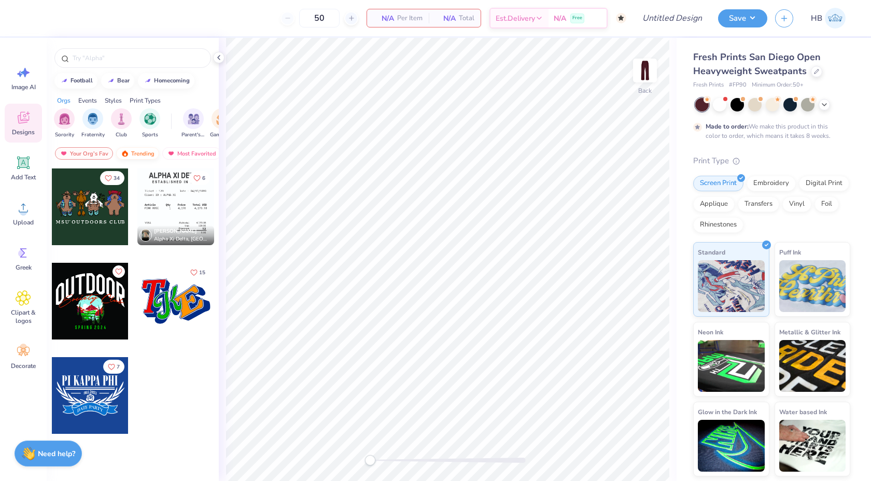
click at [150, 153] on div "Trending" at bounding box center [137, 153] width 43 height 12
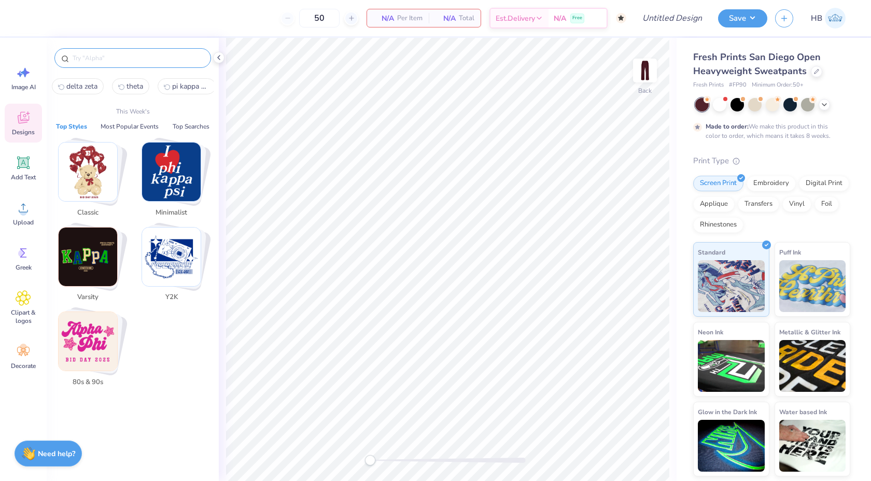
click at [139, 61] on input "text" at bounding box center [138, 58] width 133 height 10
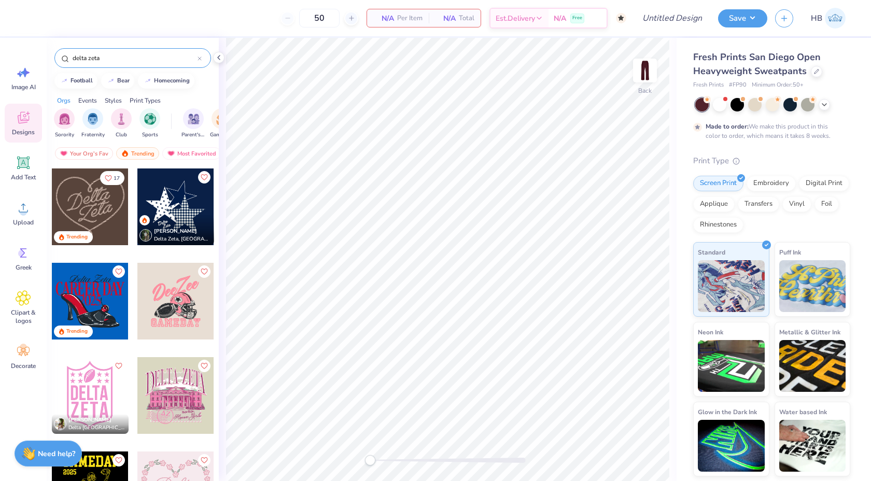
type input "delta zeta"
click at [161, 209] on div at bounding box center [175, 207] width 77 height 77
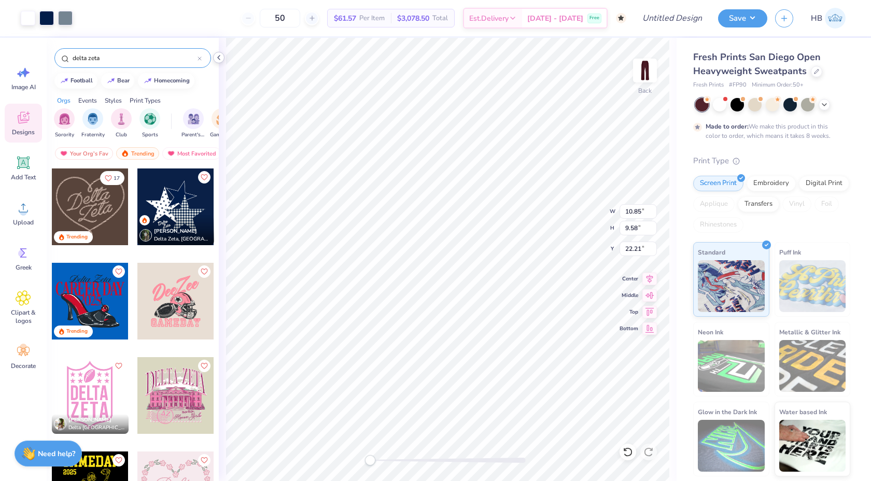
click at [218, 57] on polyline at bounding box center [219, 57] width 2 height 4
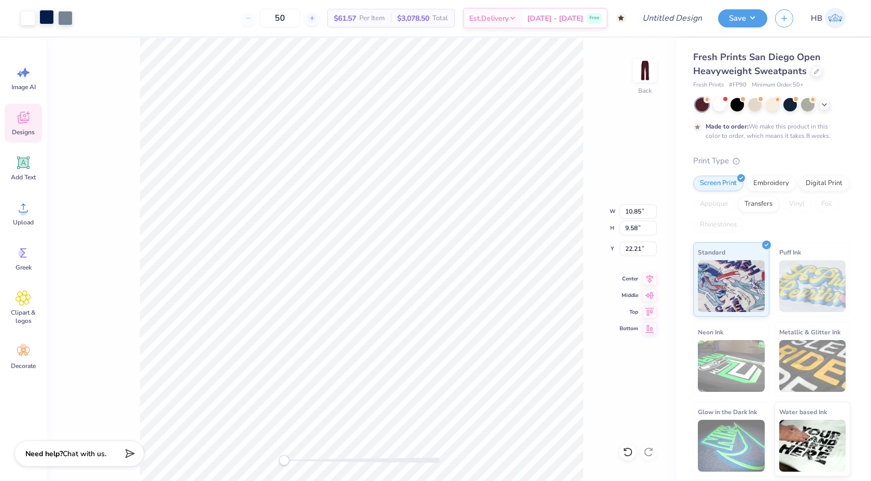
click at [49, 16] on div at bounding box center [46, 17] width 15 height 15
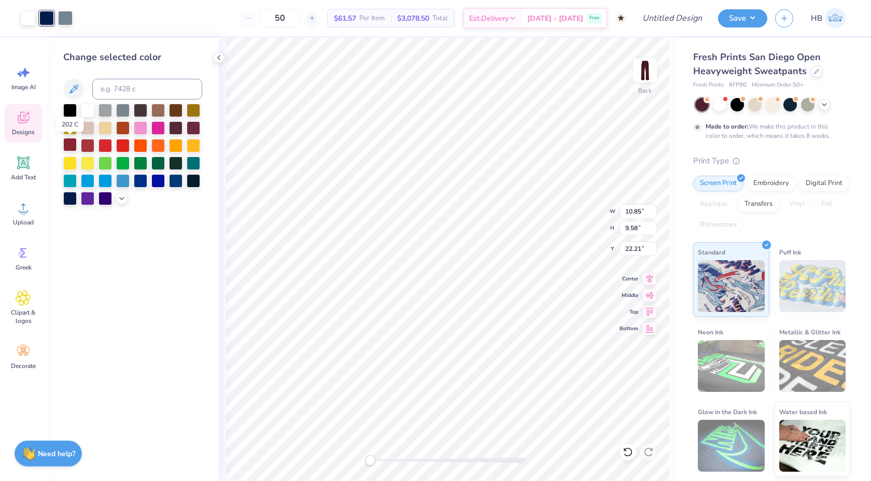
click at [74, 147] on div at bounding box center [69, 144] width 13 height 13
click at [84, 147] on div at bounding box center [87, 144] width 13 height 13
click at [63, 16] on div at bounding box center [65, 17] width 15 height 15
click at [71, 145] on div at bounding box center [69, 144] width 13 height 13
click at [631, 451] on icon at bounding box center [627, 452] width 9 height 9
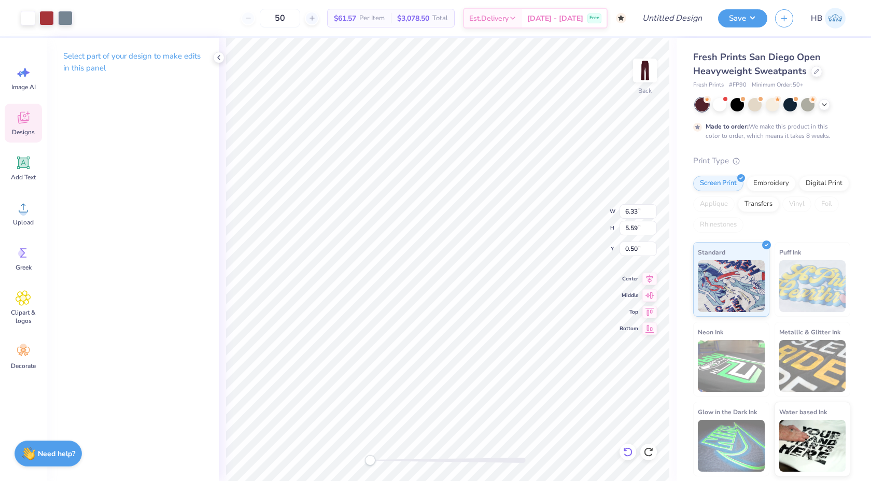
type input "6.33"
type input "5.59"
type input "0.50"
click at [631, 451] on icon at bounding box center [627, 452] width 9 height 9
click at [47, 18] on div at bounding box center [46, 17] width 15 height 15
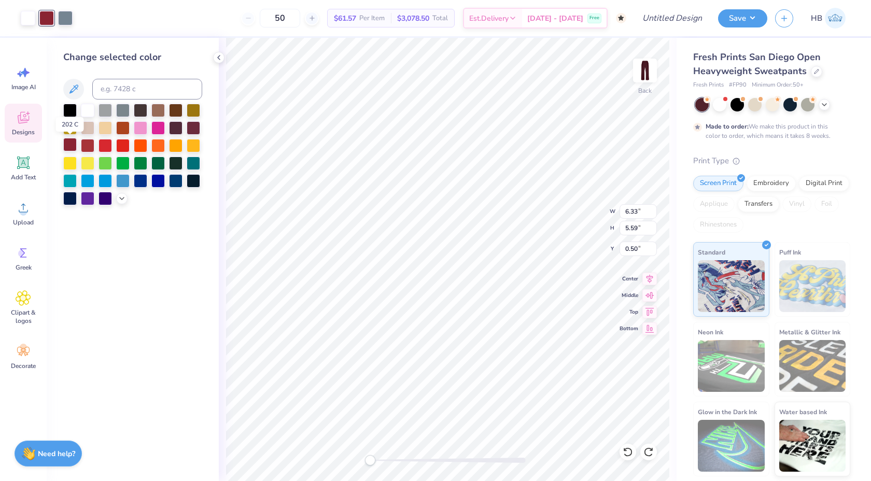
click at [74, 146] on div at bounding box center [69, 144] width 13 height 13
click at [66, 15] on div at bounding box center [65, 17] width 15 height 15
click at [90, 145] on div at bounding box center [87, 144] width 13 height 13
click at [72, 145] on div at bounding box center [69, 144] width 13 height 13
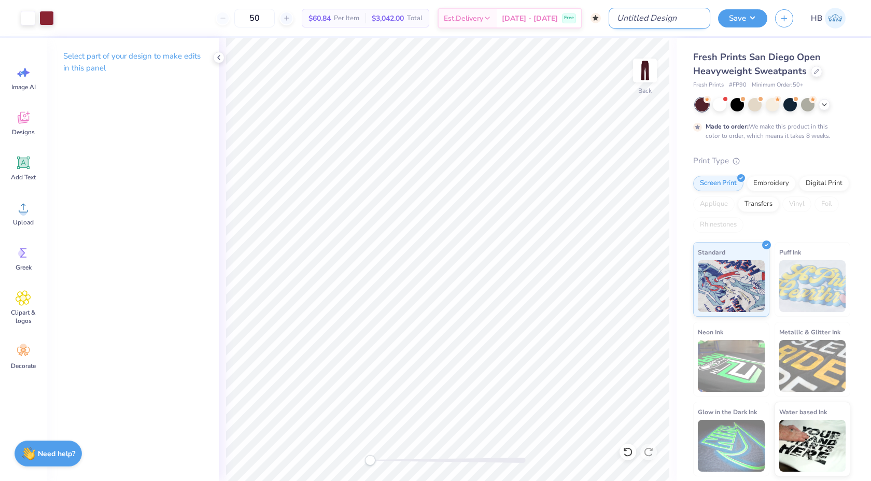
click at [681, 18] on input "Design Title" at bounding box center [660, 18] width 102 height 21
type input "delta zeta sweatset"
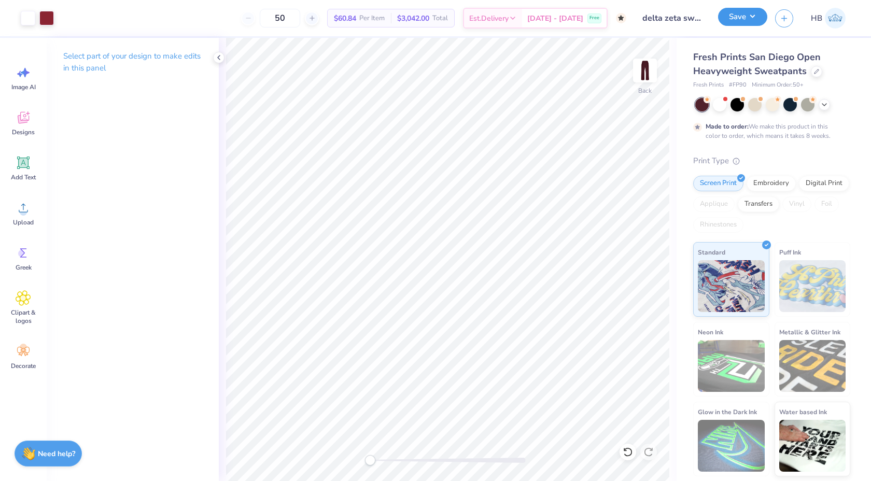
click at [750, 15] on button "Save" at bounding box center [742, 17] width 49 height 18
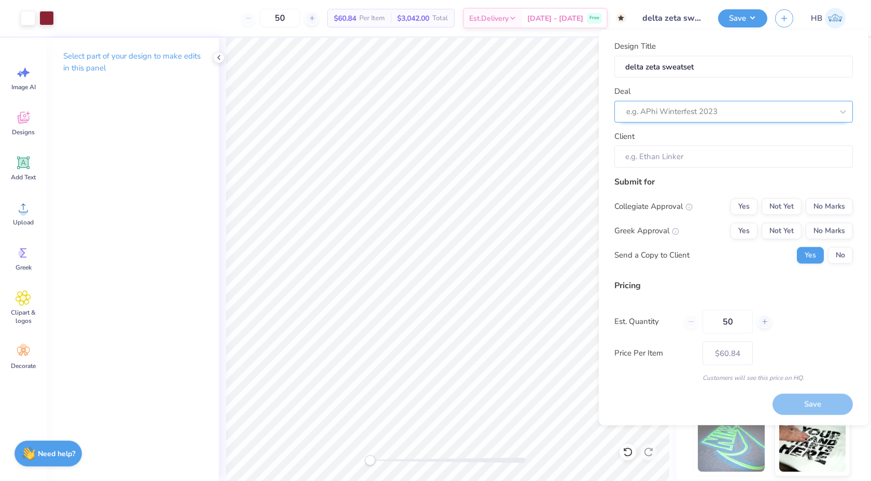
click at [692, 109] on div at bounding box center [729, 112] width 206 height 14
type input "delta zet"
click at [665, 102] on div "e.g. APhi Winterfest 2023" at bounding box center [733, 112] width 239 height 22
click at [660, 63] on input "delta zeta sweatset" at bounding box center [733, 66] width 239 height 22
click at [690, 69] on input "delta zeta sweatset" at bounding box center [733, 66] width 239 height 22
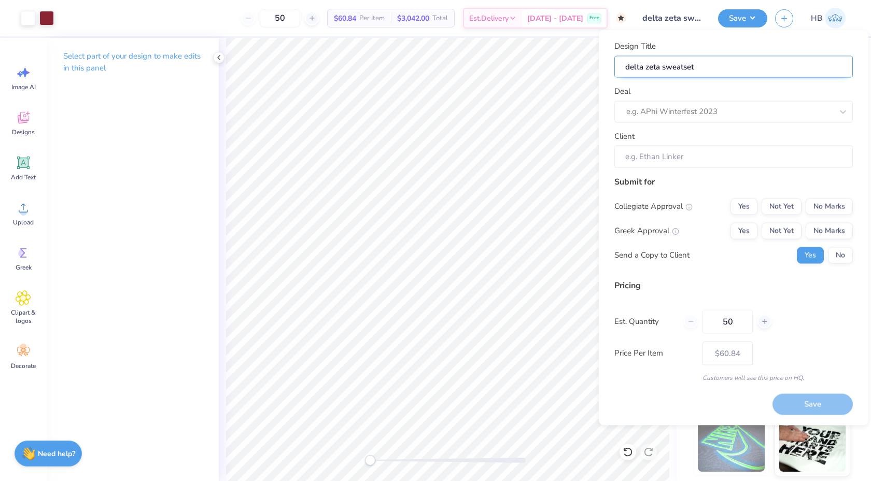
click at [690, 69] on input "delta zeta sweatset" at bounding box center [733, 66] width 239 height 22
type input "delta zeta s"
type input "delta zeta sw"
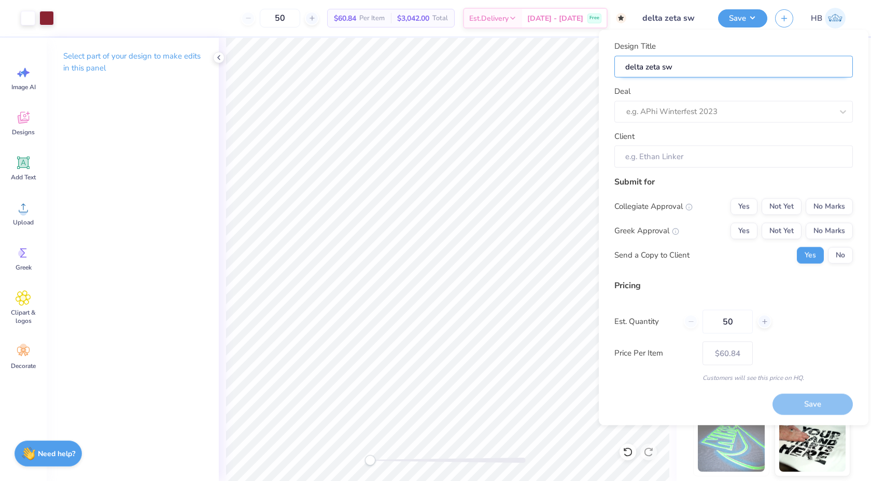
type input "delta zeta swe"
type input "delta zeta swea"
type input "delta zeta sweat"
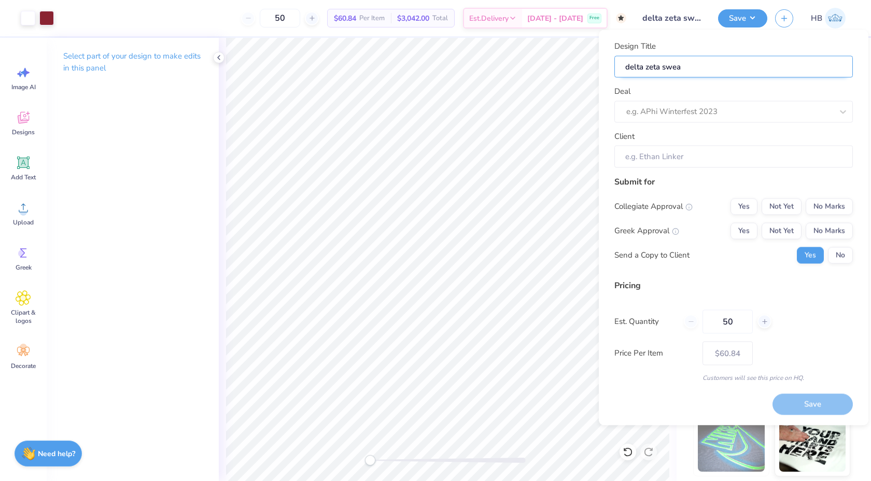
type input "delta zeta sweat"
type input "delta zeta sweats"
type input "delta zeta sweatse"
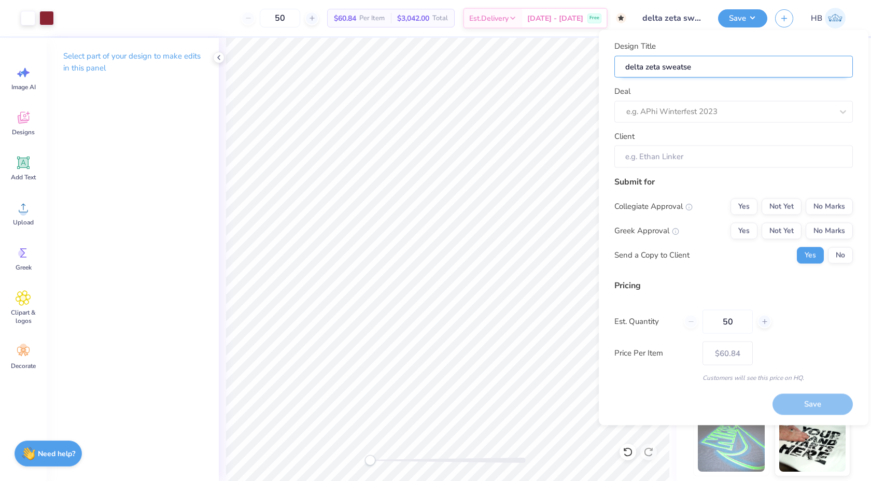
type input "delta zeta sweatset"
click at [854, 109] on div "Design Title delta zeta sweatset Deal e.g. APhi Winterfest 2023 Client Submit f…" at bounding box center [734, 228] width 270 height 396
click at [848, 109] on icon at bounding box center [843, 111] width 10 height 10
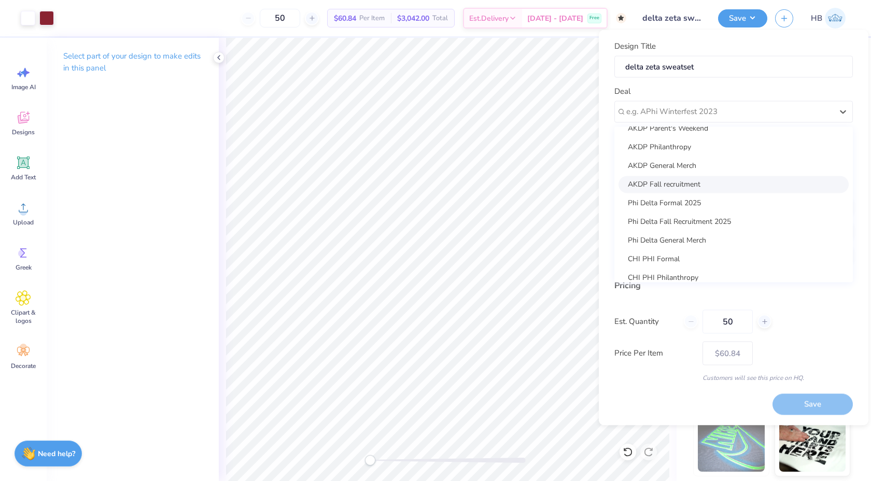
scroll to position [253, 0]
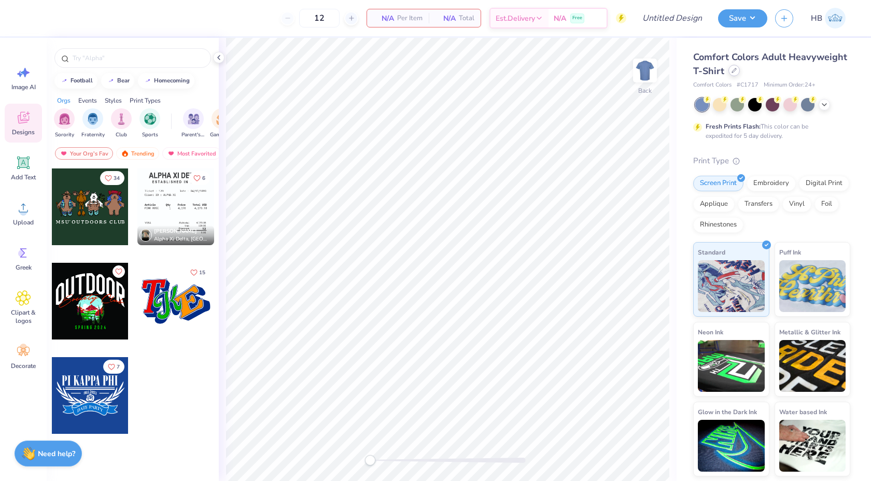
click at [732, 72] on icon at bounding box center [734, 70] width 4 height 4
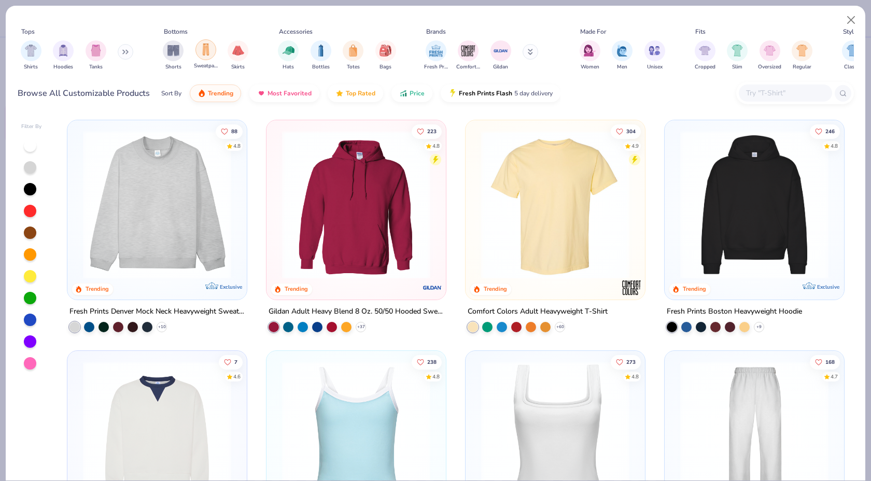
click at [214, 51] on div "filter for Sweatpants" at bounding box center [205, 49] width 21 height 21
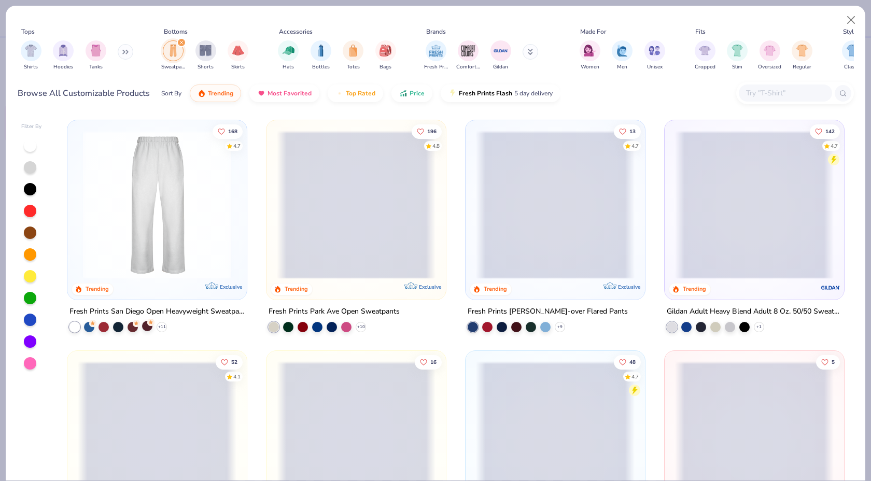
click at [148, 326] on div at bounding box center [147, 326] width 10 height 10
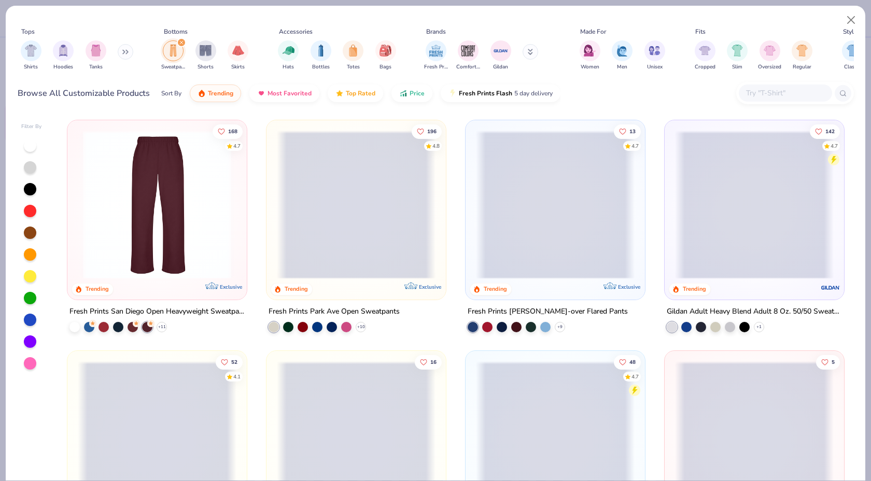
click at [171, 240] on img at bounding box center [157, 205] width 159 height 148
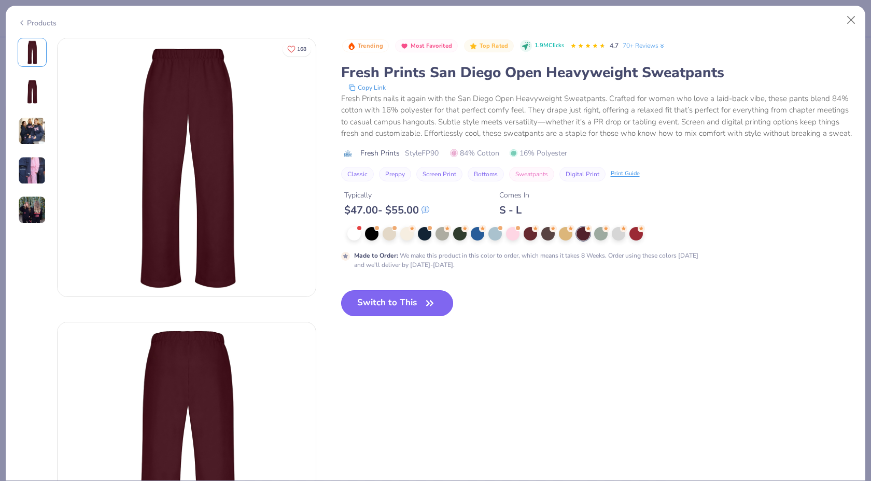
click at [386, 299] on button "Switch to This" at bounding box center [397, 303] width 113 height 26
type input "50"
type textarea "x"
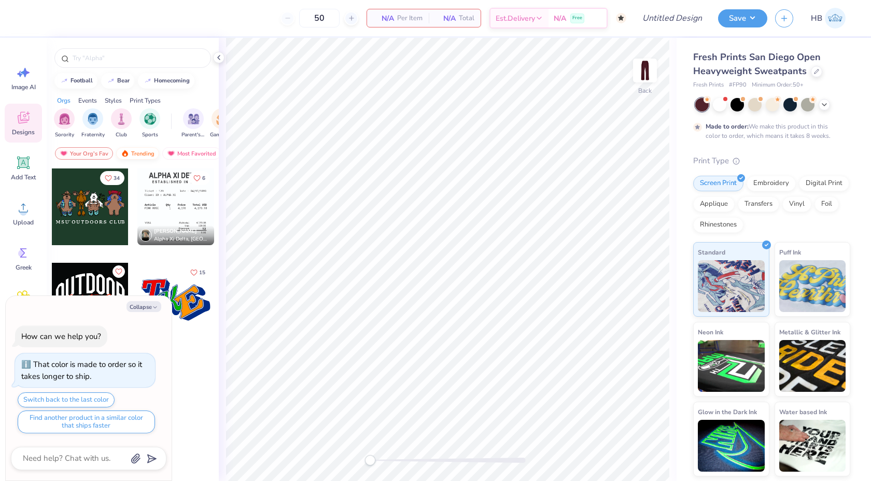
click at [135, 150] on div "Trending" at bounding box center [137, 153] width 43 height 12
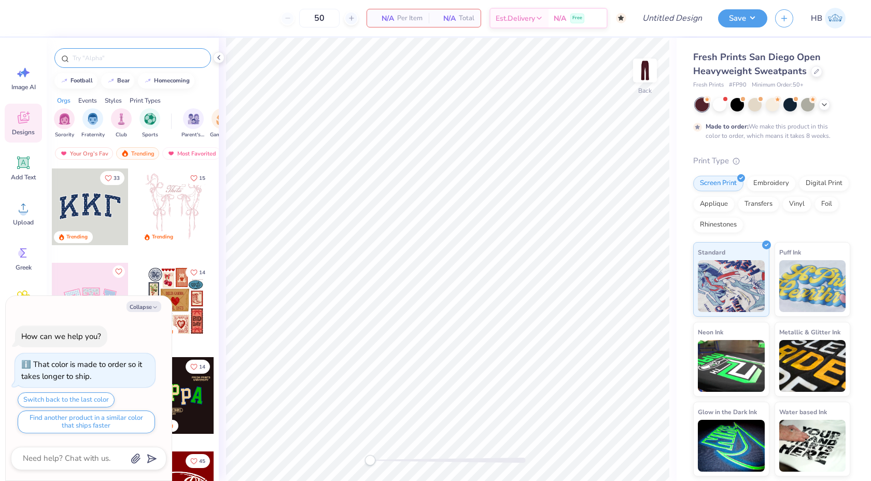
click at [101, 53] on input "text" at bounding box center [138, 58] width 133 height 10
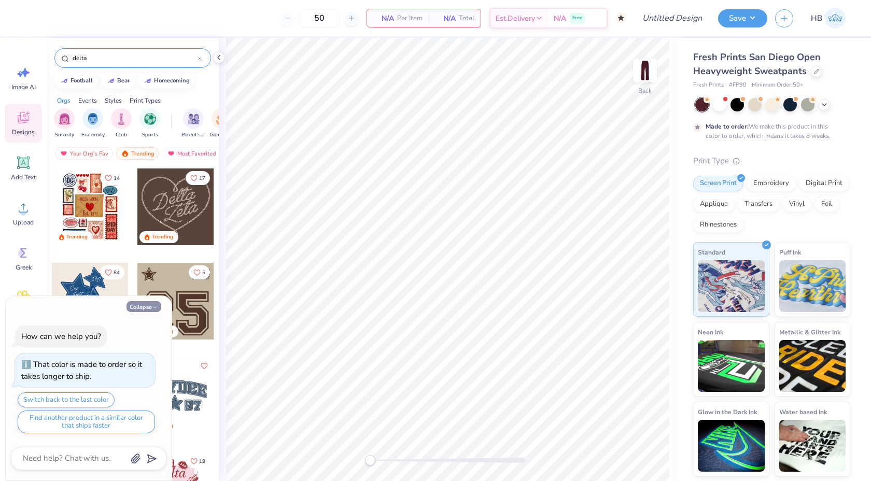
type input "delta"
click at [147, 304] on button "Collapse" at bounding box center [144, 306] width 35 height 11
type textarea "x"
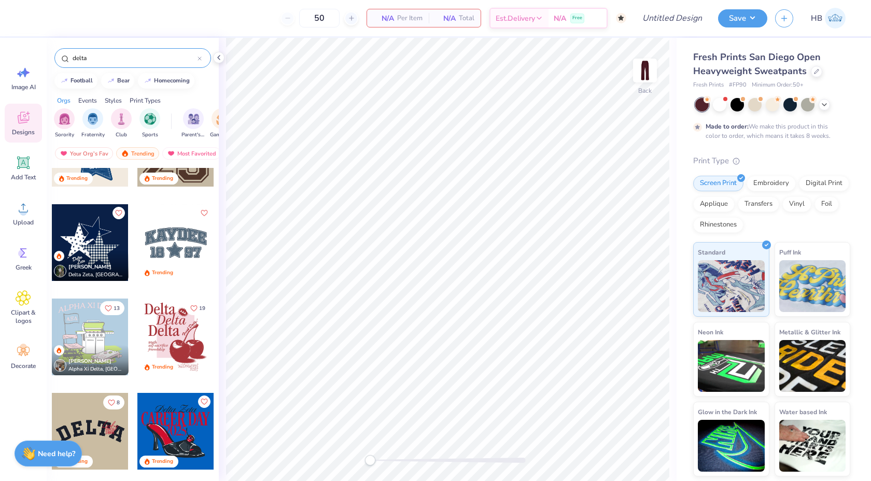
scroll to position [153, 0]
click at [103, 258] on div "[PERSON_NAME] Delta Zeta, [GEOGRAPHIC_DATA][US_STATE]" at bounding box center [90, 265] width 77 height 30
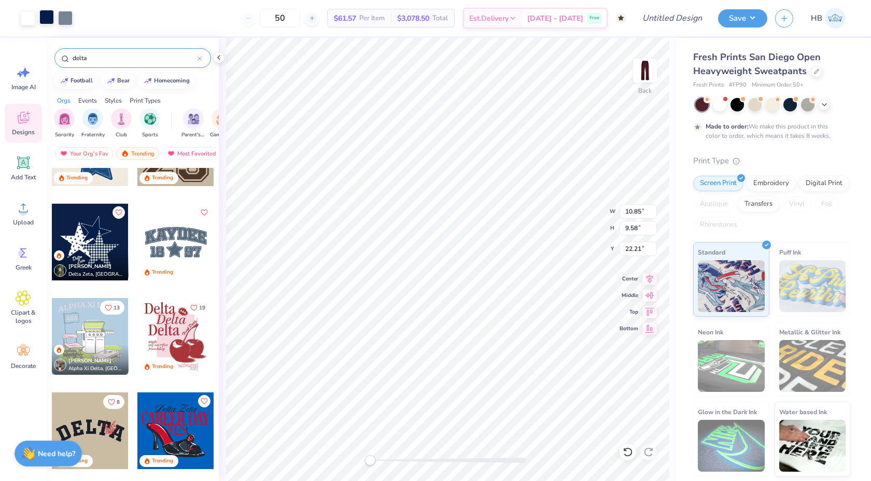
click at [48, 15] on div at bounding box center [46, 17] width 15 height 15
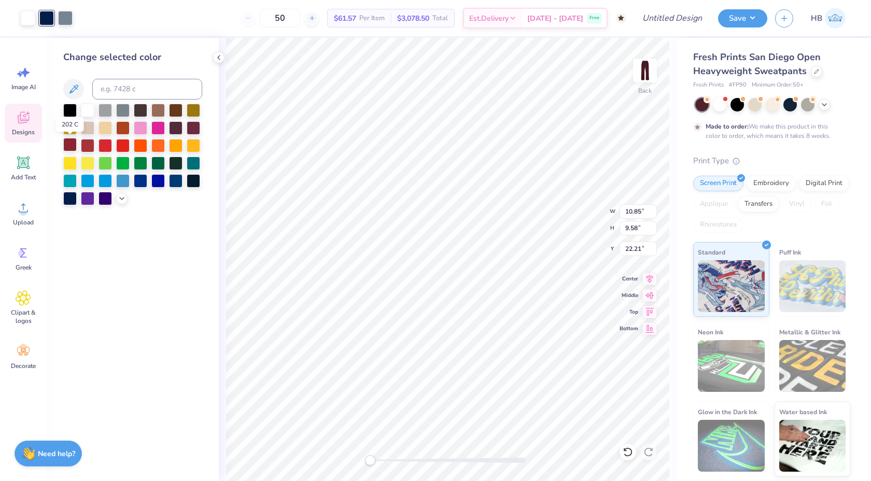
click at [72, 146] on div at bounding box center [69, 144] width 13 height 13
click at [67, 20] on div at bounding box center [65, 17] width 15 height 15
click at [73, 144] on div at bounding box center [69, 144] width 13 height 13
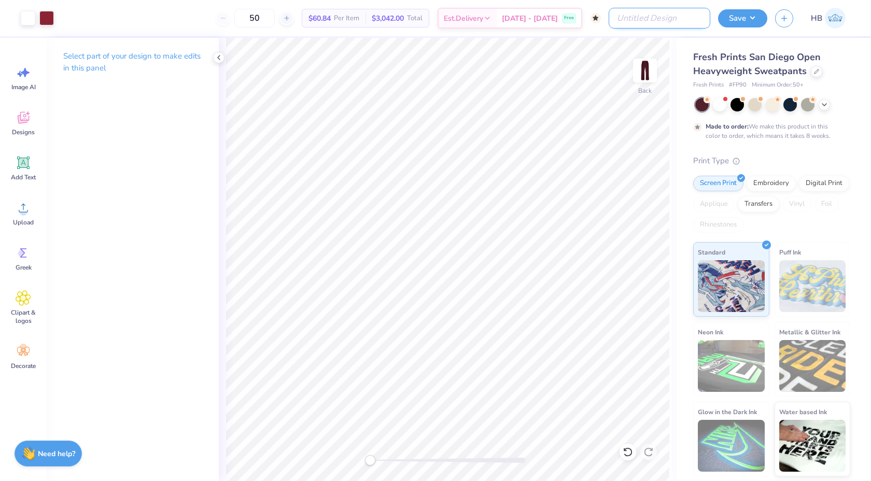
click at [685, 15] on input "Design Title" at bounding box center [660, 18] width 102 height 21
type input "delta zeta sweatset"
click at [750, 8] on div "Save HB" at bounding box center [794, 18] width 153 height 36
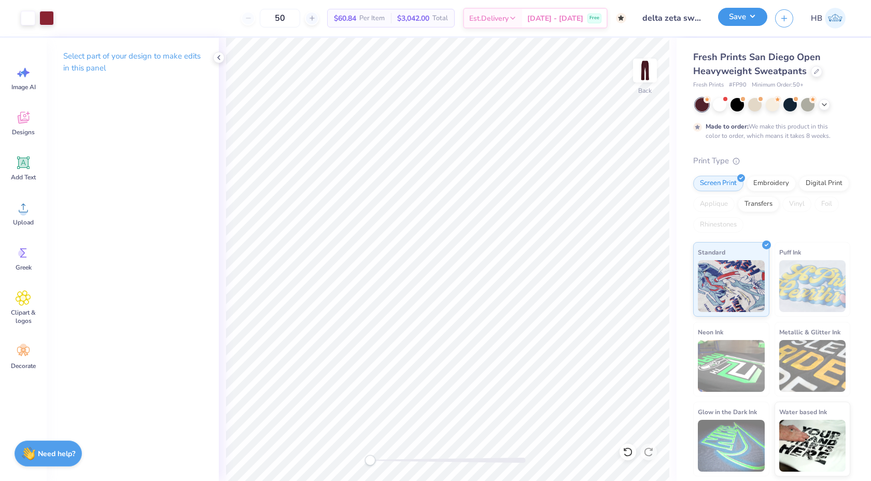
click at [749, 12] on button "Save" at bounding box center [742, 17] width 49 height 18
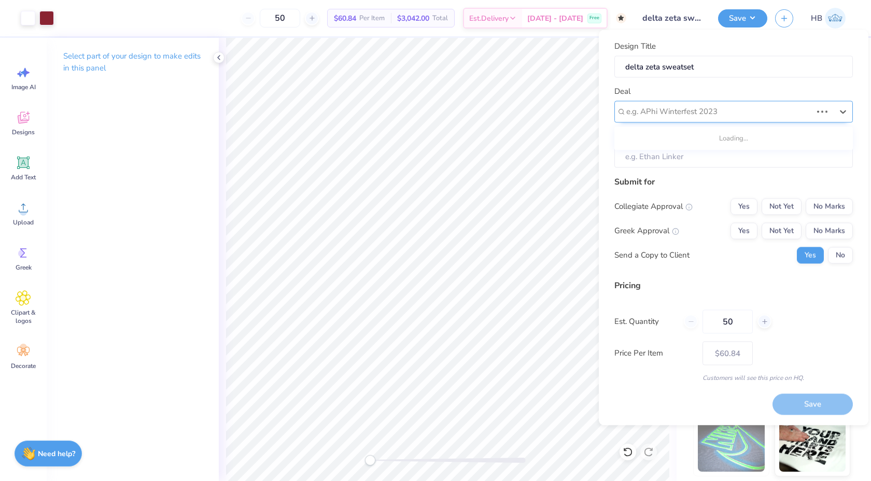
click at [694, 108] on div at bounding box center [719, 112] width 186 height 14
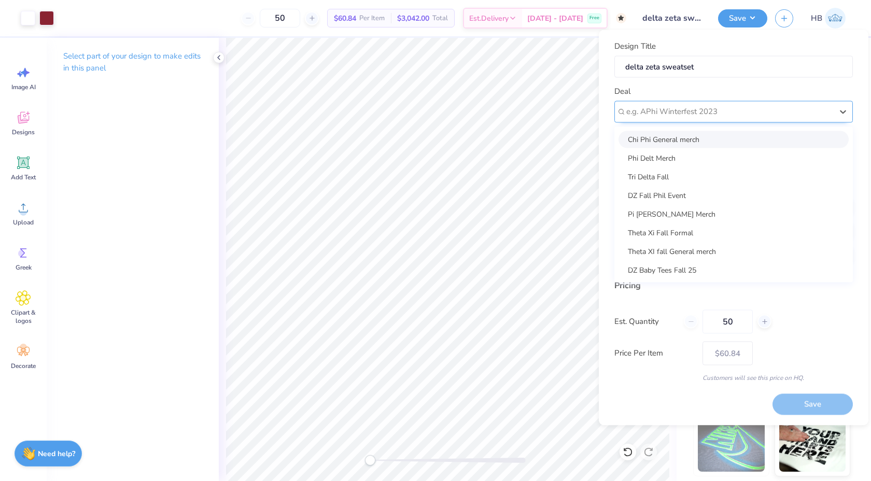
type input "s"
type input "d"
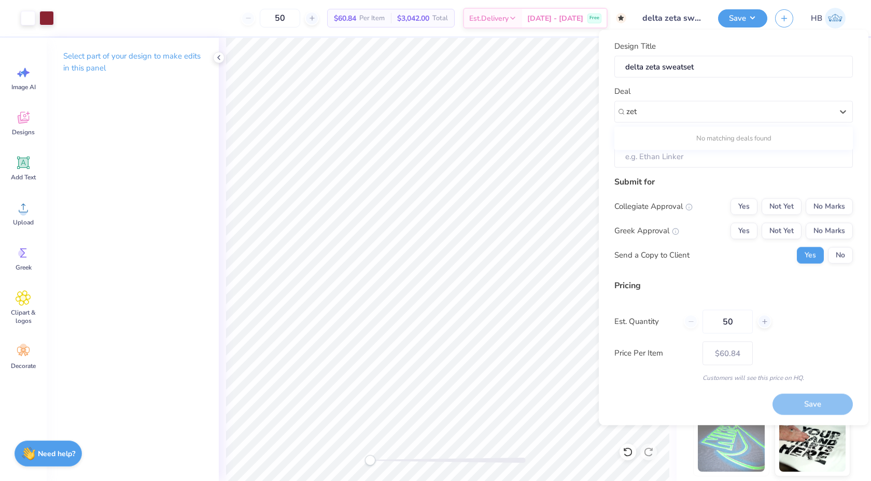
type input "zeta"
click at [674, 109] on div at bounding box center [729, 112] width 206 height 14
click at [685, 61] on input "delta zeta sweatset" at bounding box center [733, 66] width 239 height 22
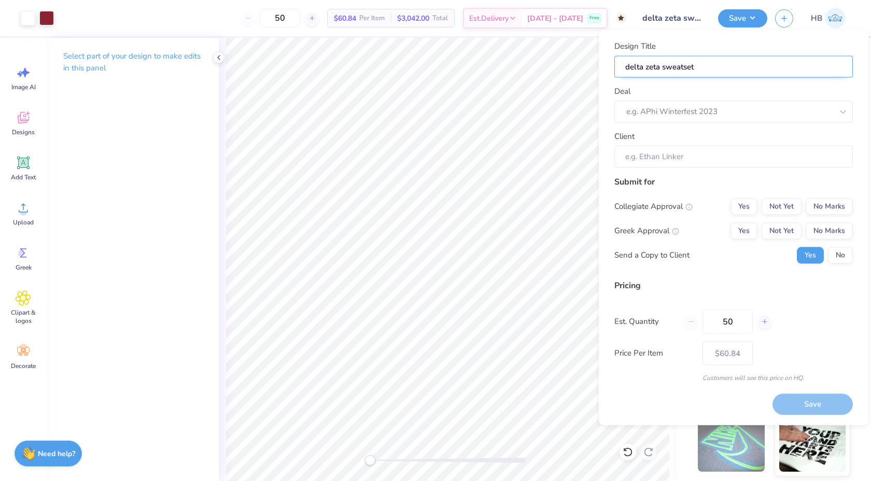
click at [685, 61] on input "delta zeta sweatset" at bounding box center [733, 66] width 239 height 22
type input "d"
type input "dz"
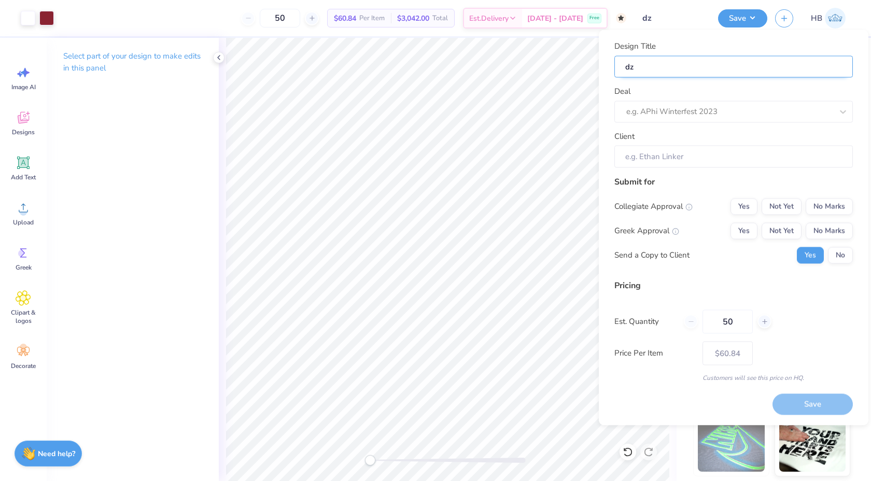
type input "dz"
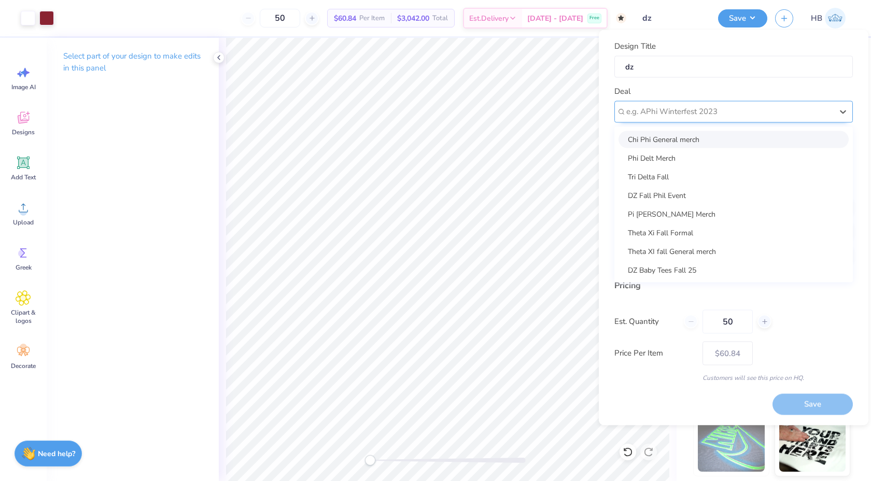
click at [682, 118] on div at bounding box center [729, 112] width 206 height 14
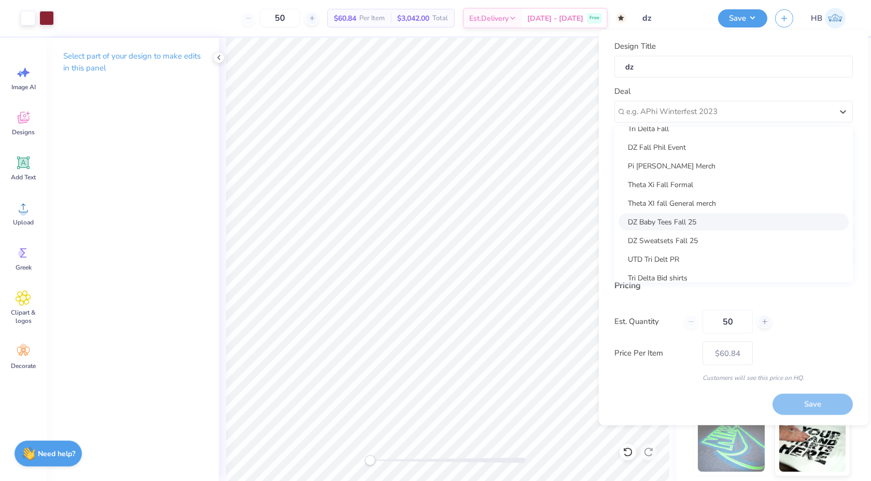
scroll to position [50, 0]
click at [684, 236] on div "DZ Sweatsets Fall 25" at bounding box center [734, 238] width 230 height 17
type input "[PERSON_NAME]"
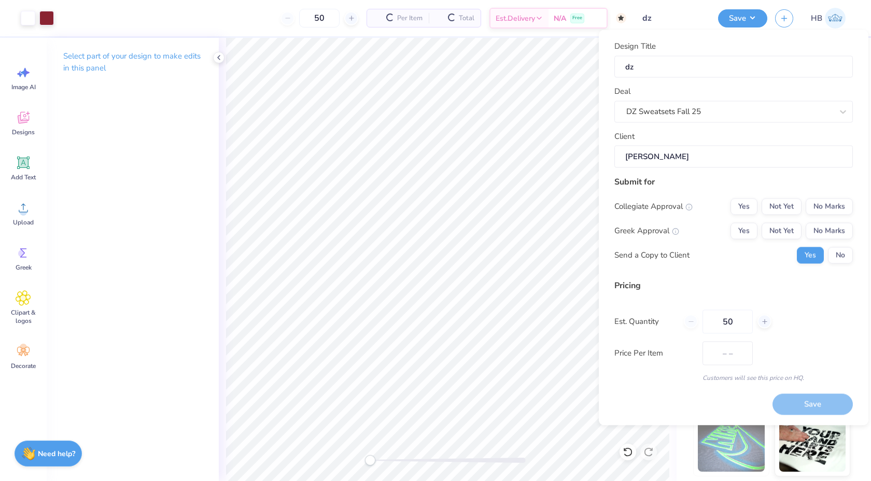
type input "$72.14"
click at [661, 54] on div "Design Title dz" at bounding box center [733, 58] width 239 height 37
click at [661, 65] on input "dz" at bounding box center [733, 66] width 239 height 22
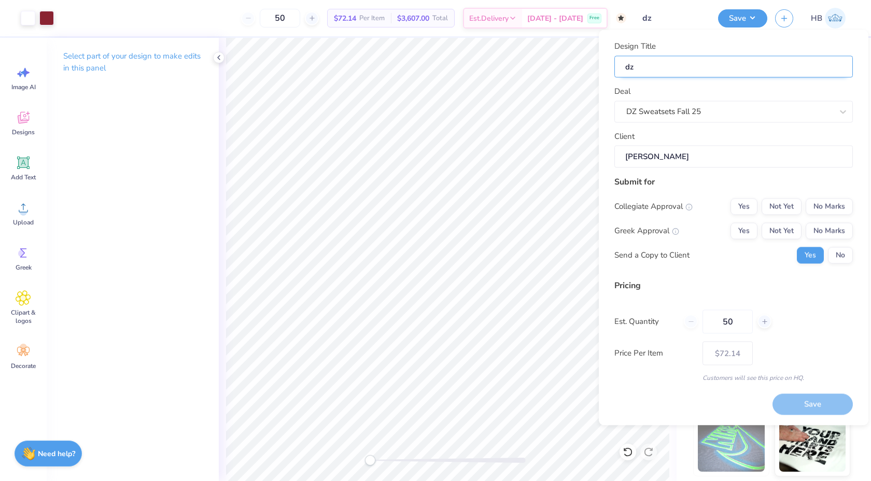
type input "D"
type input "De"
type input "Del"
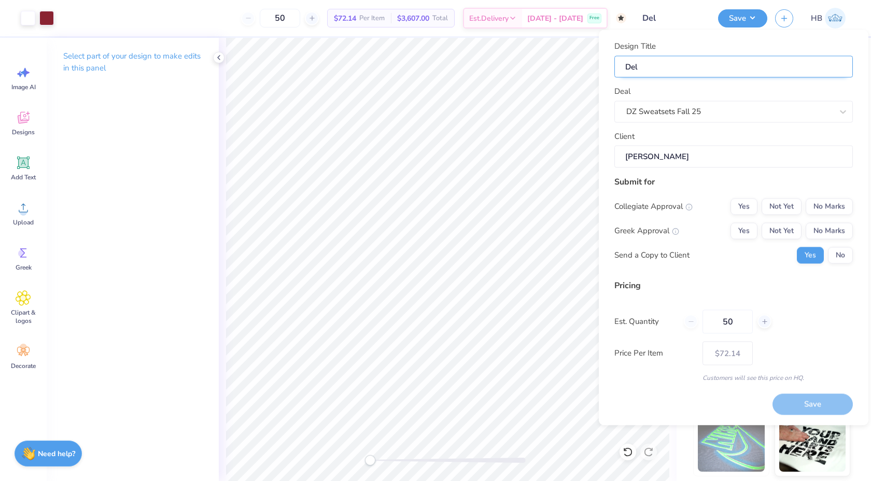
type input "Delt"
type input "Delta"
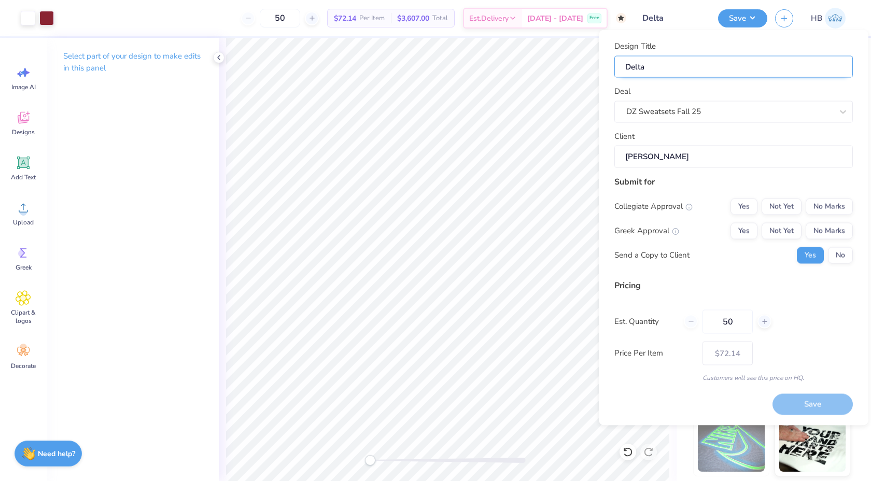
type input "Delta"
type input "Delta Z"
type input "Delta Ze"
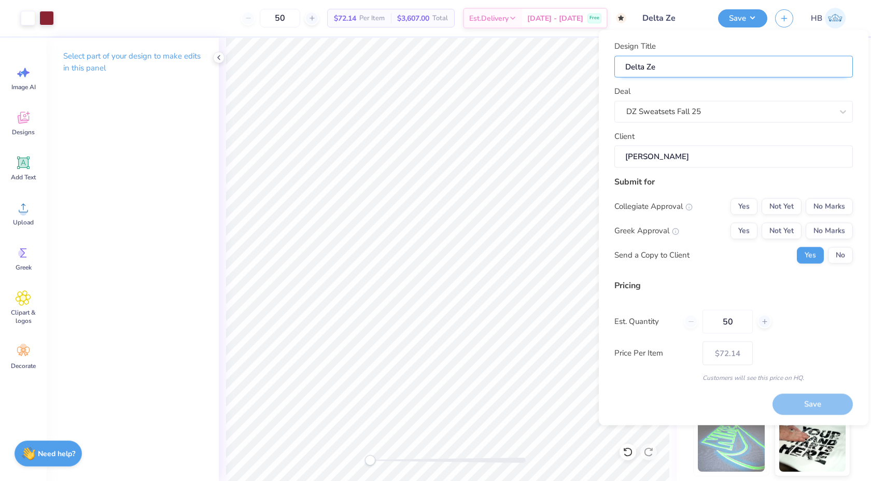
type input "Delta Zet"
type input "Delta Zeta"
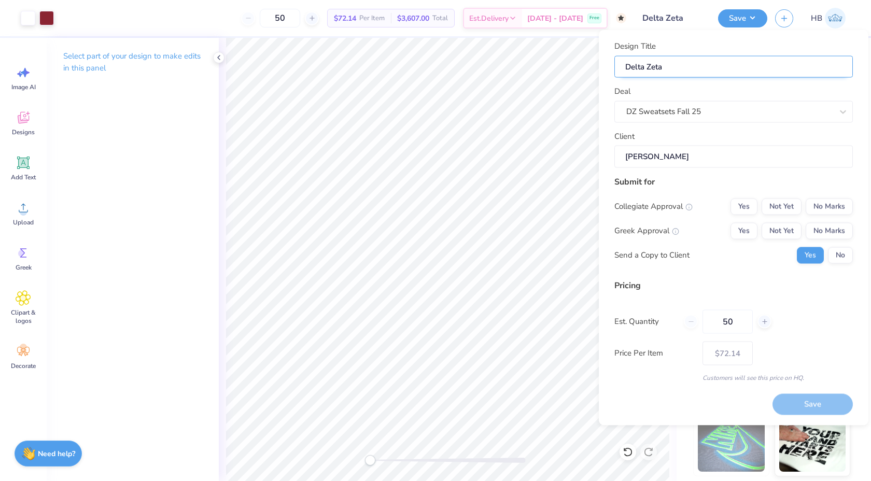
type input "Delta Zeta"
type input "Delta Zeta A"
type input "Delta Zeta"
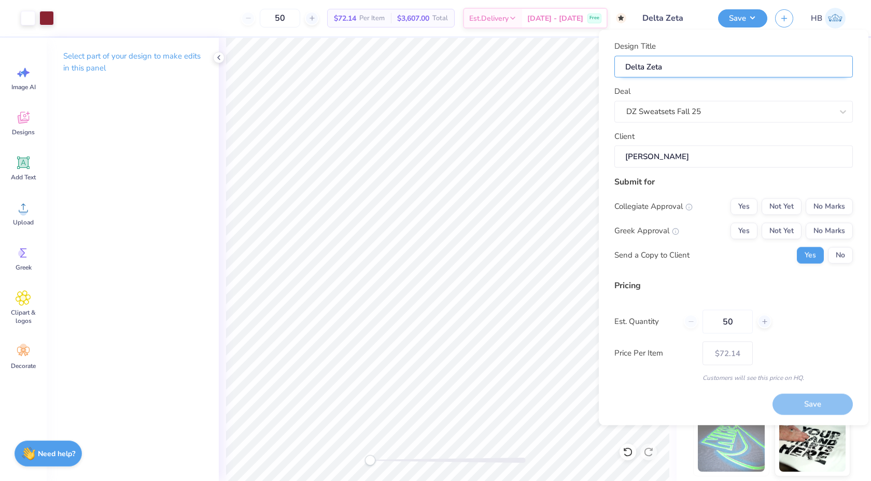
type input "Delta Zeta S"
type input "Delta Zeta Sw"
type input "Delta Zeta Swe"
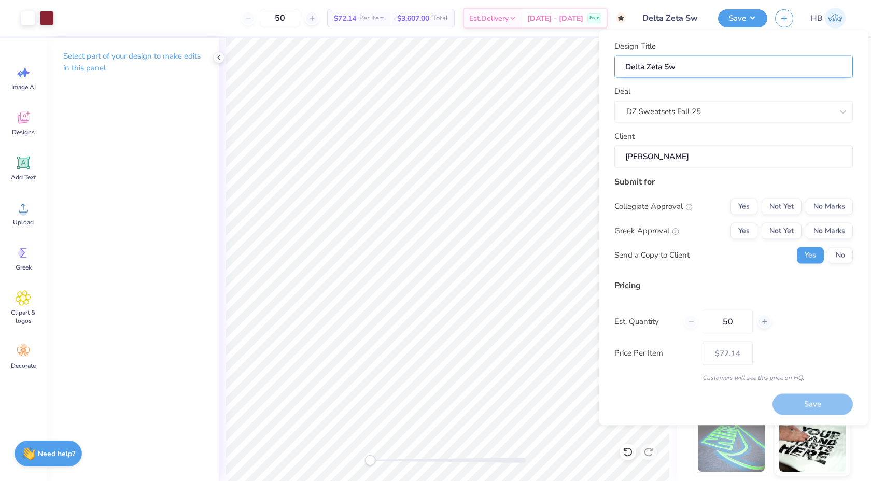
type input "Delta Zeta Swe"
type input "Delta Zeta Swea"
type input "Delta Zeta Sweat"
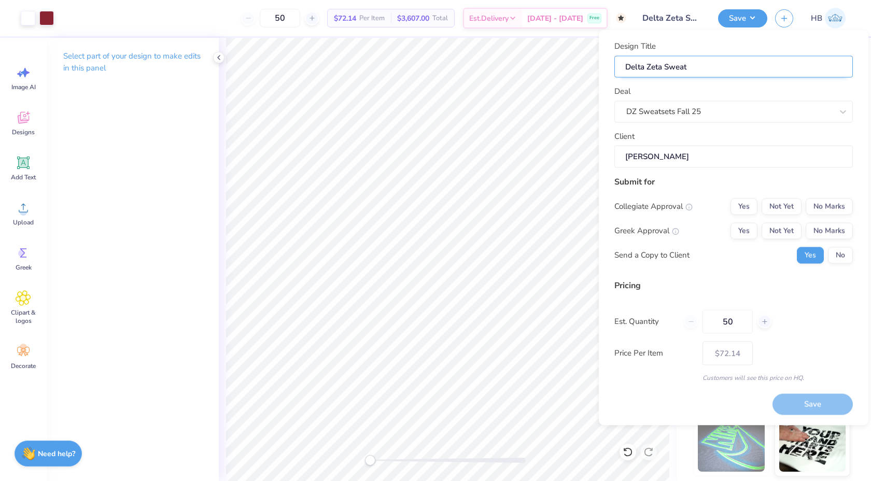
type input "Delta Zeta Sweats"
type input "Delta Zeta Sweatse"
type input "Delta Zeta Sweatset"
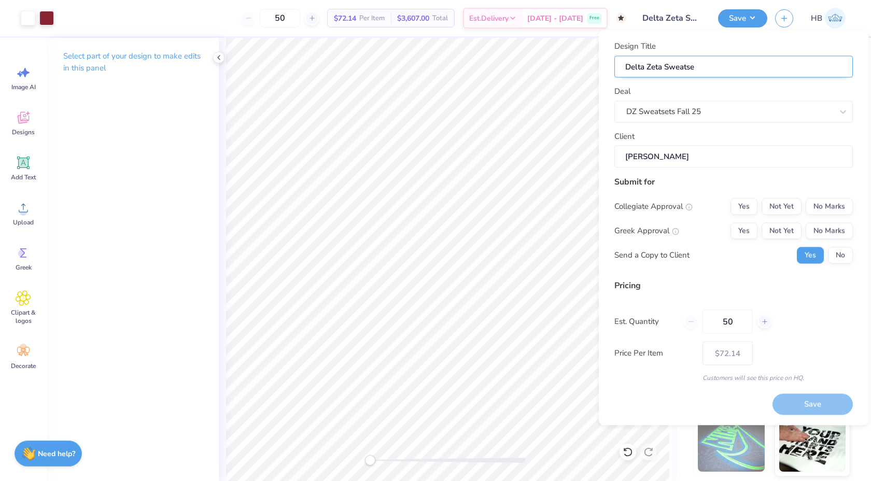
type input "Delta Zeta Sweatset"
type input "Delta Zeta Sweatsets"
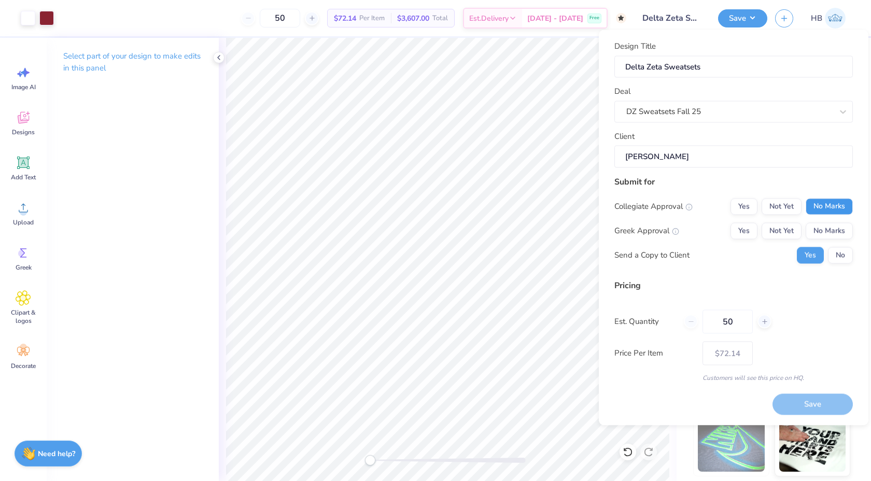
click at [829, 205] on button "No Marks" at bounding box center [829, 206] width 47 height 17
click at [772, 235] on button "Not Yet" at bounding box center [782, 230] width 40 height 17
click at [835, 255] on button "No" at bounding box center [840, 255] width 25 height 17
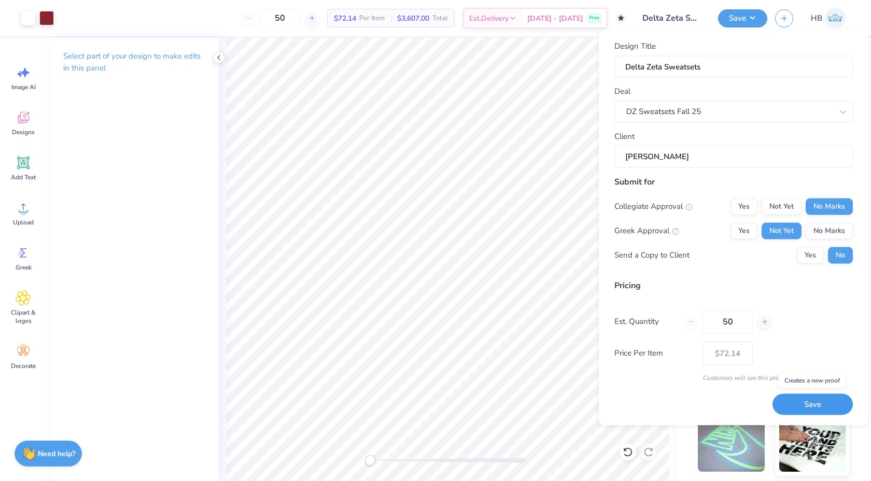
click at [787, 403] on button "Save" at bounding box center [813, 404] width 80 height 21
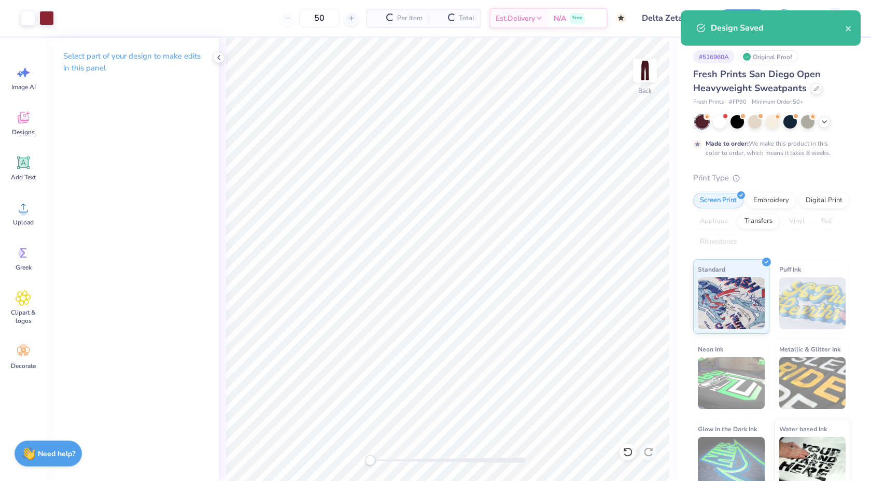
type input "$72.14"
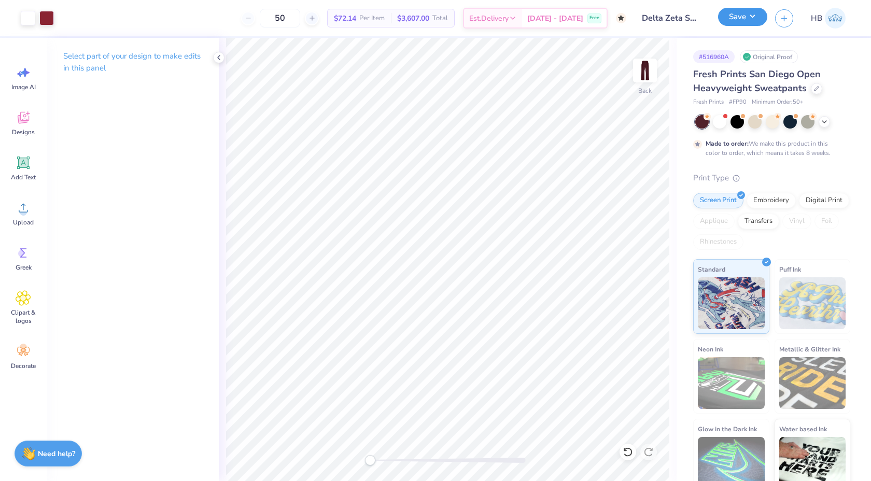
click at [746, 15] on button "Save" at bounding box center [742, 17] width 49 height 18
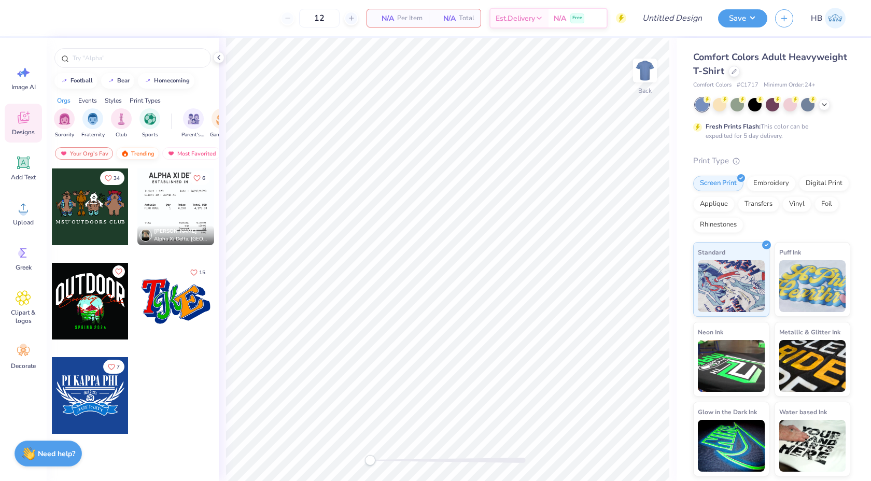
click at [131, 158] on div "Trending" at bounding box center [137, 153] width 43 height 12
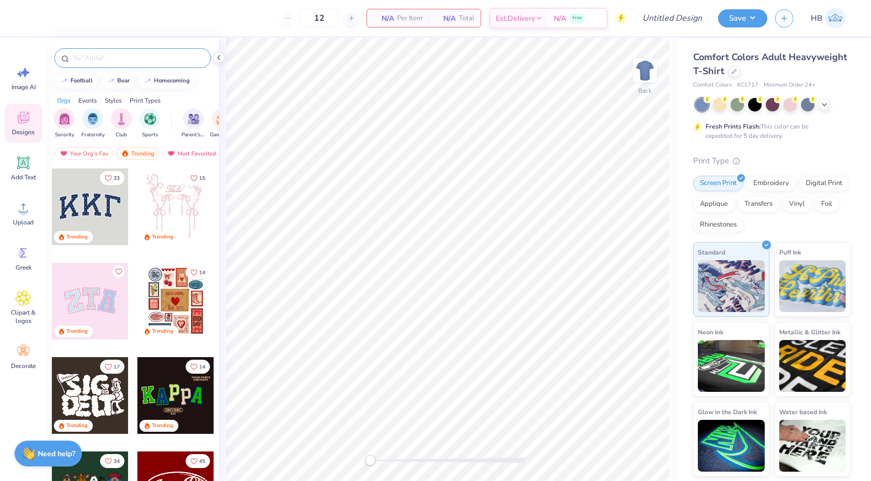
click at [100, 52] on div at bounding box center [132, 58] width 157 height 20
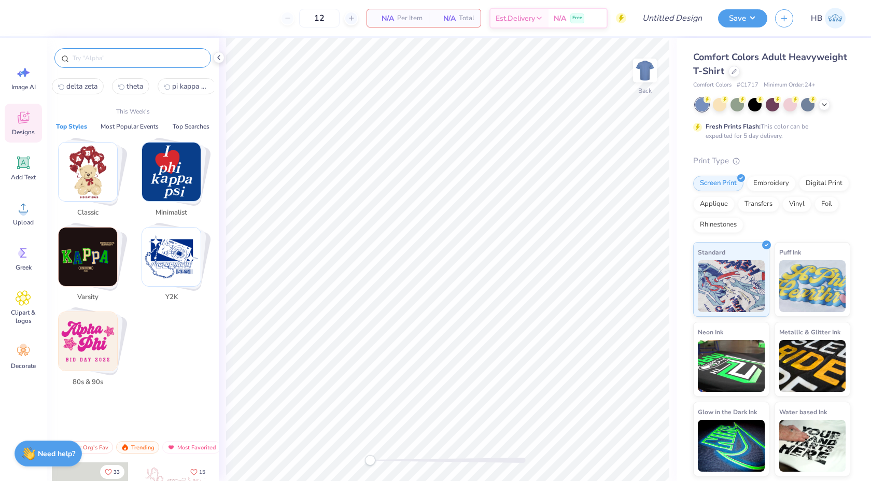
click at [100, 54] on input "text" at bounding box center [138, 58] width 133 height 10
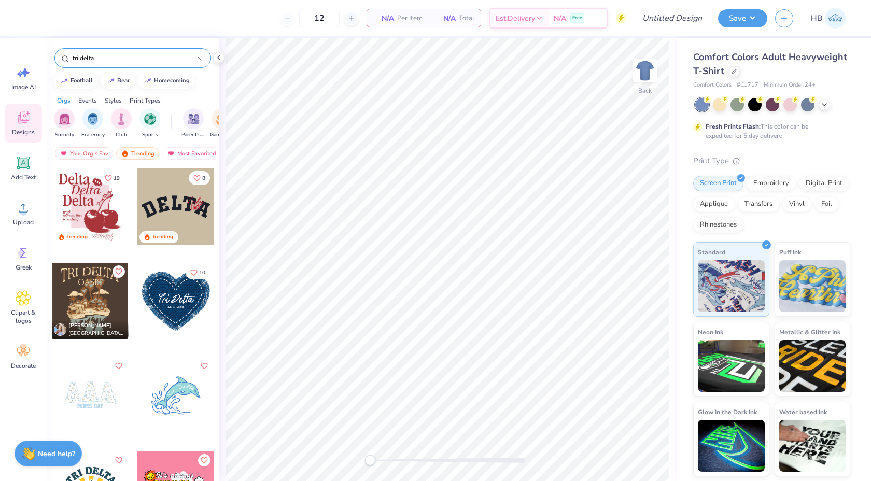
type input "tri delta"
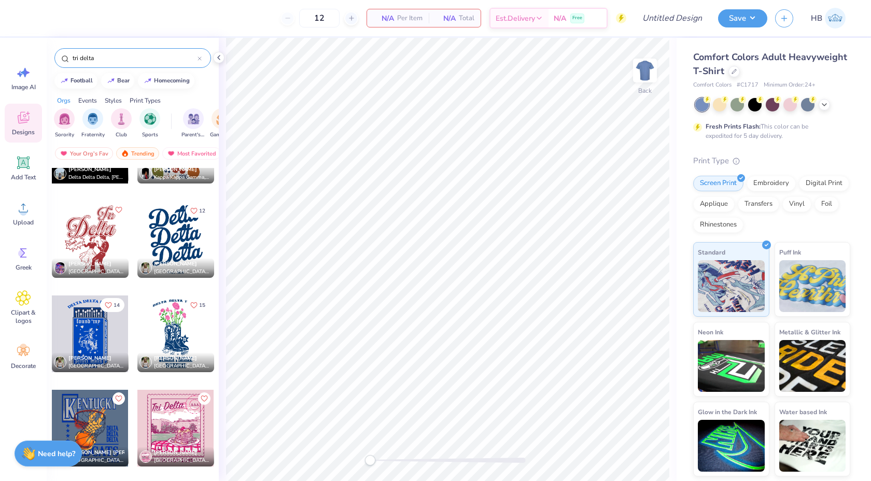
scroll to position [4594, 0]
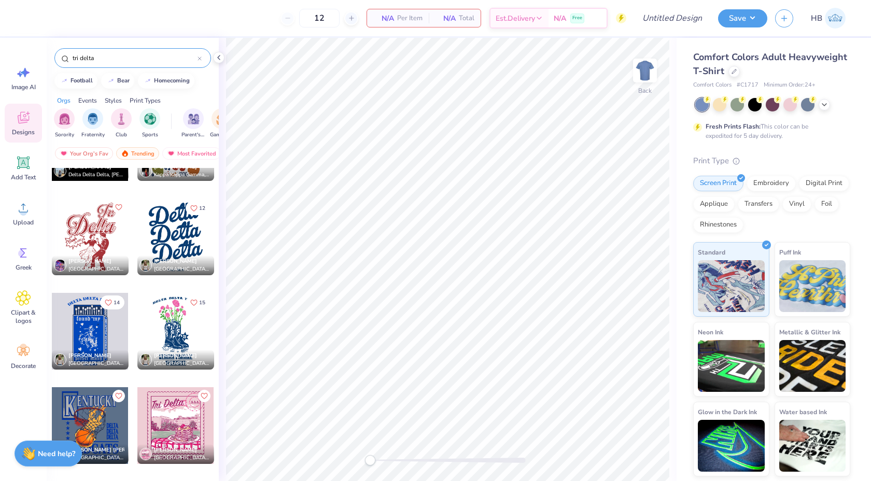
click at [157, 328] on div at bounding box center [175, 331] width 77 height 77
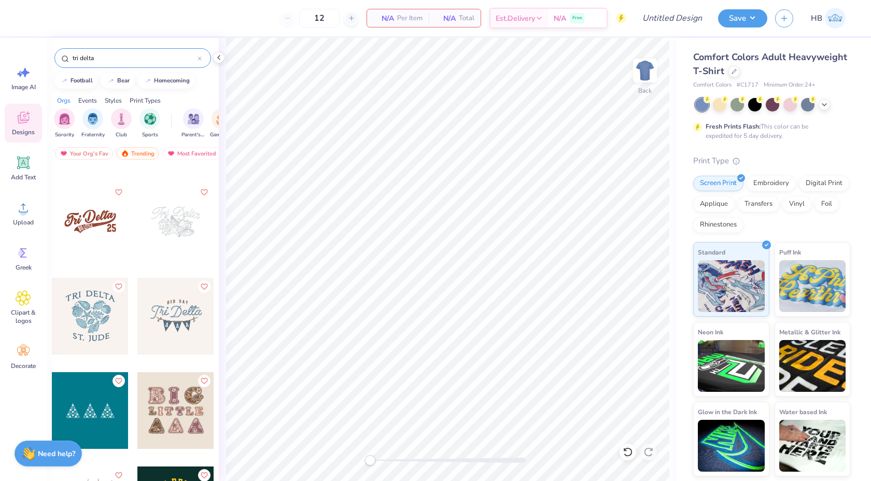
scroll to position [0, 0]
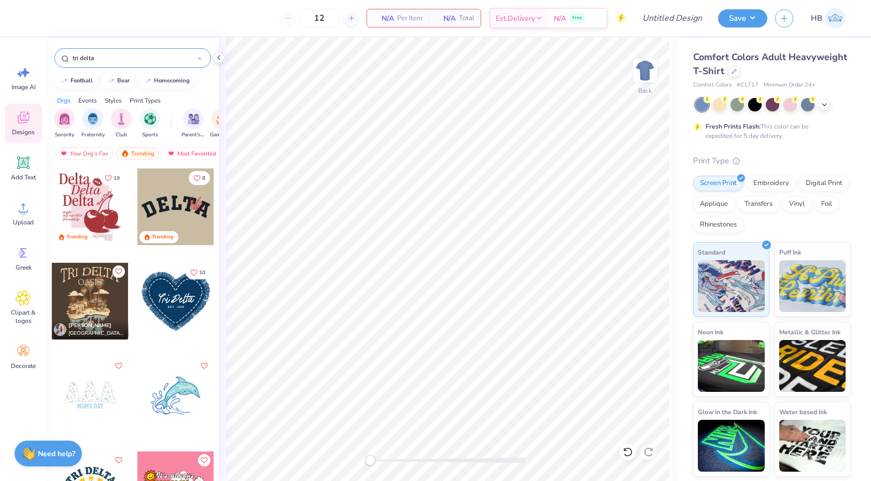
click at [740, 73] on div "Comfort Colors Adult Heavyweight T-Shirt" at bounding box center [771, 64] width 157 height 28
click at [738, 72] on div at bounding box center [734, 70] width 11 height 11
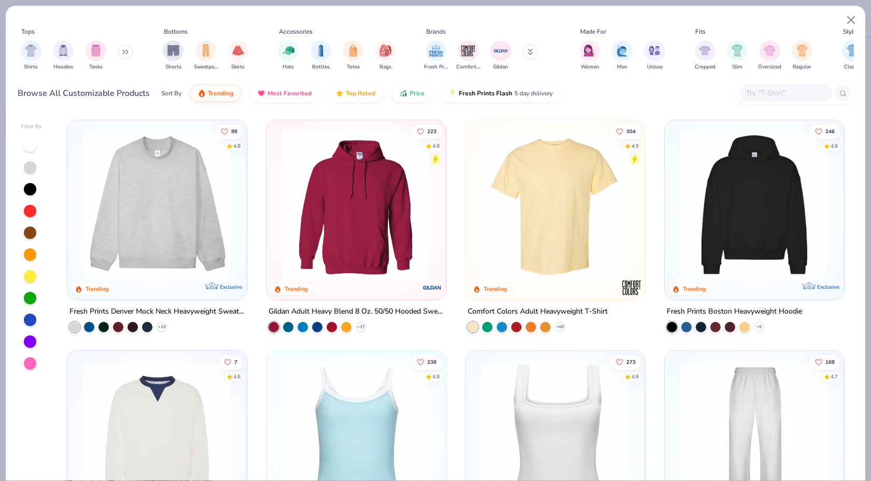
click at [353, 220] on img at bounding box center [356, 205] width 159 height 148
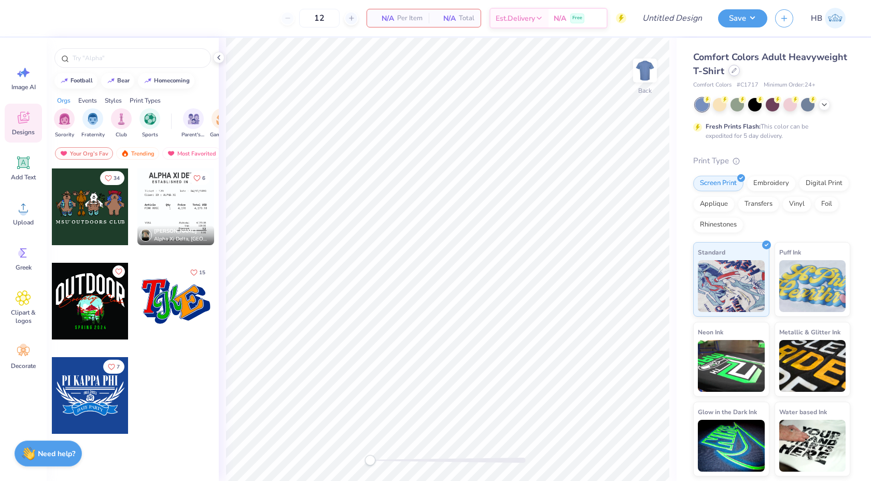
click at [735, 72] on icon at bounding box center [734, 70] width 5 height 5
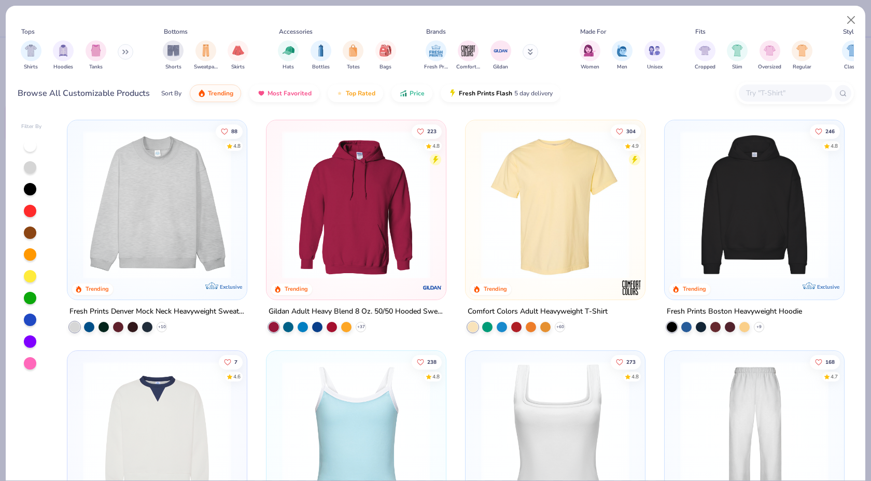
click at [770, 102] on div at bounding box center [795, 93] width 118 height 22
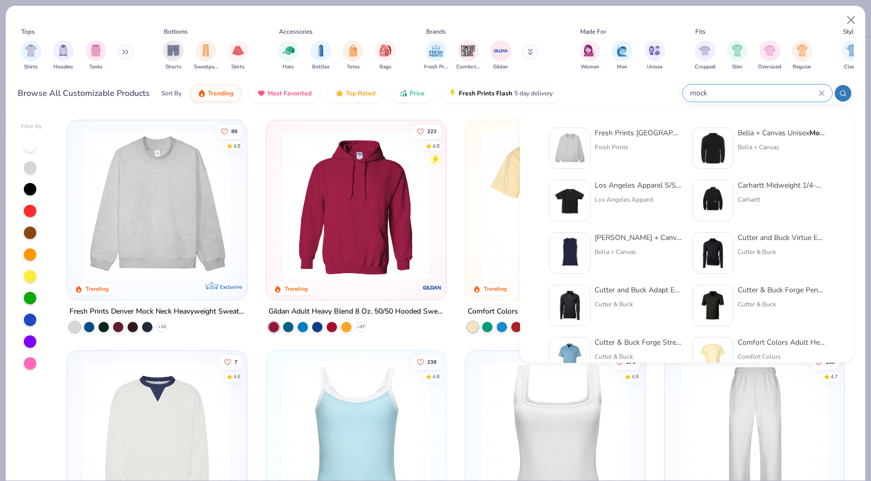
type input "mock"
click at [645, 135] on div "Fresh Prints Denver Mock Neck Heavyweight Sweatshirt" at bounding box center [638, 133] width 87 height 11
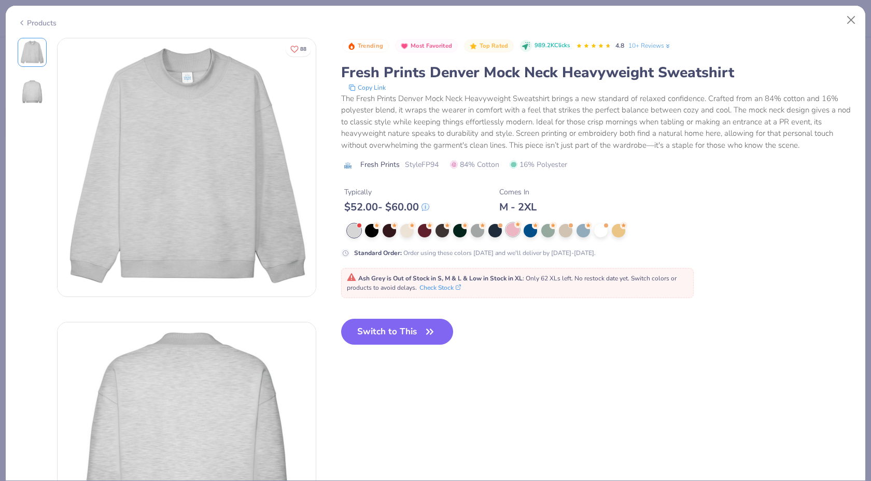
click at [512, 236] on div at bounding box center [512, 229] width 13 height 13
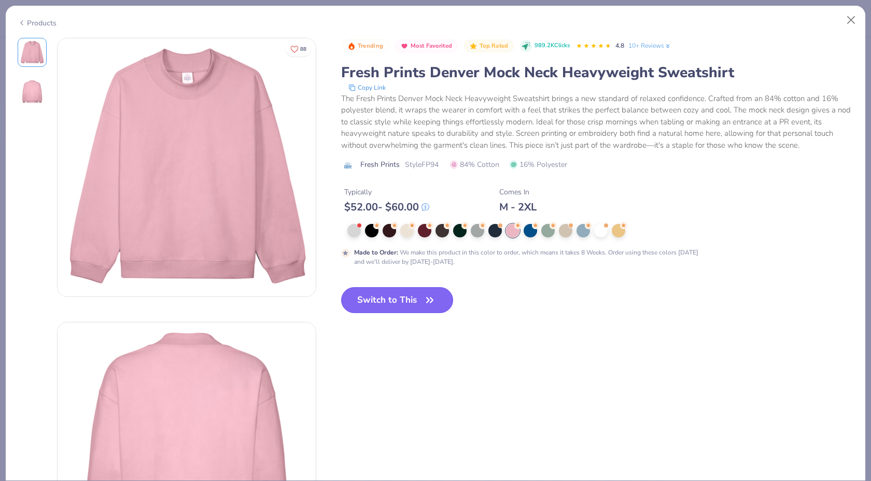
click at [395, 301] on button "Switch to This" at bounding box center [397, 300] width 113 height 26
type input "50"
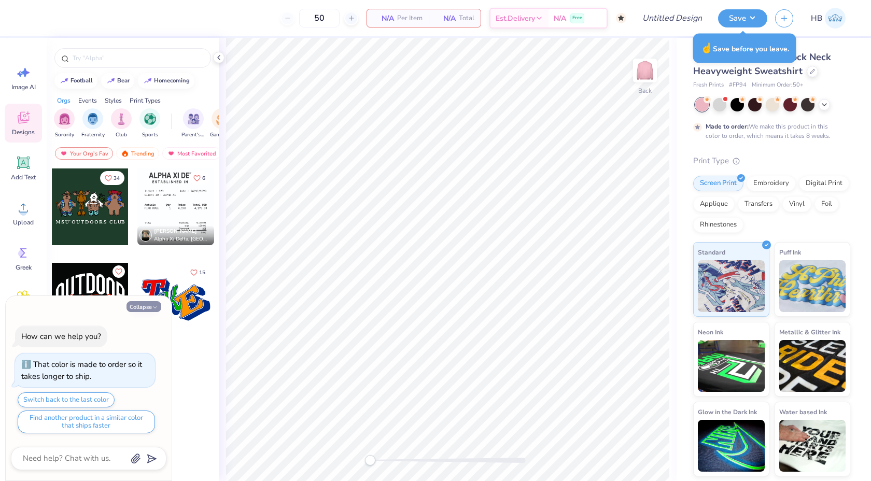
click at [148, 303] on button "Collapse" at bounding box center [144, 306] width 35 height 11
type textarea "x"
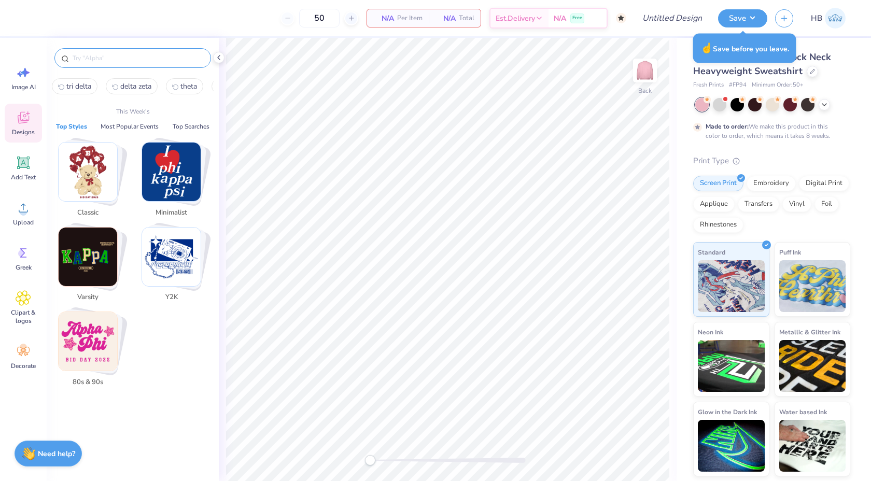
click at [107, 55] on input "text" at bounding box center [138, 58] width 133 height 10
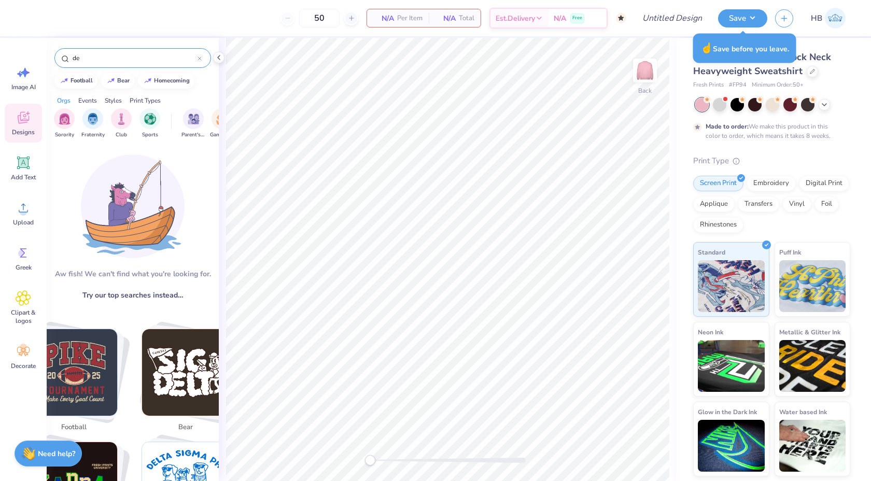
type input "d"
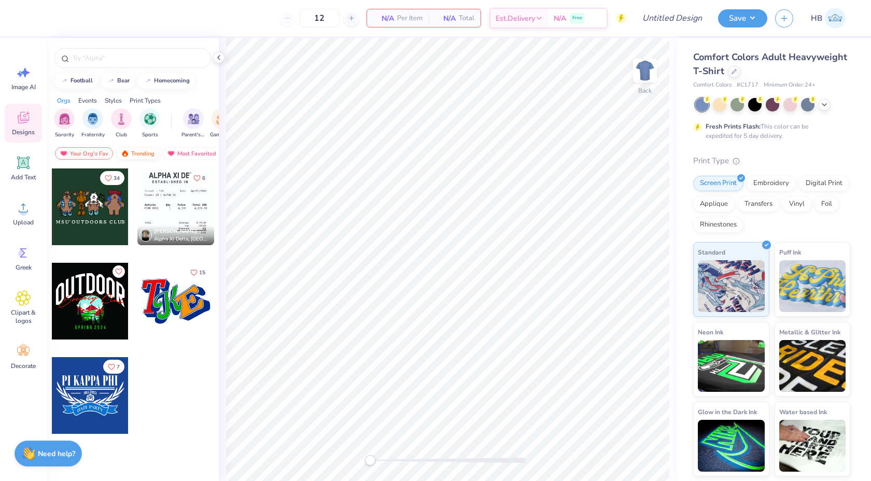
click at [137, 151] on div "Trending" at bounding box center [137, 153] width 43 height 12
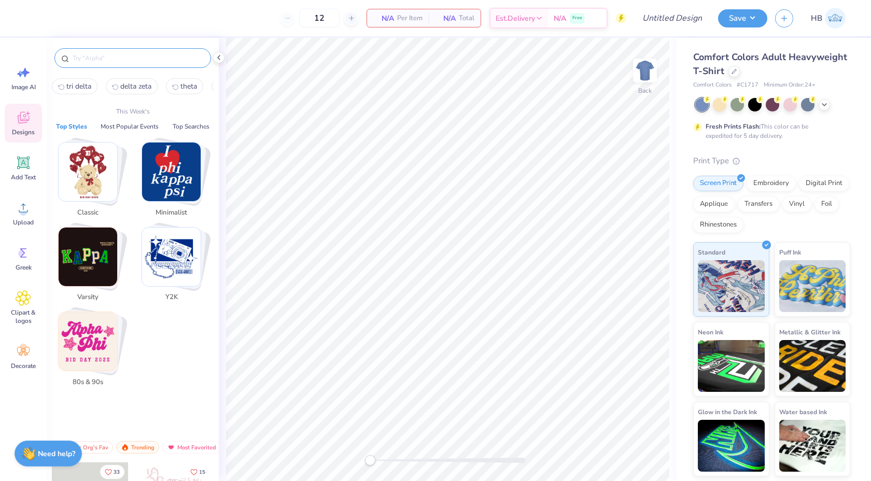
click at [112, 60] on input "text" at bounding box center [138, 58] width 133 height 10
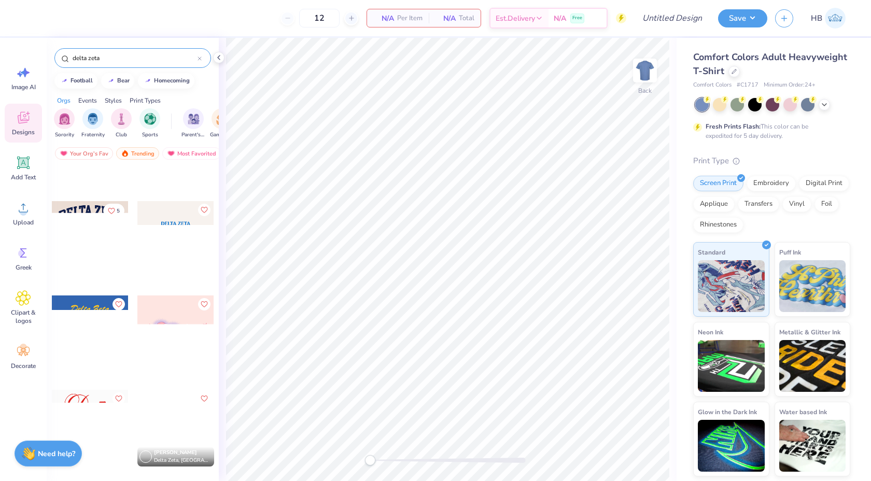
scroll to position [358, 0]
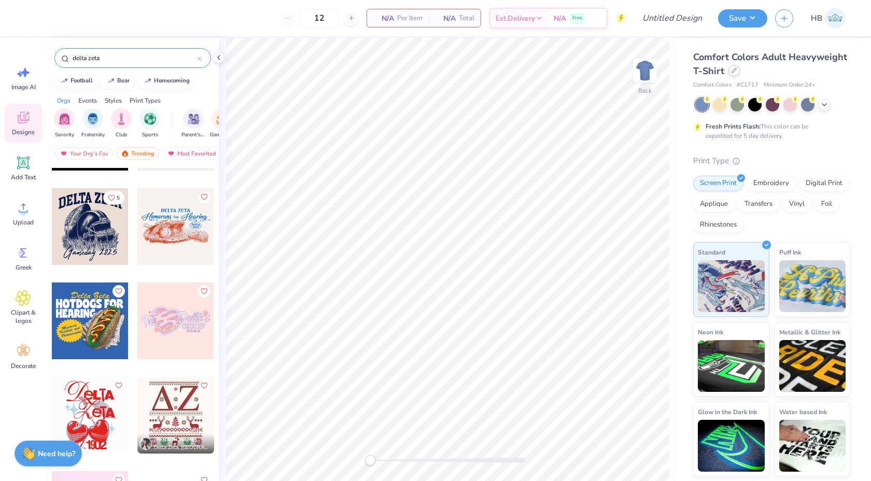
type input "delta zeta"
click at [733, 68] on icon at bounding box center [734, 70] width 5 height 5
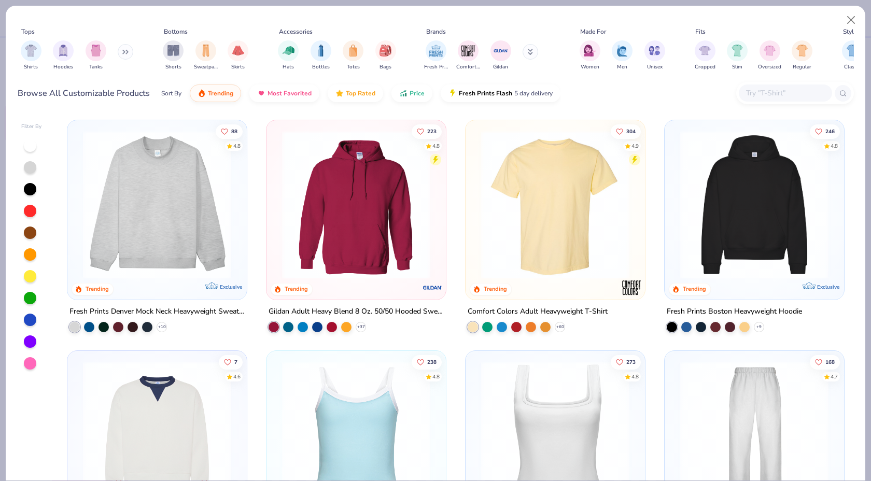
click at [788, 89] on input "text" at bounding box center [785, 93] width 80 height 12
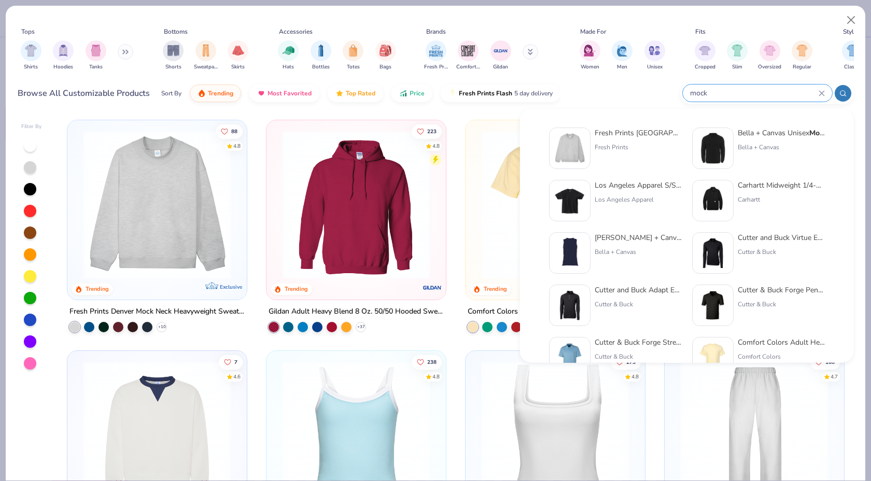
type input "mock"
click at [710, 132] on strong "Mock" at bounding box center [719, 133] width 18 height 10
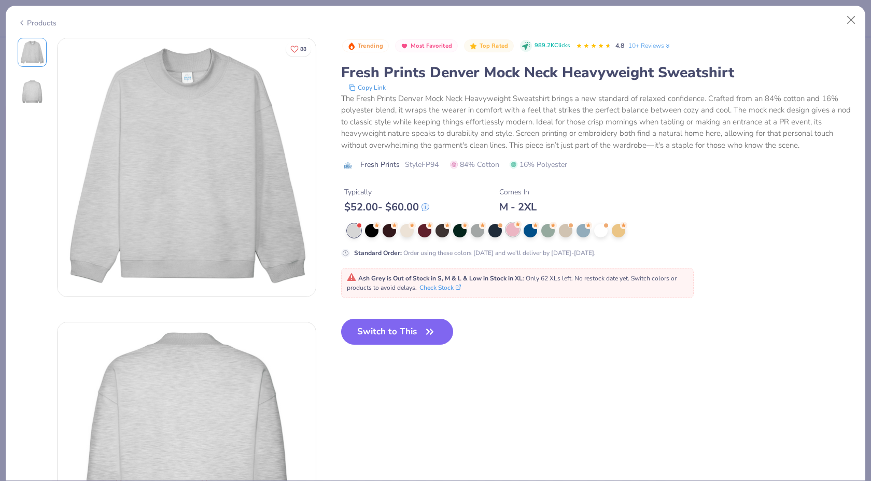
click at [511, 228] on div at bounding box center [512, 229] width 13 height 13
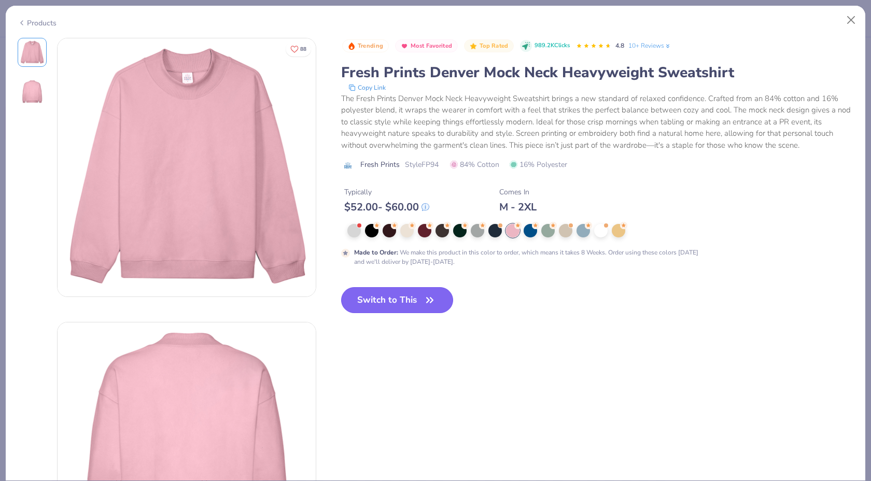
click at [395, 305] on button "Switch to This" at bounding box center [397, 300] width 113 height 26
type input "50"
click at [433, 304] on icon "button" at bounding box center [430, 300] width 15 height 15
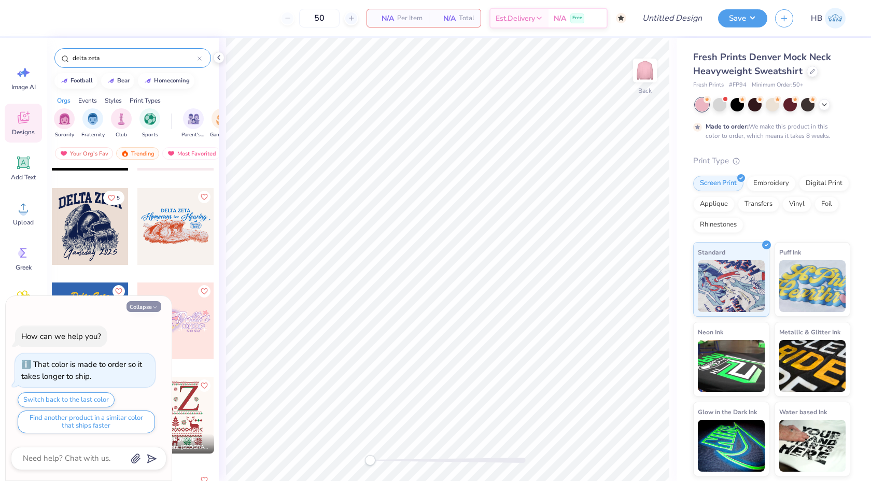
click at [137, 309] on button "Collapse" at bounding box center [144, 306] width 35 height 11
type textarea "x"
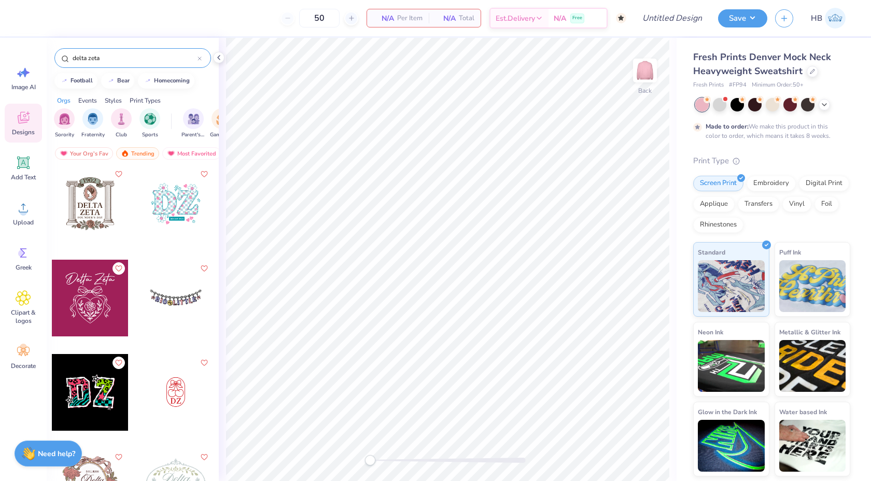
scroll to position [948, 0]
click at [107, 292] on div at bounding box center [90, 297] width 77 height 77
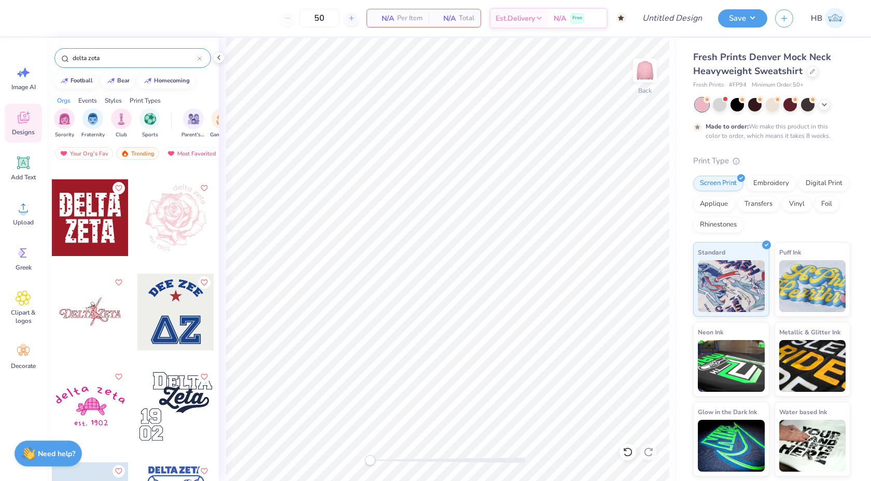
scroll to position [1503, 0]
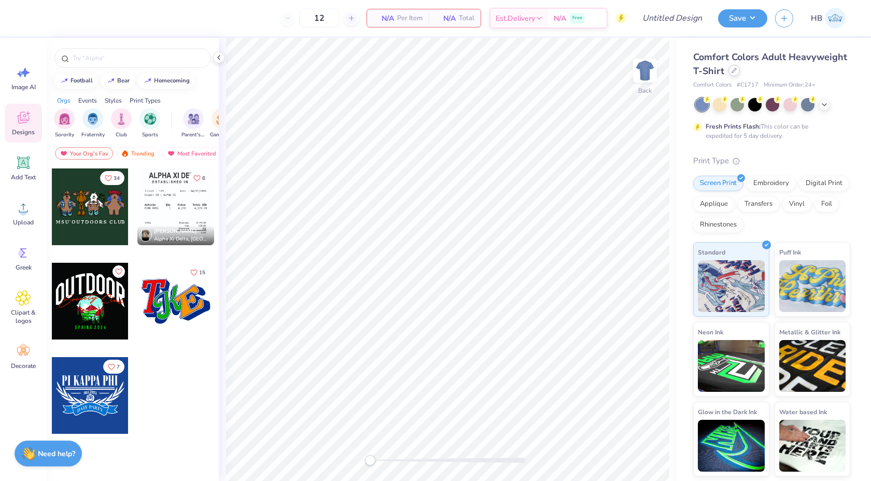
click at [734, 71] on icon at bounding box center [734, 70] width 5 height 5
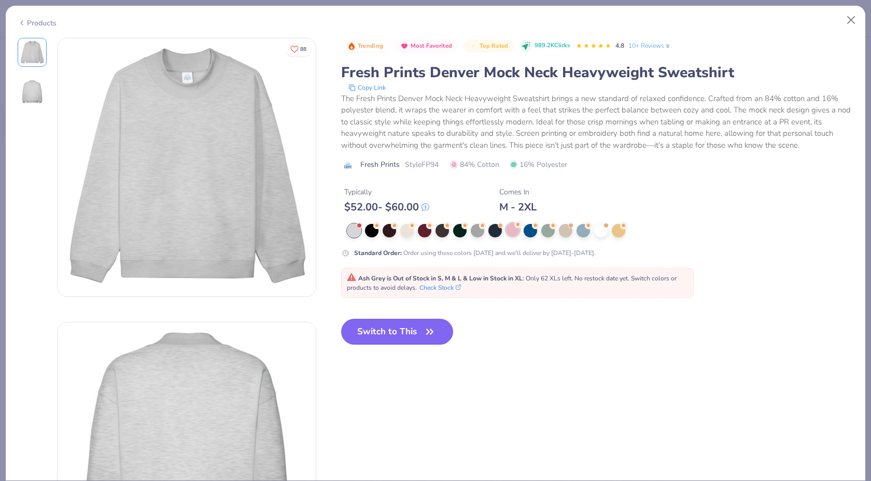
click at [512, 233] on div at bounding box center [512, 229] width 13 height 13
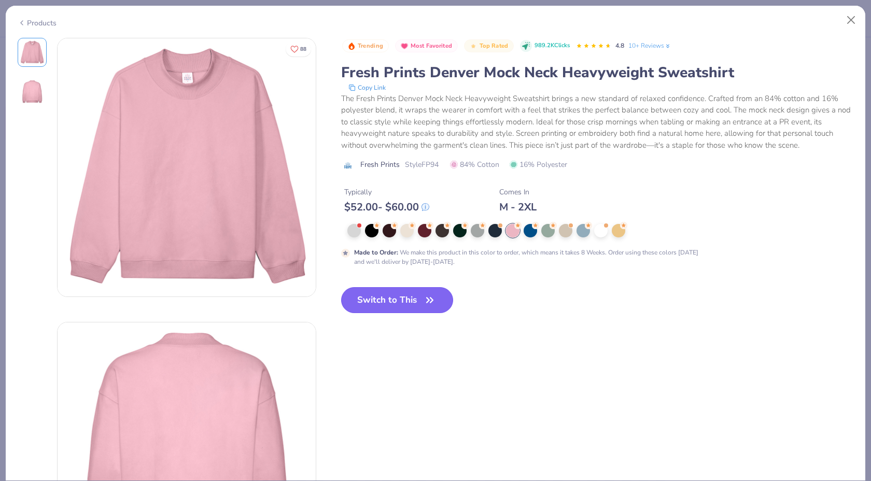
click at [382, 307] on button "Switch to This" at bounding box center [397, 300] width 113 height 26
type input "50"
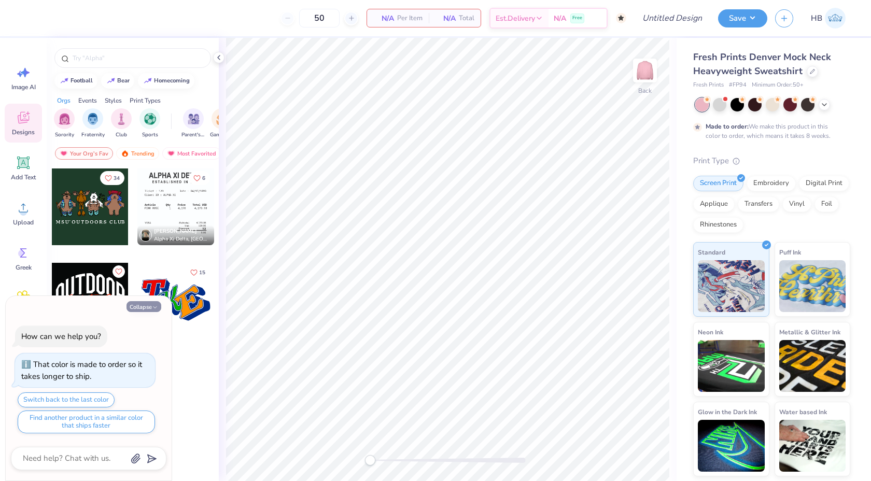
click at [137, 305] on button "Collapse" at bounding box center [144, 306] width 35 height 11
type textarea "x"
